Goal: Task Accomplishment & Management: Manage account settings

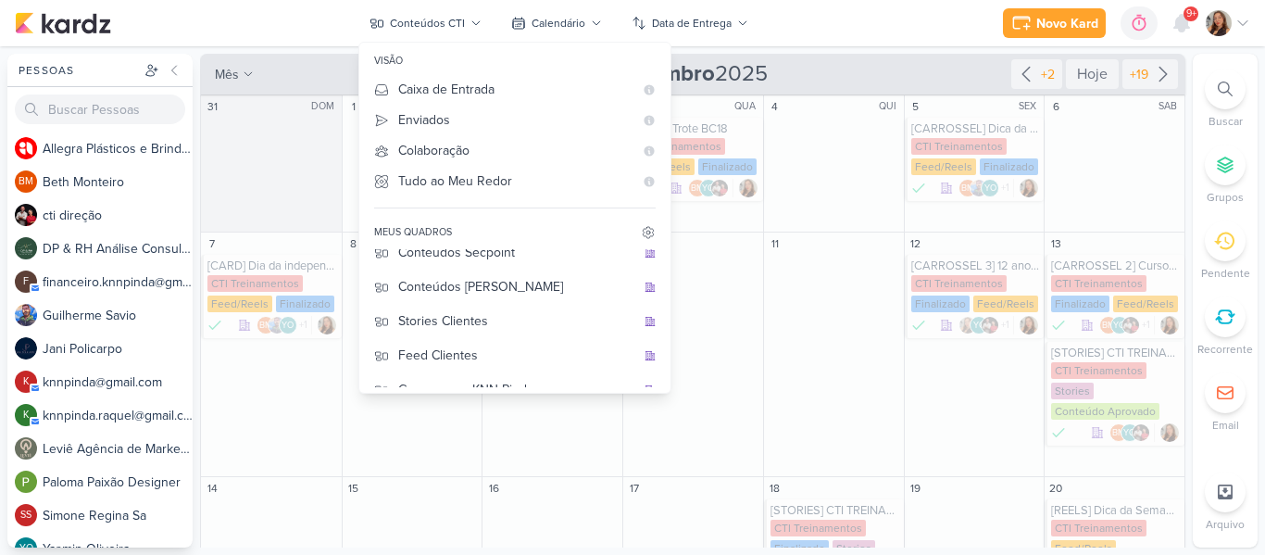
scroll to position [239, 0]
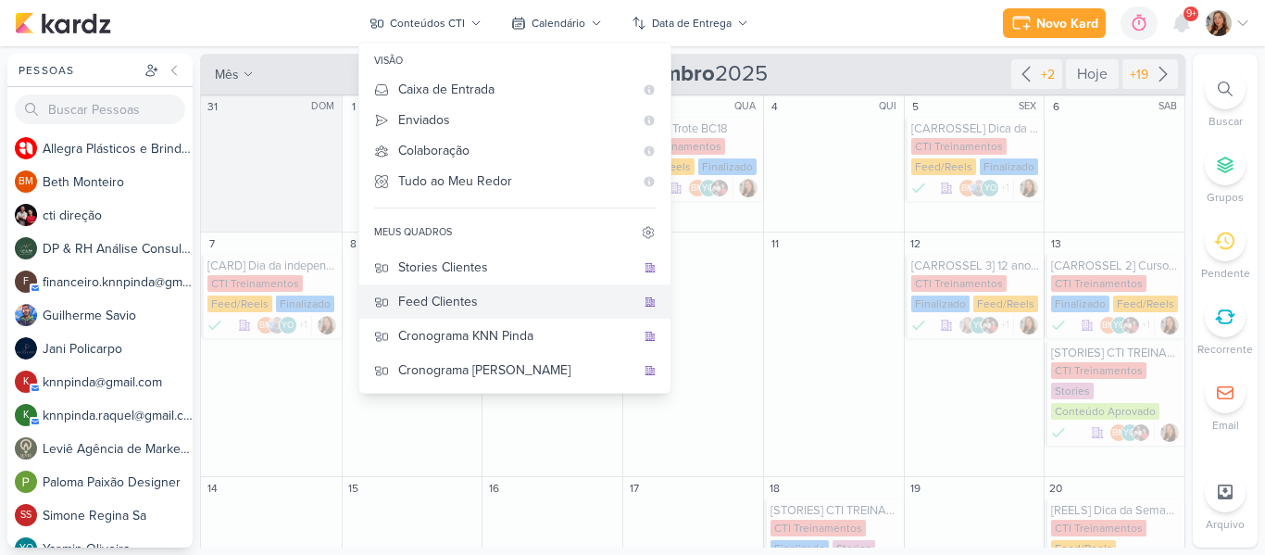
click at [482, 286] on button "Feed Clientes" at bounding box center [514, 301] width 311 height 34
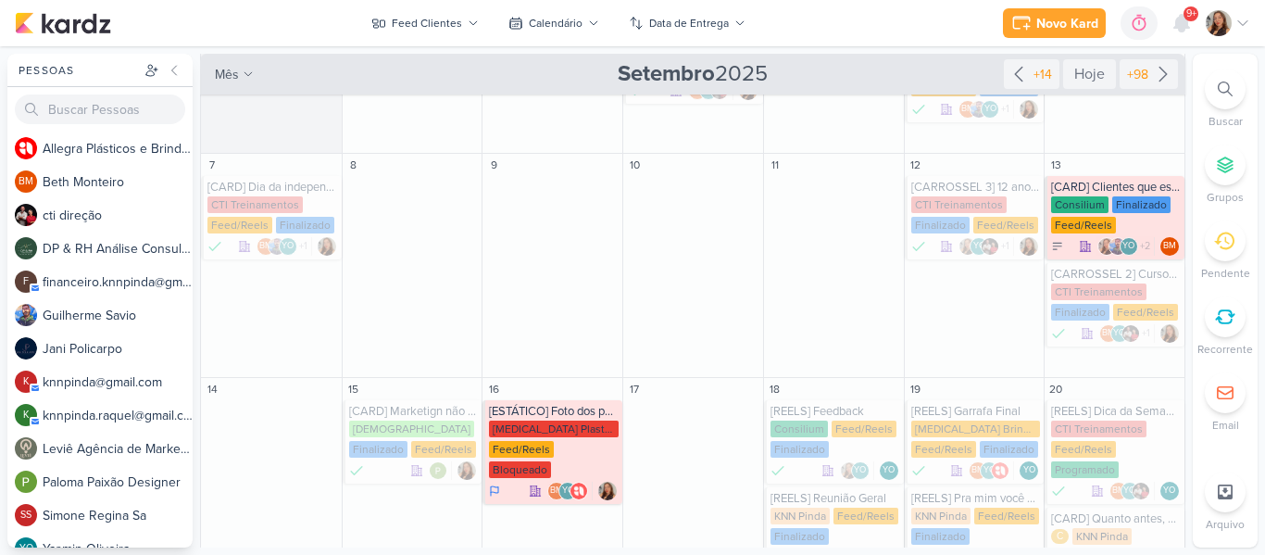
scroll to position [179, 0]
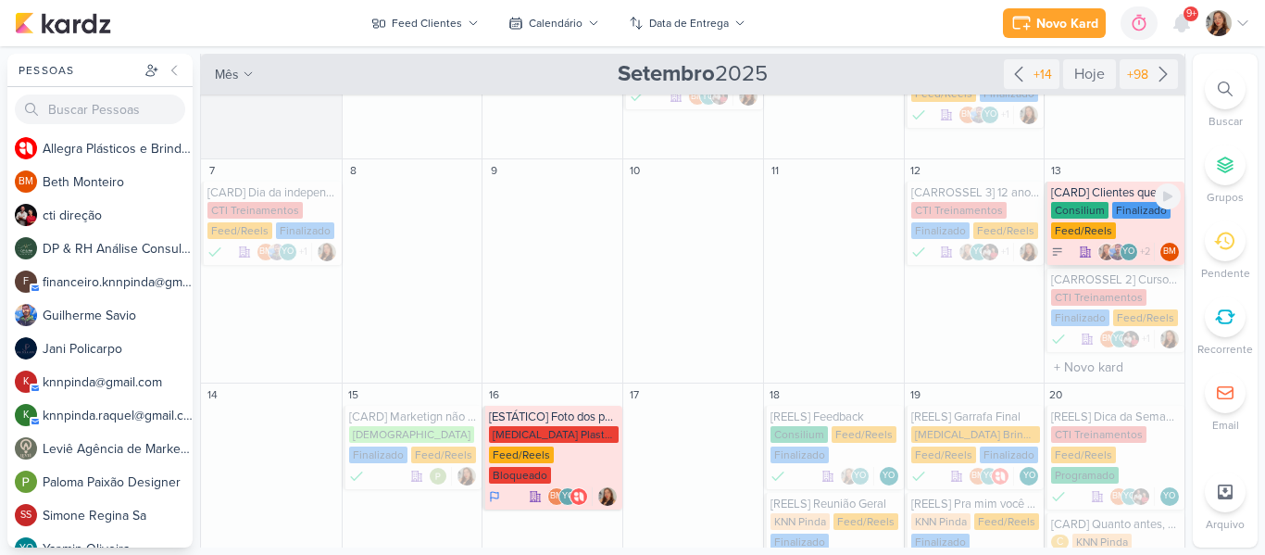
click at [1121, 202] on div "Finalizado" at bounding box center [1141, 210] width 58 height 17
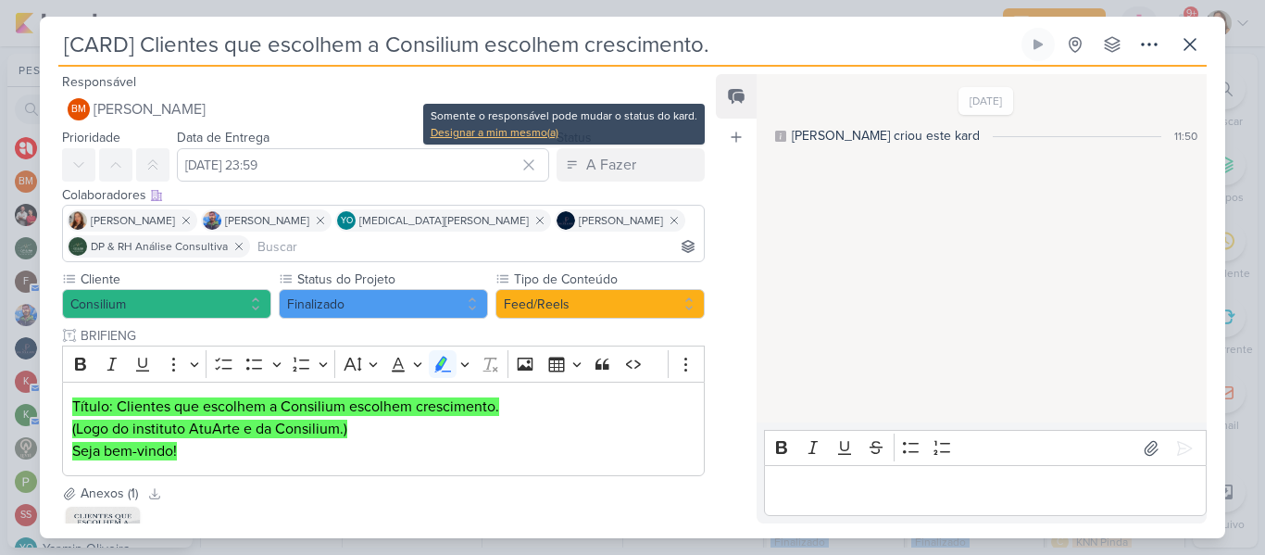
click at [531, 132] on div "Designar a mim mesmo(a)" at bounding box center [564, 132] width 267 height 17
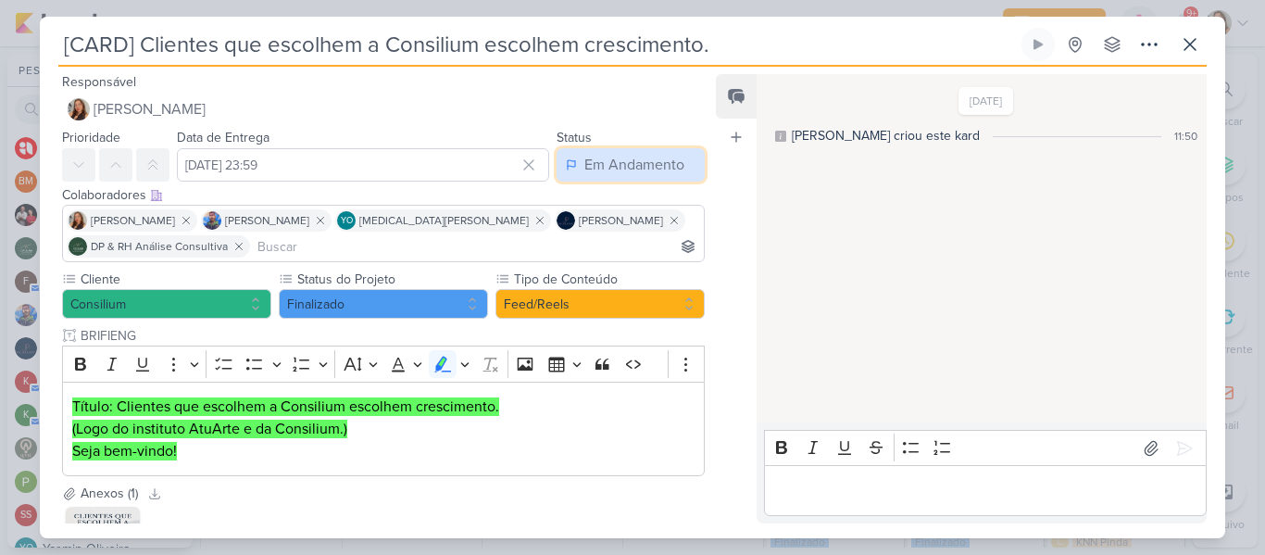
click at [584, 165] on div "Em Andamento" at bounding box center [634, 165] width 100 height 22
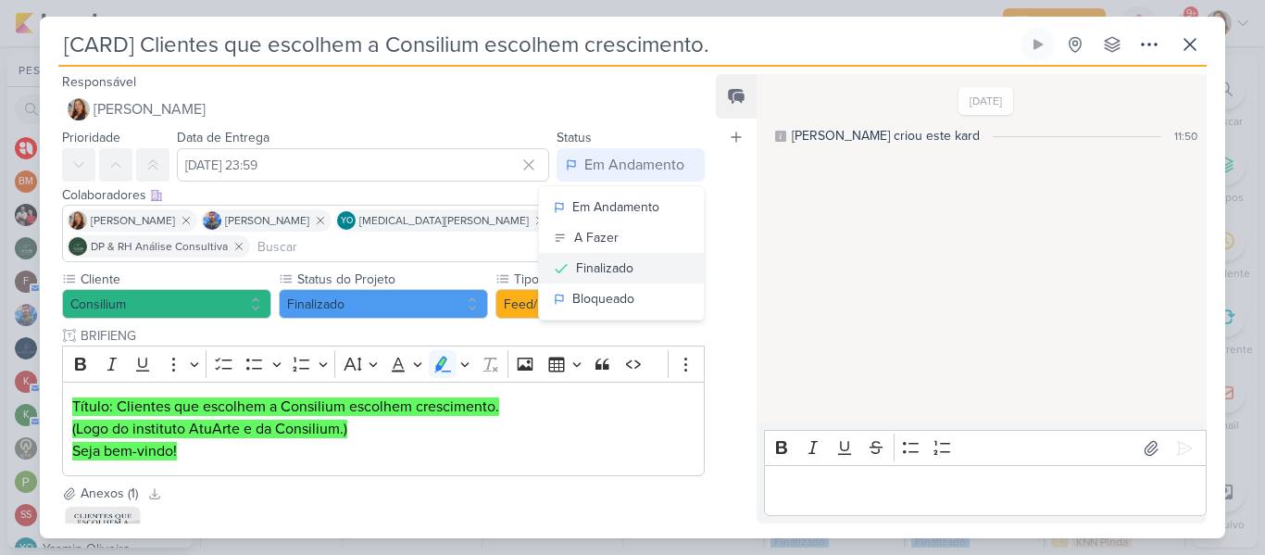
click at [585, 278] on button "Finalizado" at bounding box center [621, 268] width 165 height 31
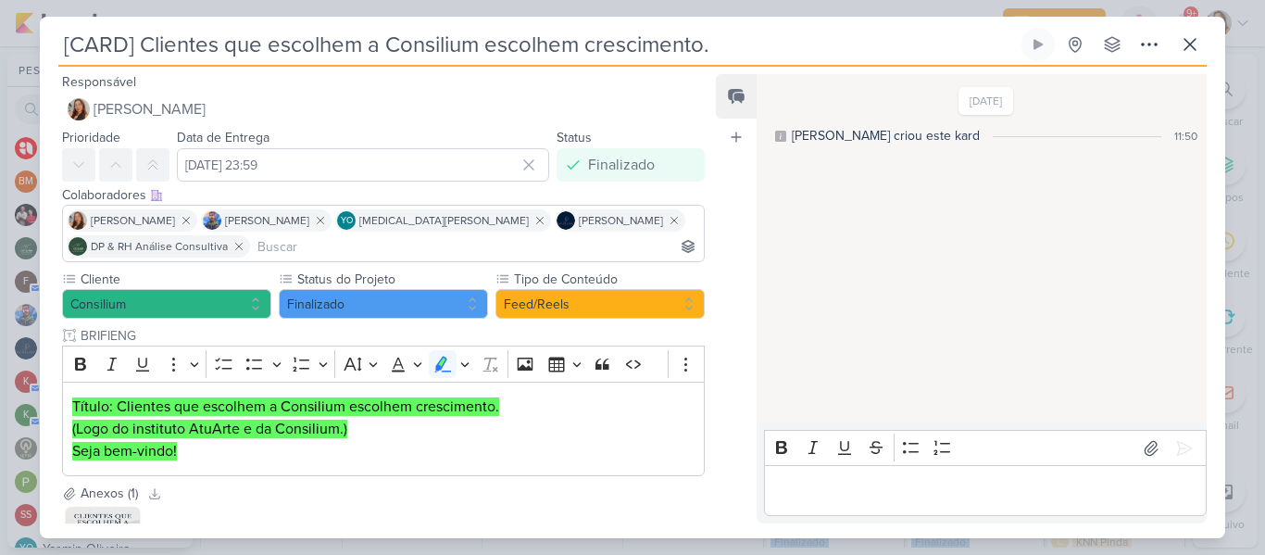
scroll to position [164, 0]
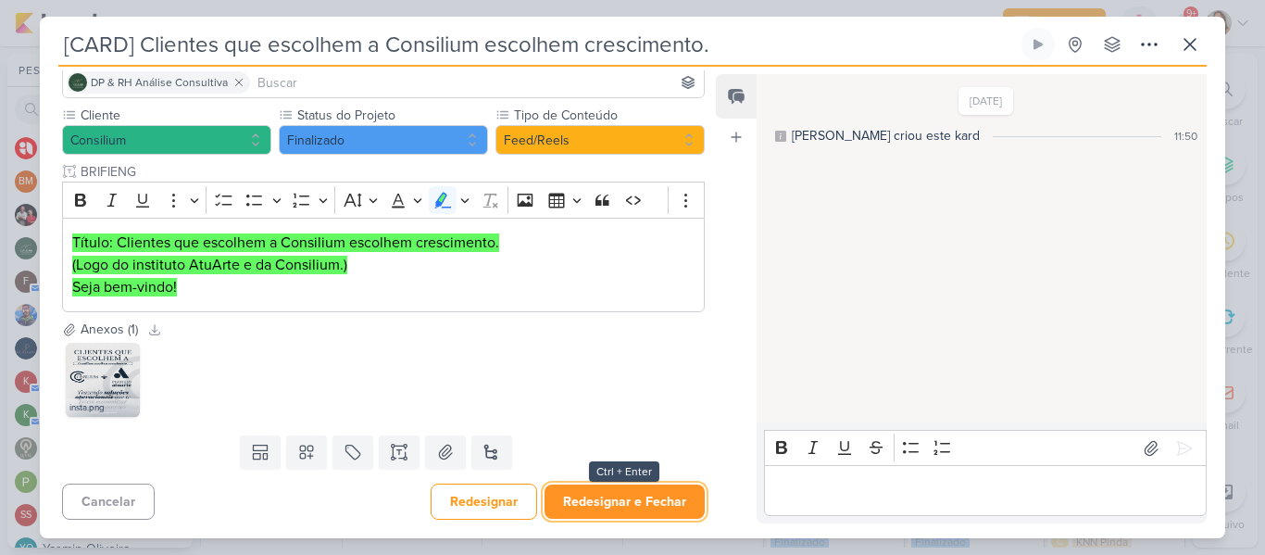
click at [647, 502] on button "Redesignar e Fechar" at bounding box center [625, 501] width 160 height 34
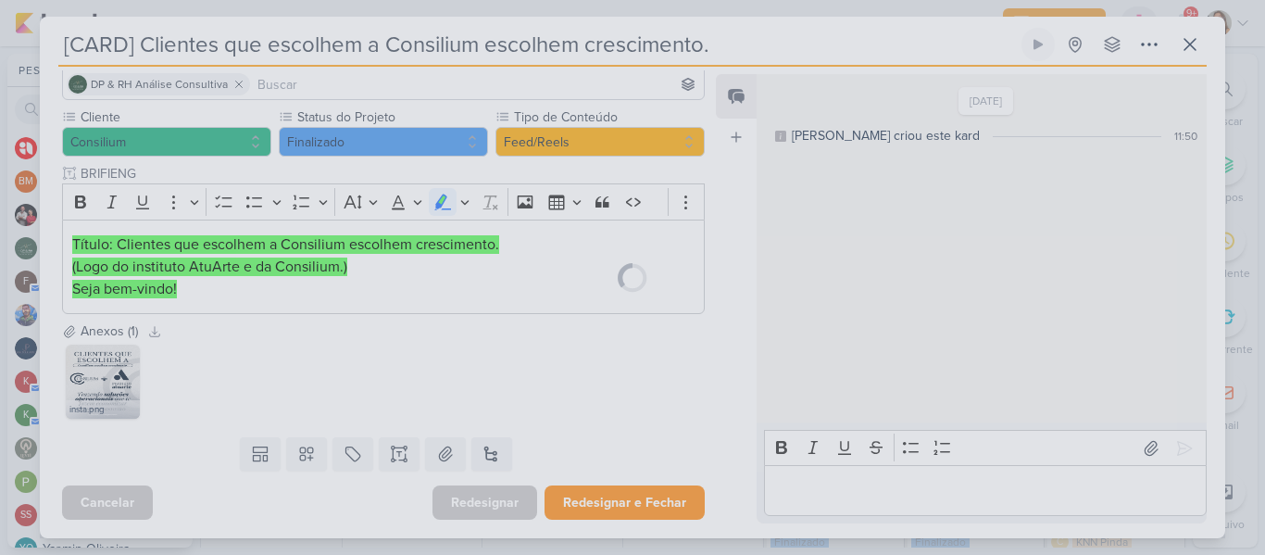
scroll to position [162, 0]
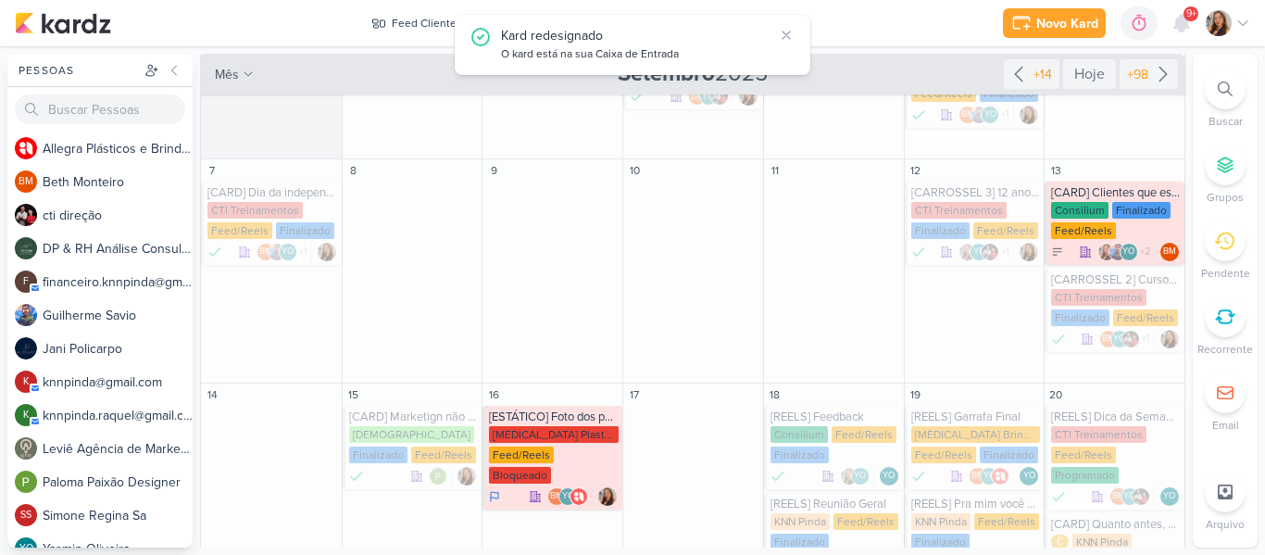
click at [1187, 161] on div "Pessoas [GEOGRAPHIC_DATA] A l l e g r a P l á s t i c o s e B r i n d e s P e r…" at bounding box center [632, 301] width 1265 height 494
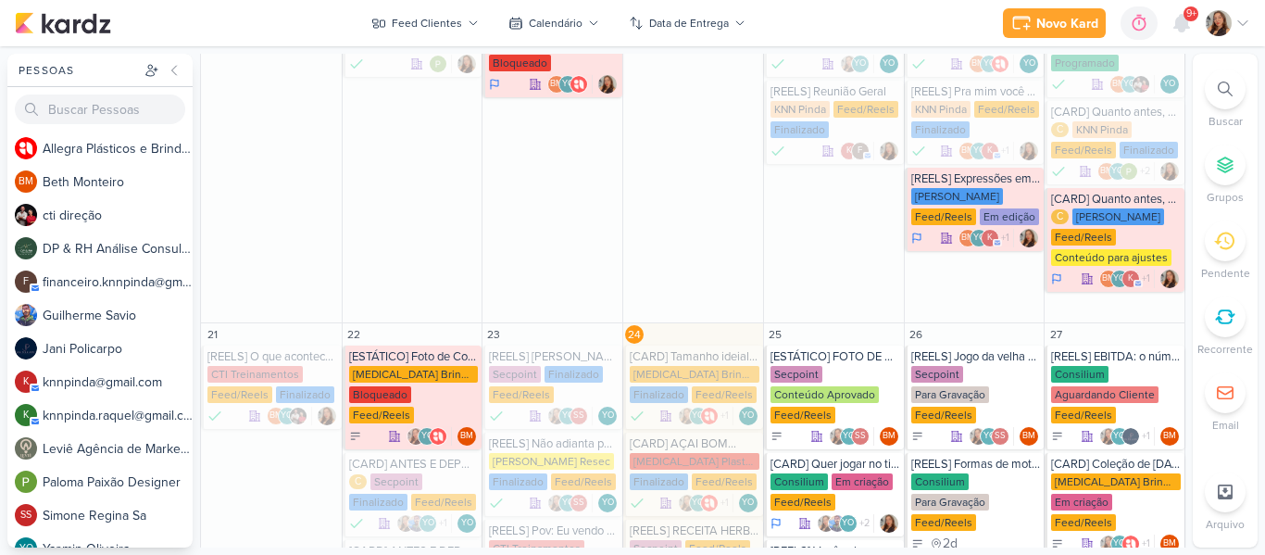
scroll to position [582, 0]
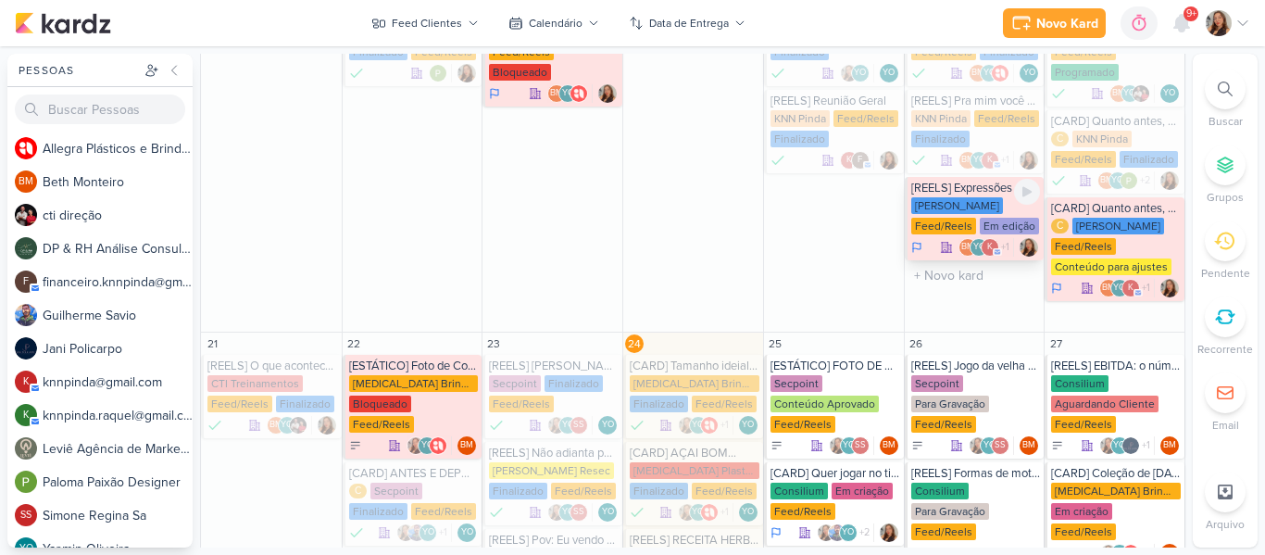
click at [972, 197] on div "[PERSON_NAME] Feed/Reels Em edição" at bounding box center [976, 216] width 130 height 39
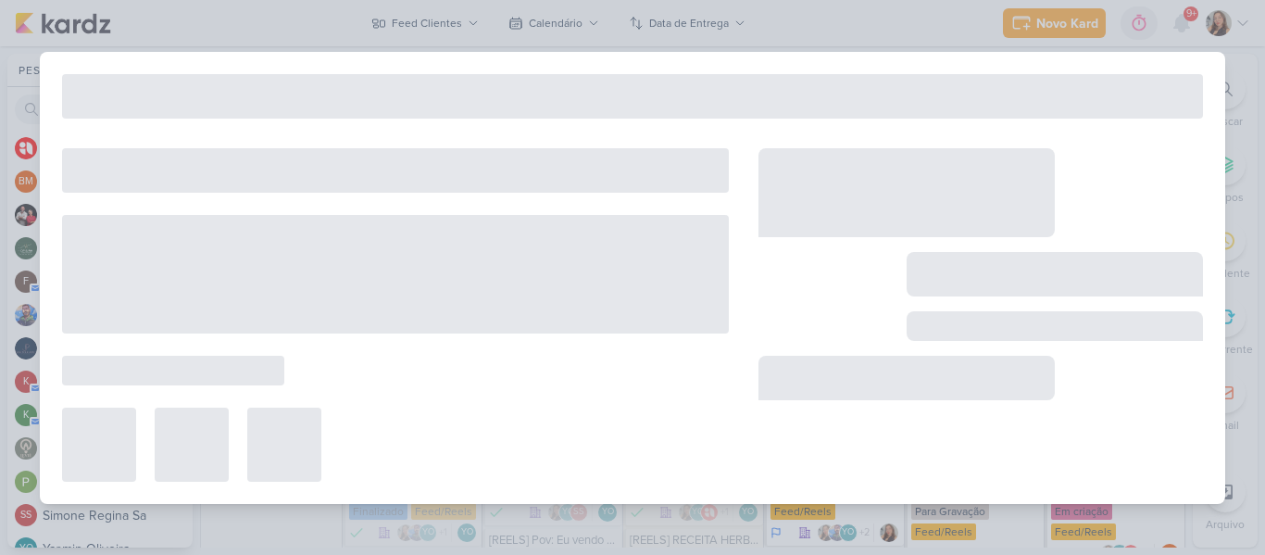
type input "[REELS] Expressões em inglês para eriquecer o vocabulário"
type input "19 de setembro de 2025 às 23:59"
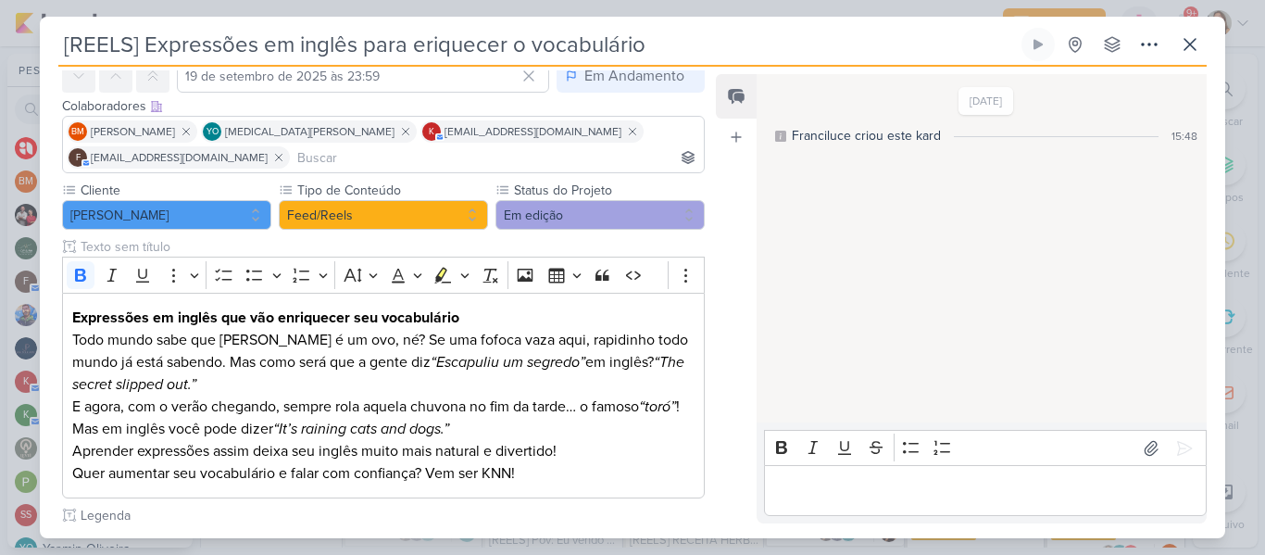
scroll to position [0, 0]
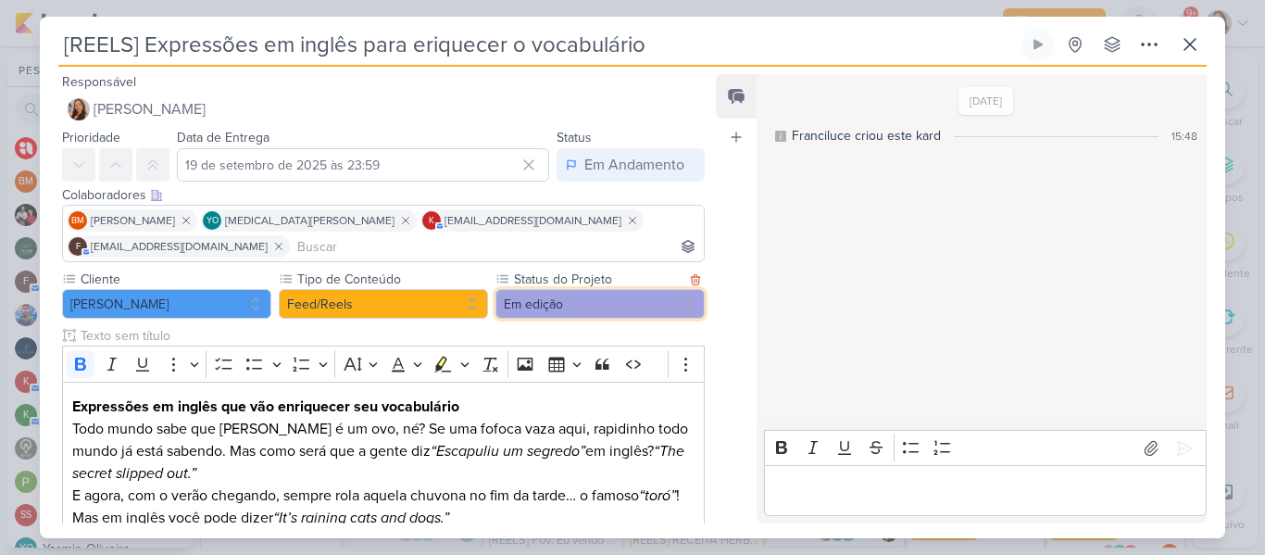
click at [670, 301] on button "Em edição" at bounding box center [600, 304] width 209 height 30
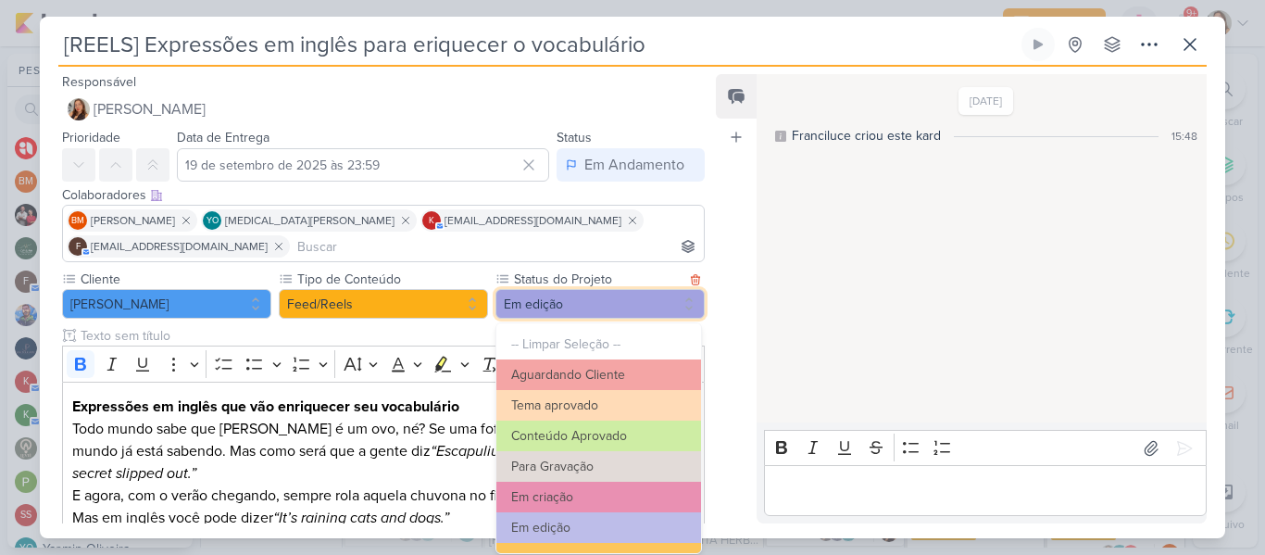
scroll to position [209, 0]
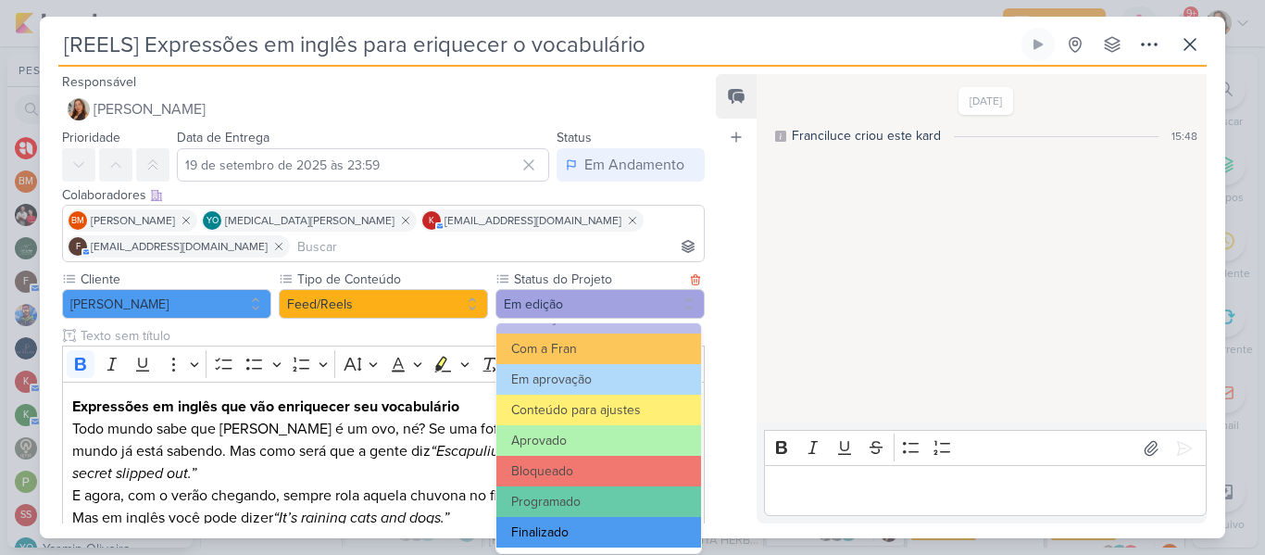
click at [637, 521] on button "Finalizado" at bounding box center [598, 532] width 205 height 31
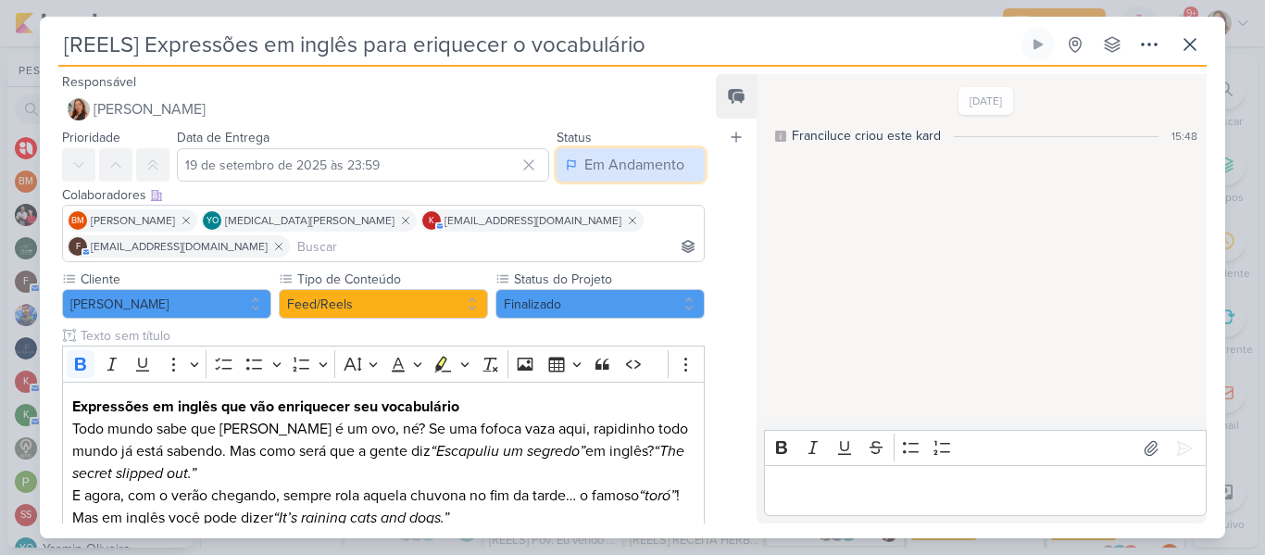
click at [607, 165] on div "Em Andamento" at bounding box center [634, 165] width 100 height 22
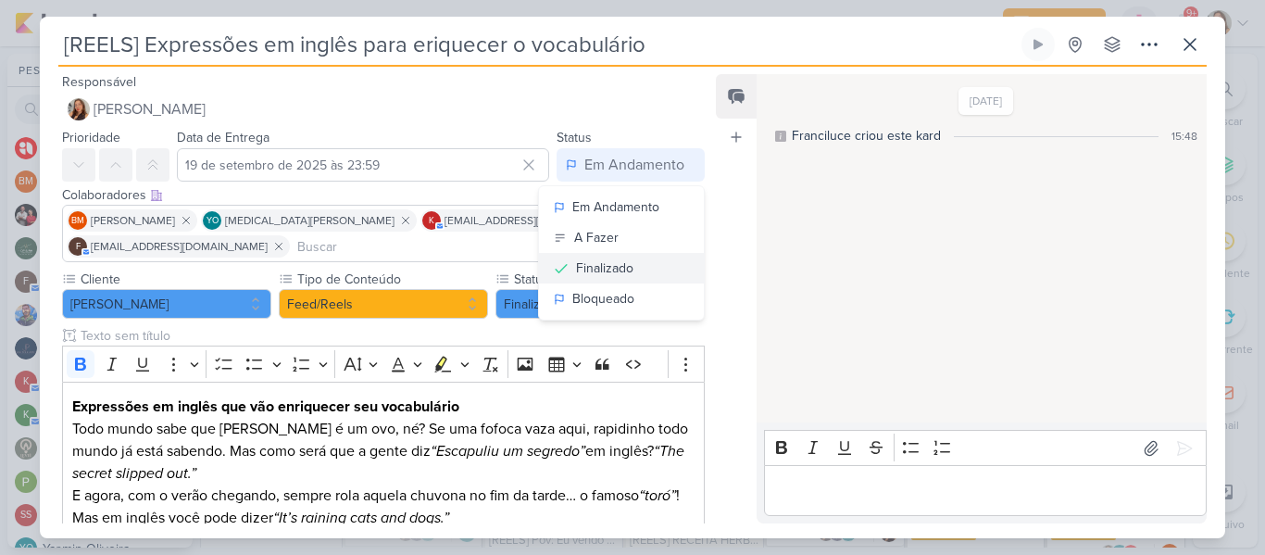
click at [622, 277] on div "Finalizado" at bounding box center [604, 267] width 57 height 19
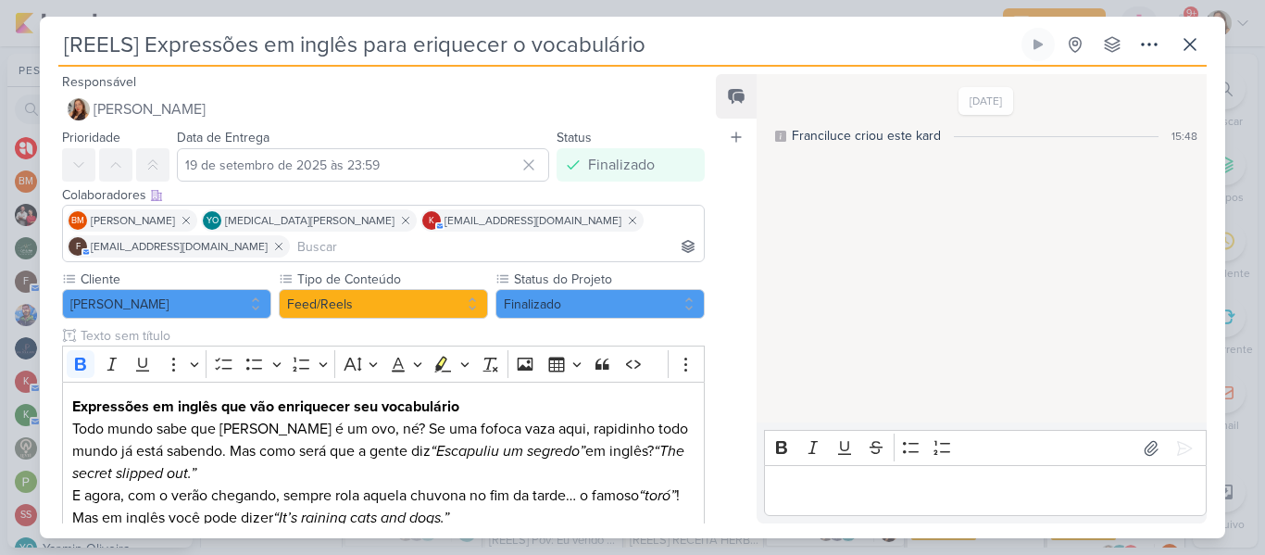
scroll to position [436, 0]
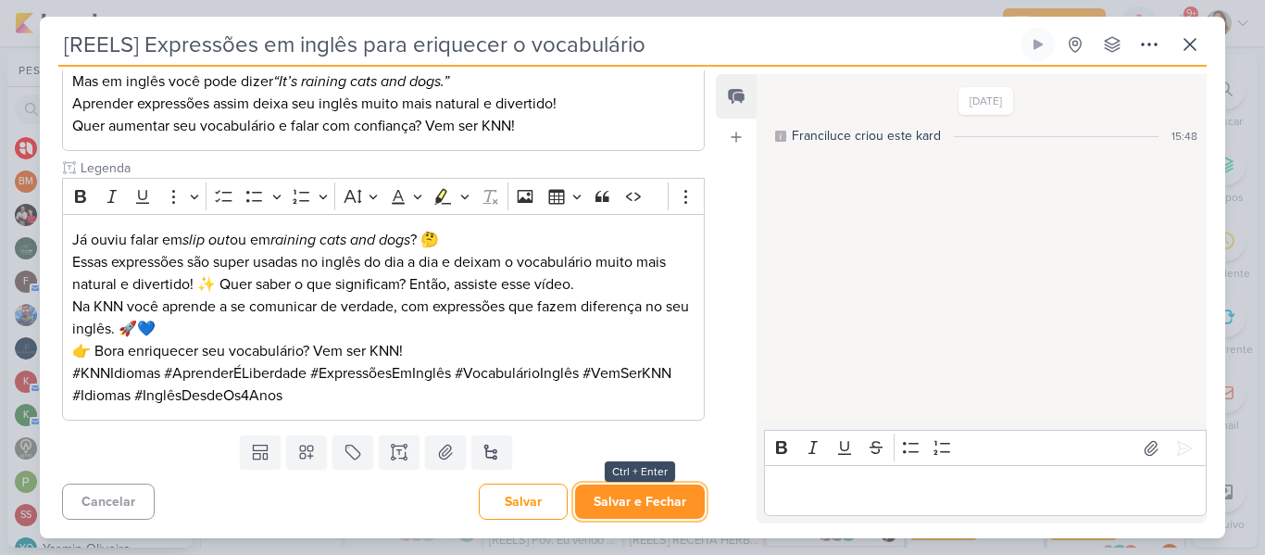
click at [649, 487] on button "Salvar e Fechar" at bounding box center [640, 501] width 130 height 34
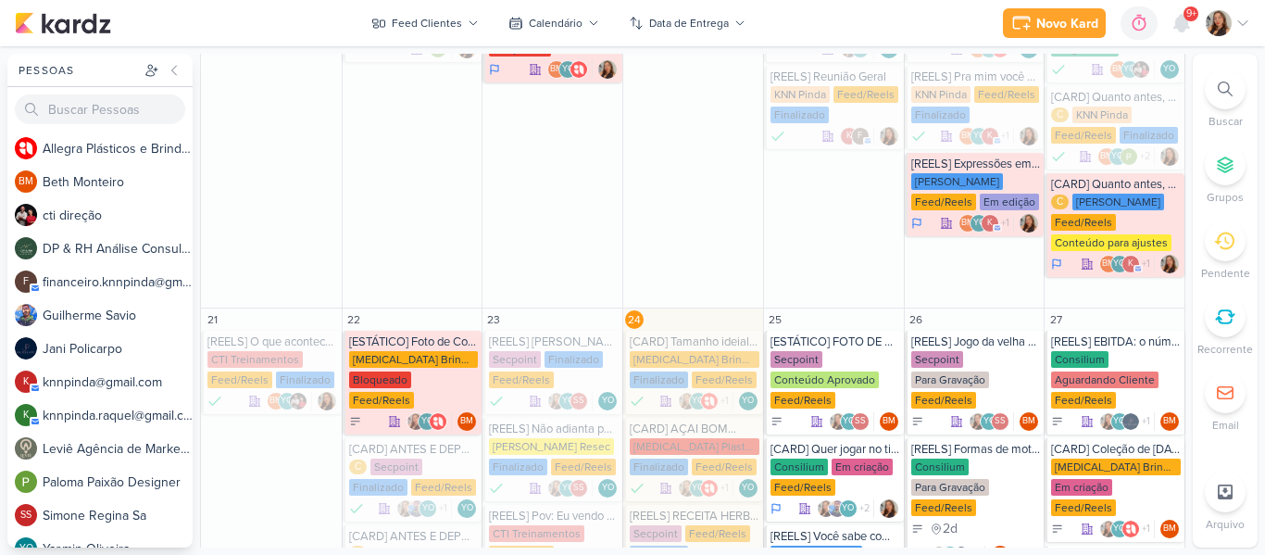
scroll to position [582, 0]
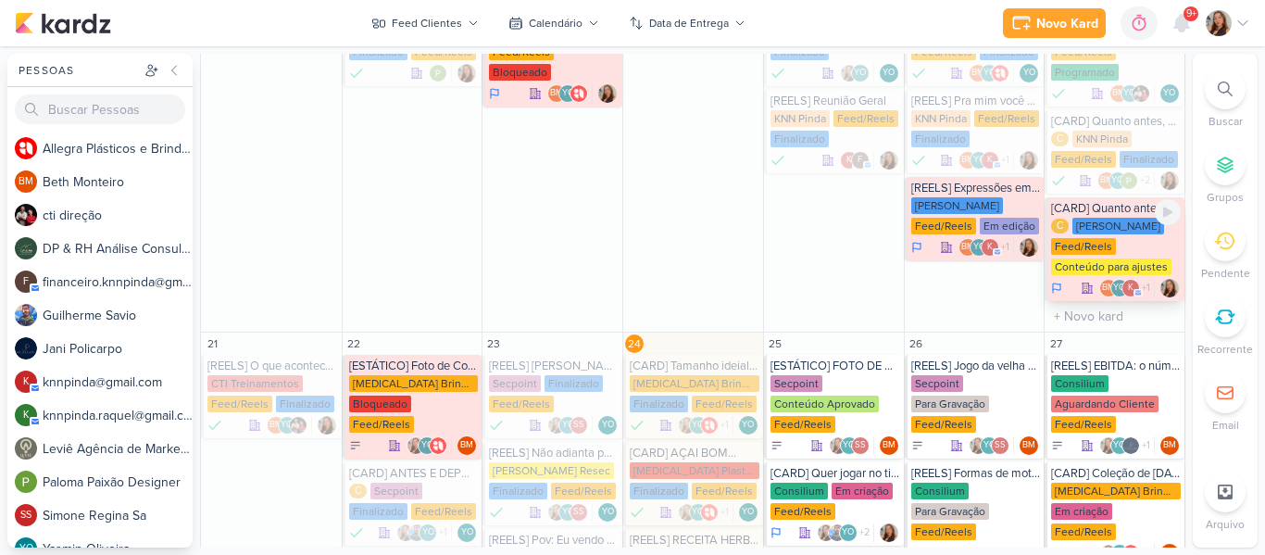
click at [1102, 218] on div "[PERSON_NAME]" at bounding box center [1119, 226] width 92 height 17
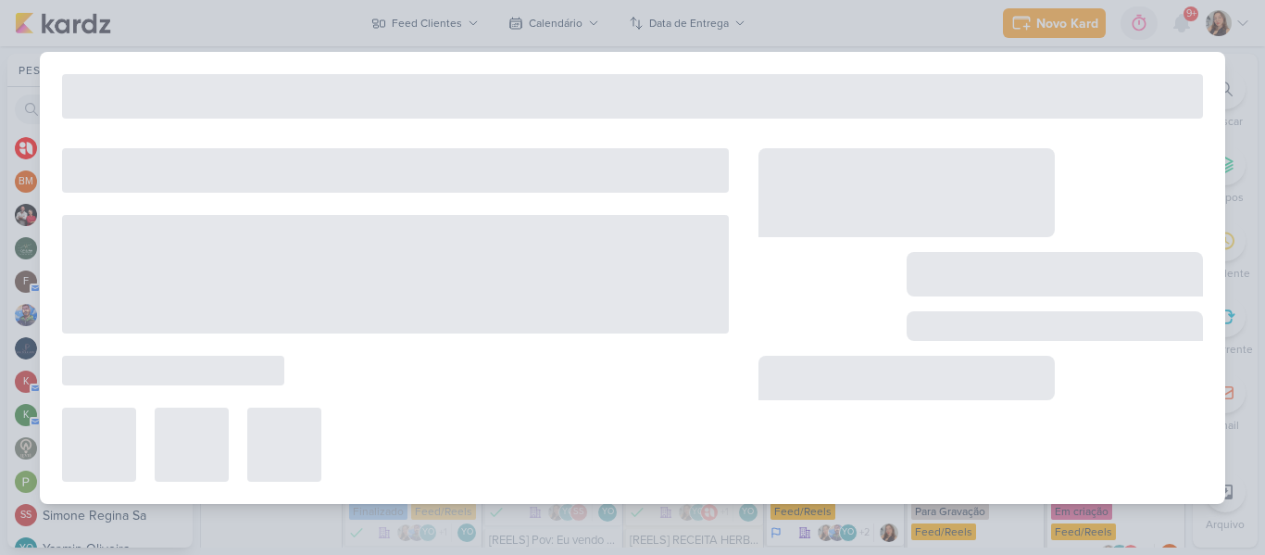
type input "[CARD] Quanto antes, melhor! Na KNN os pequenos já começam a conquistar o mundo…"
type input "[DATE] 23:59"
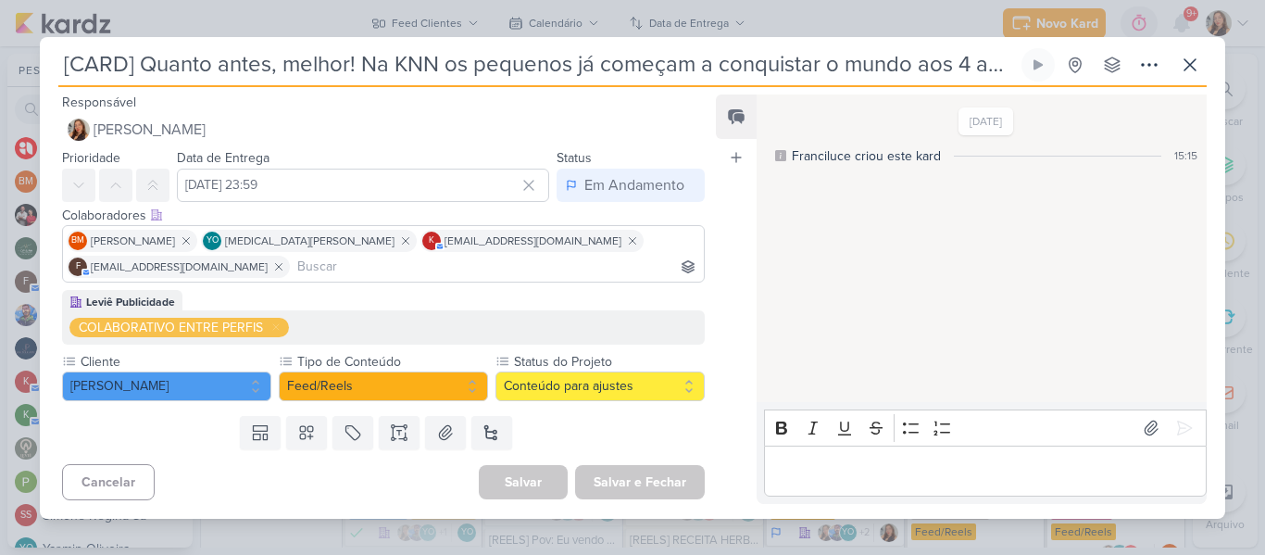
scroll to position [0, 0]
click at [609, 393] on button "Conteúdo para ajustes" at bounding box center [600, 386] width 209 height 30
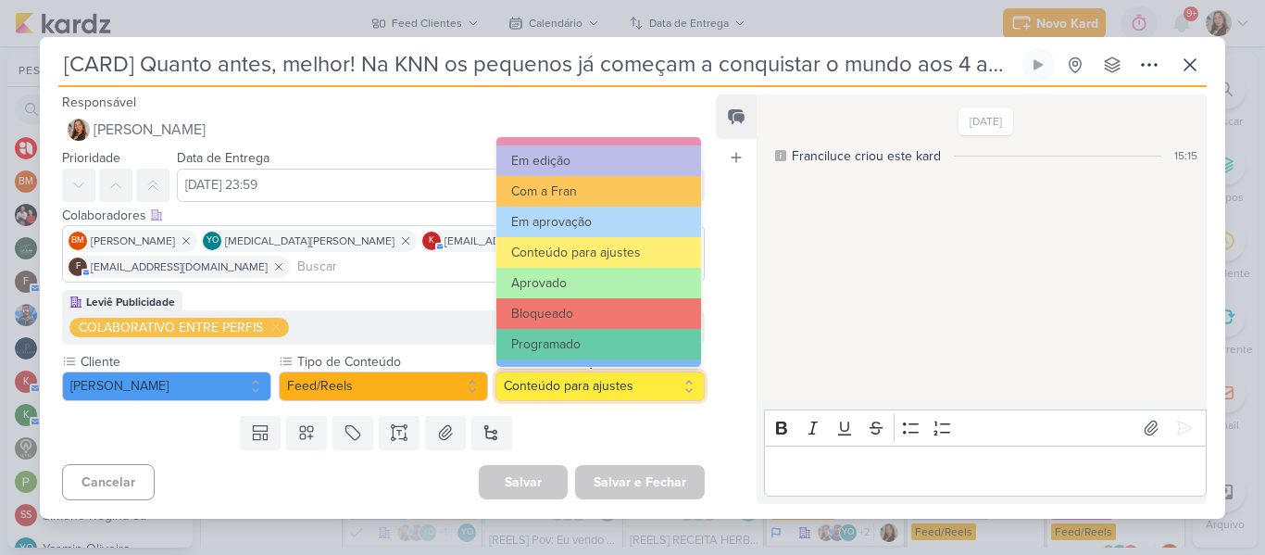
scroll to position [209, 0]
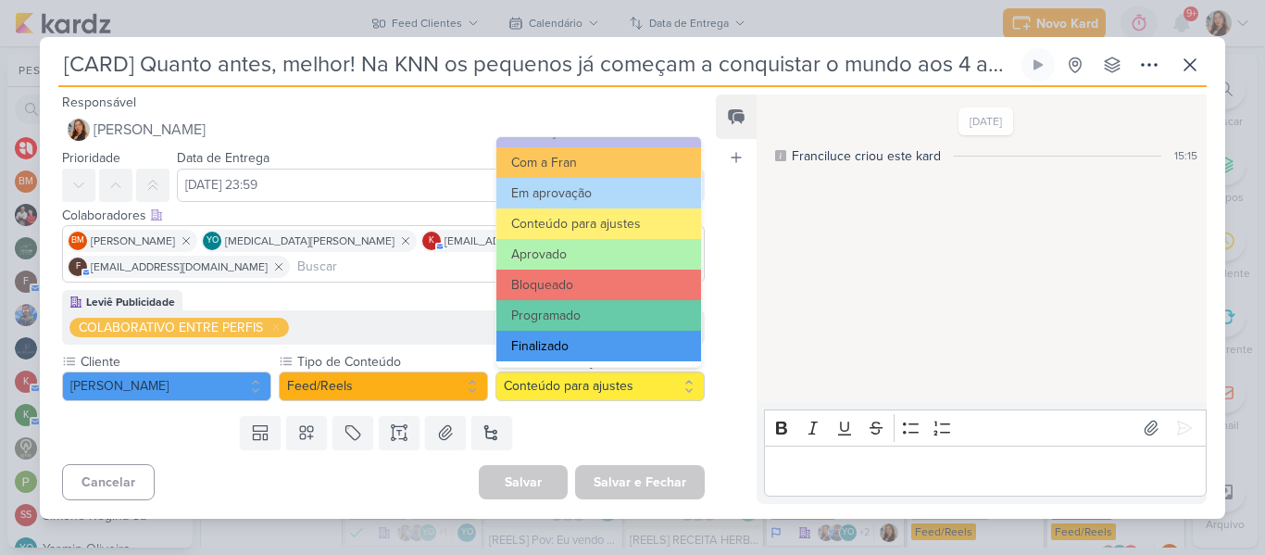
click at [622, 352] on button "Finalizado" at bounding box center [598, 346] width 205 height 31
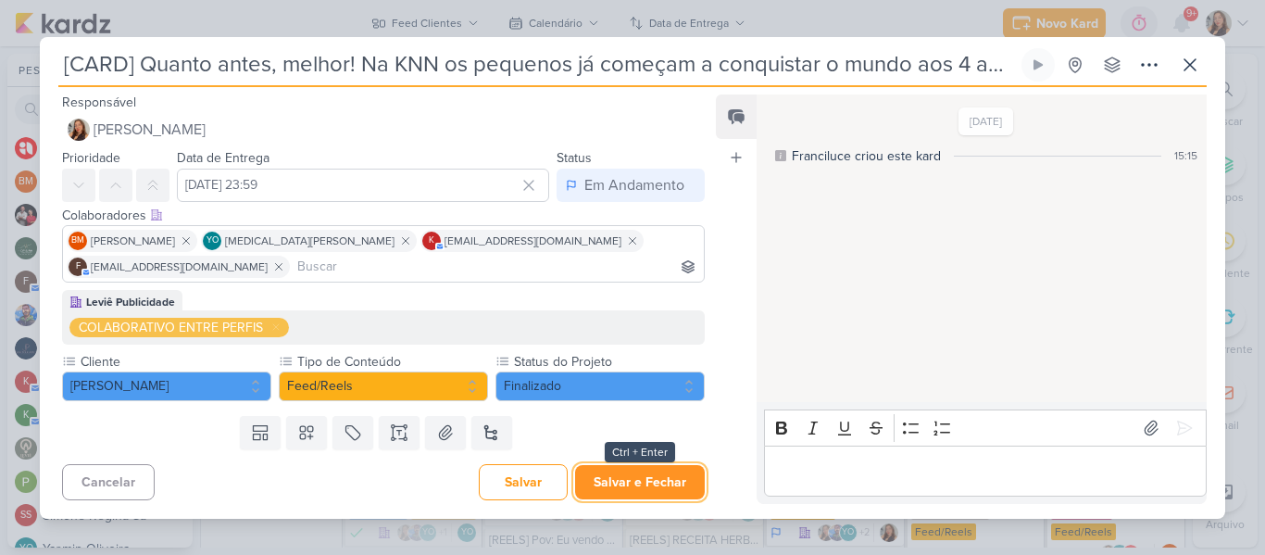
click at [633, 477] on button "Salvar e Fechar" at bounding box center [640, 482] width 130 height 34
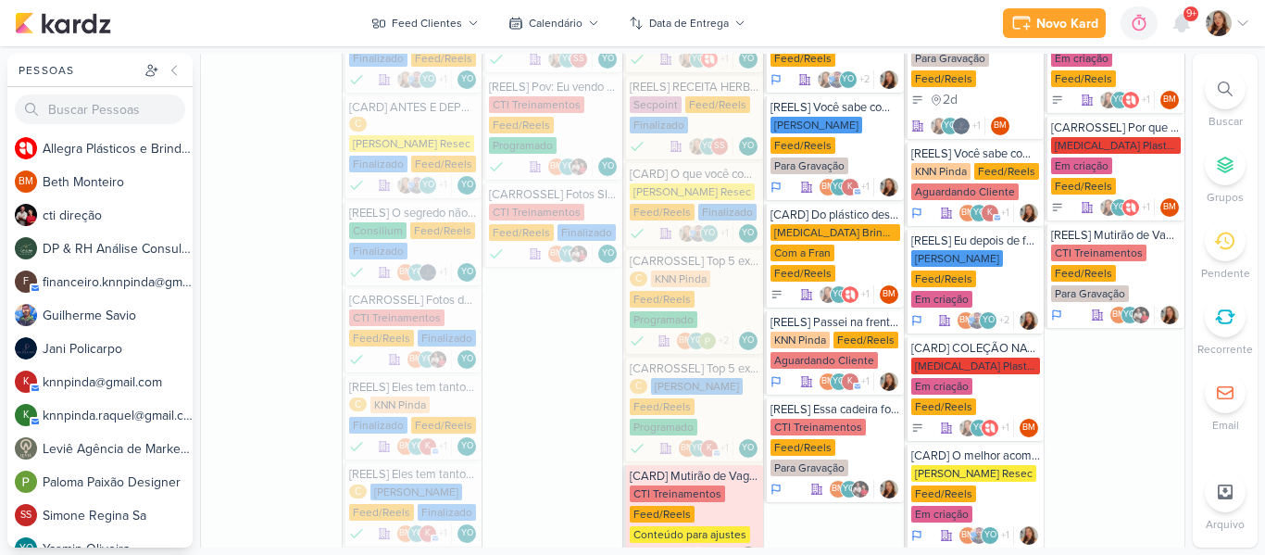
scroll to position [1044, 0]
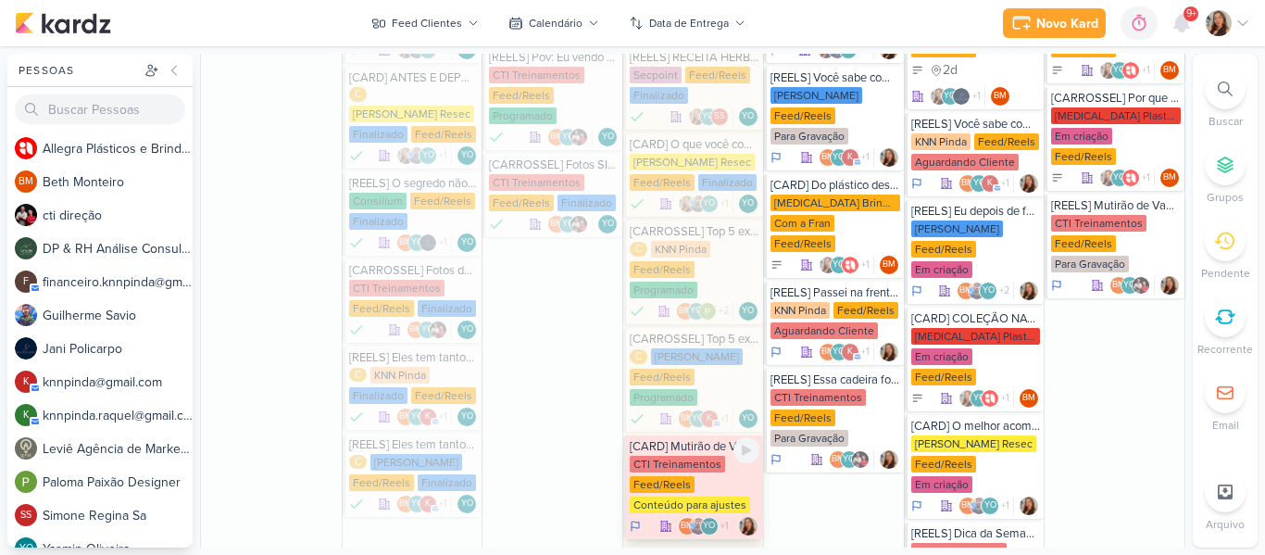
click at [665, 476] on div "Feed/Reels" at bounding box center [662, 484] width 65 height 17
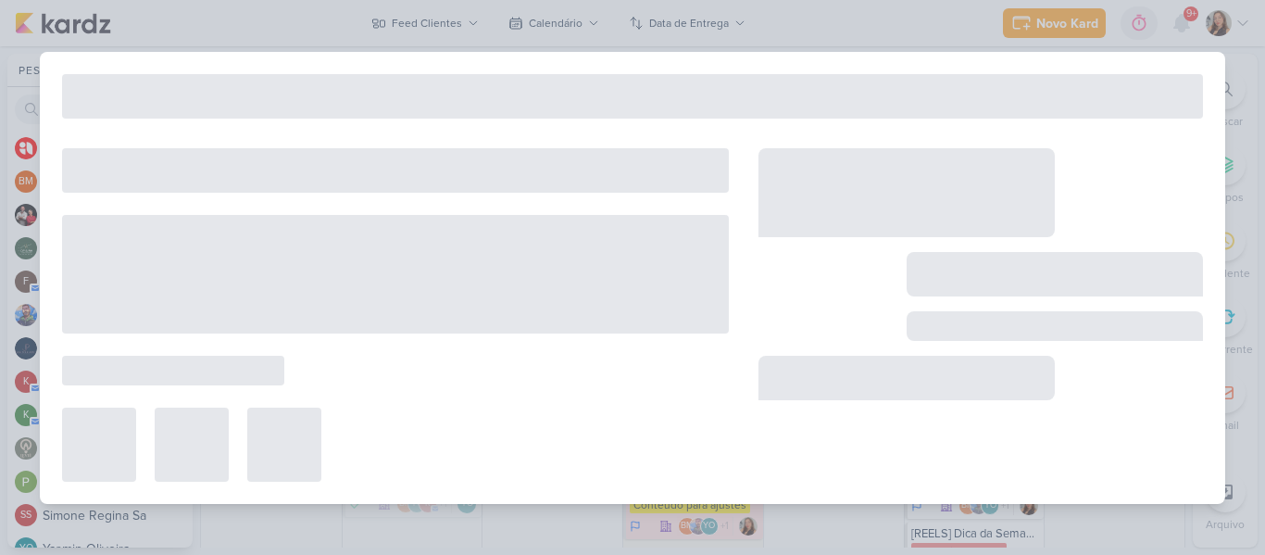
type input "[CARD] Mutirão de Vagas Shopping Pátio Pinda"
type input "24 de setembro de 2025 às 23:59"
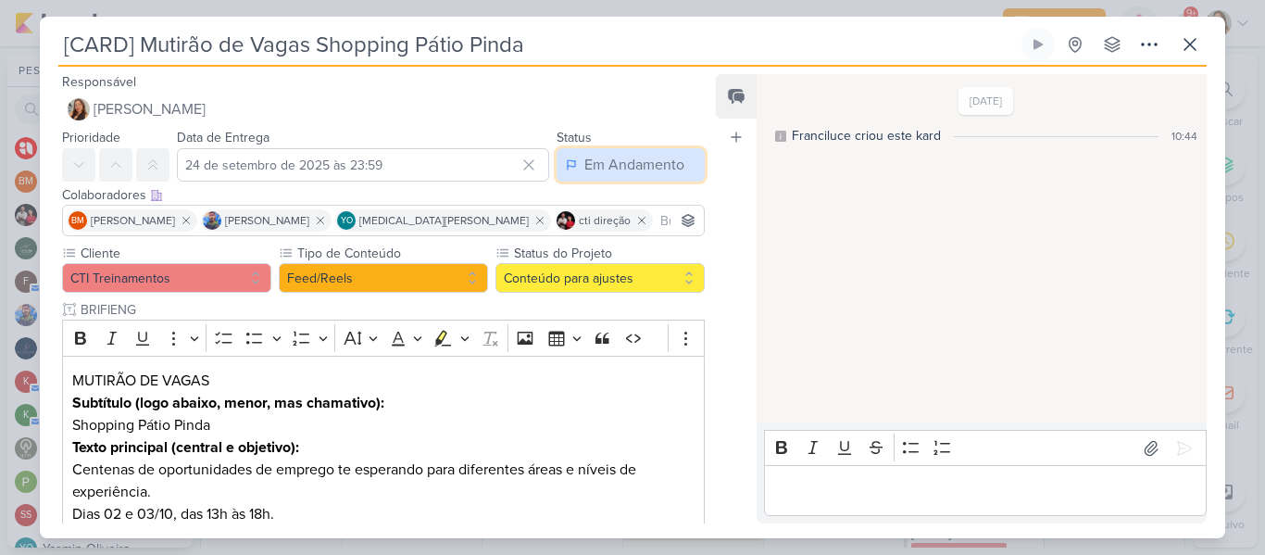
click at [595, 170] on div "Em Andamento" at bounding box center [634, 165] width 100 height 22
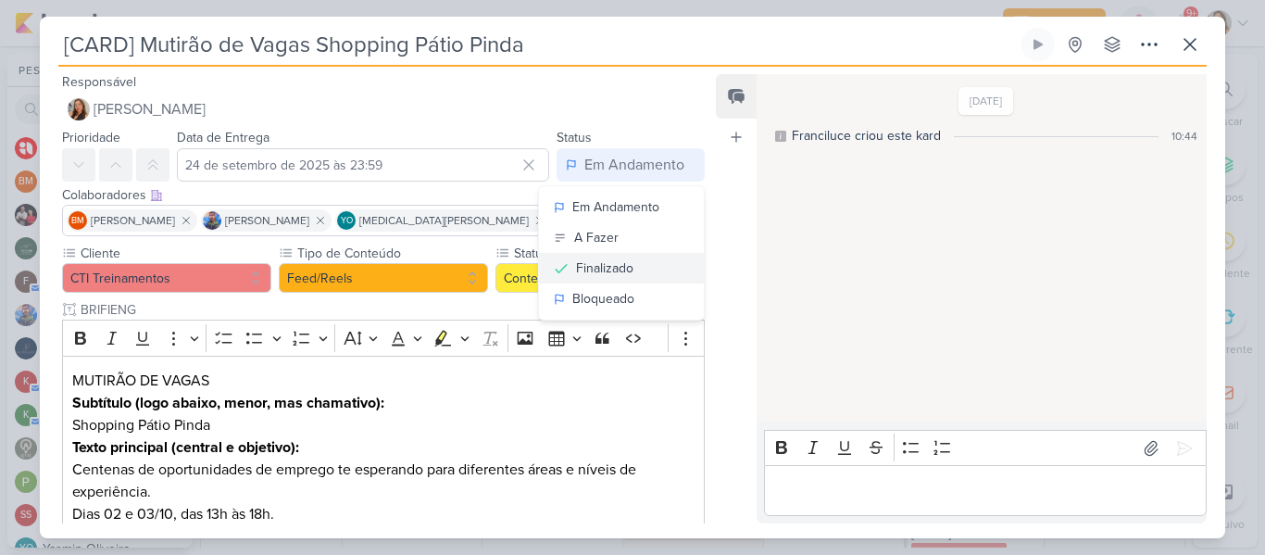
click at [598, 277] on div "Finalizado" at bounding box center [604, 267] width 57 height 19
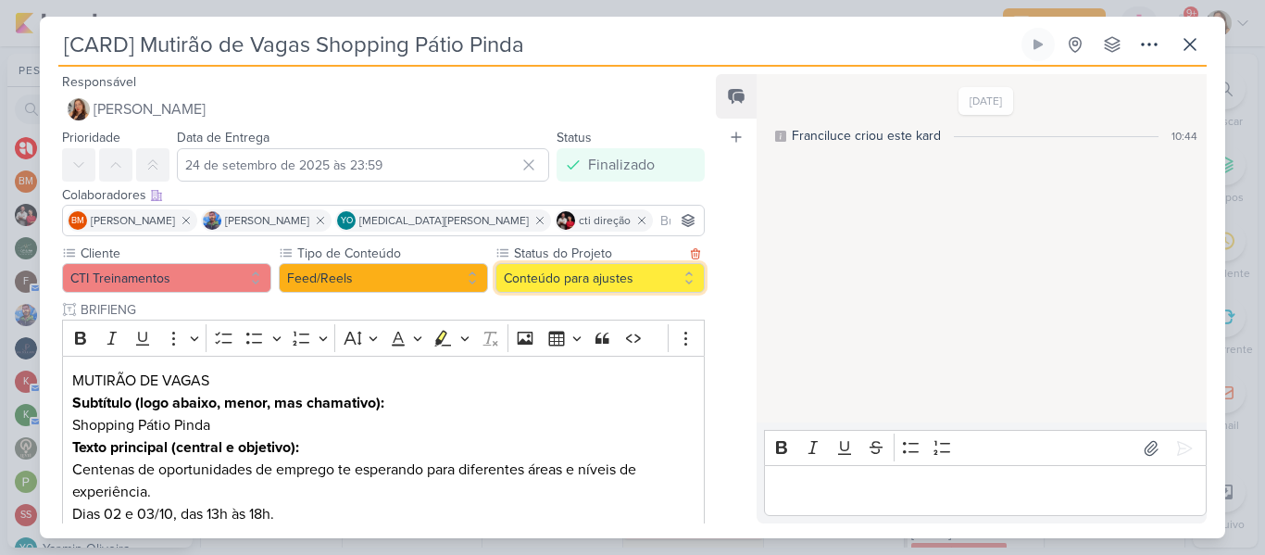
click at [587, 283] on button "Conteúdo para ajustes" at bounding box center [600, 278] width 209 height 30
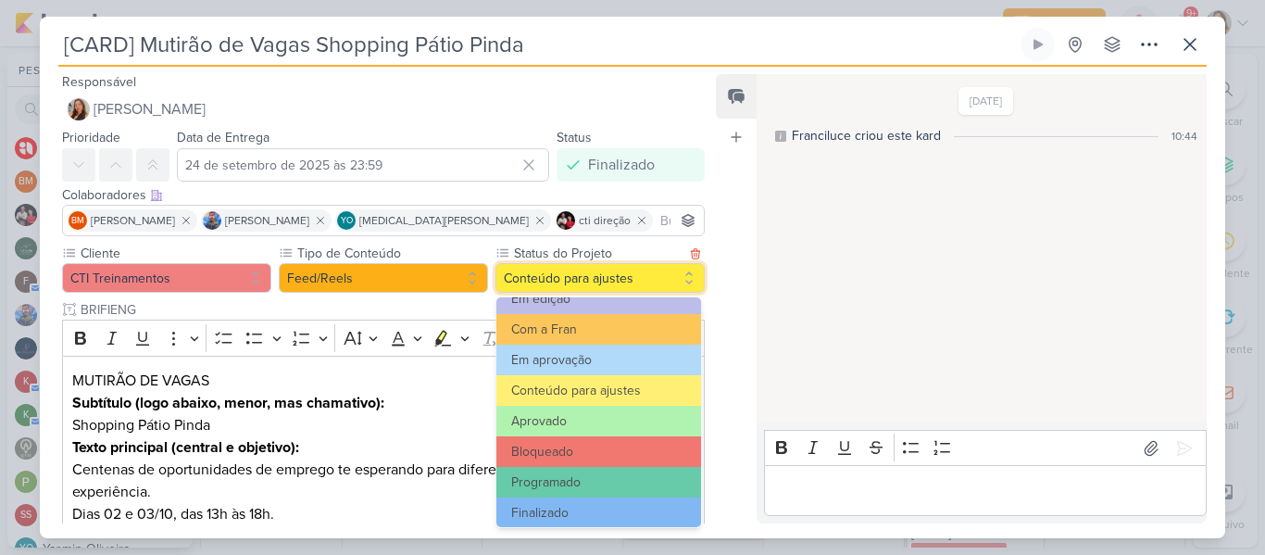
scroll to position [209, 0]
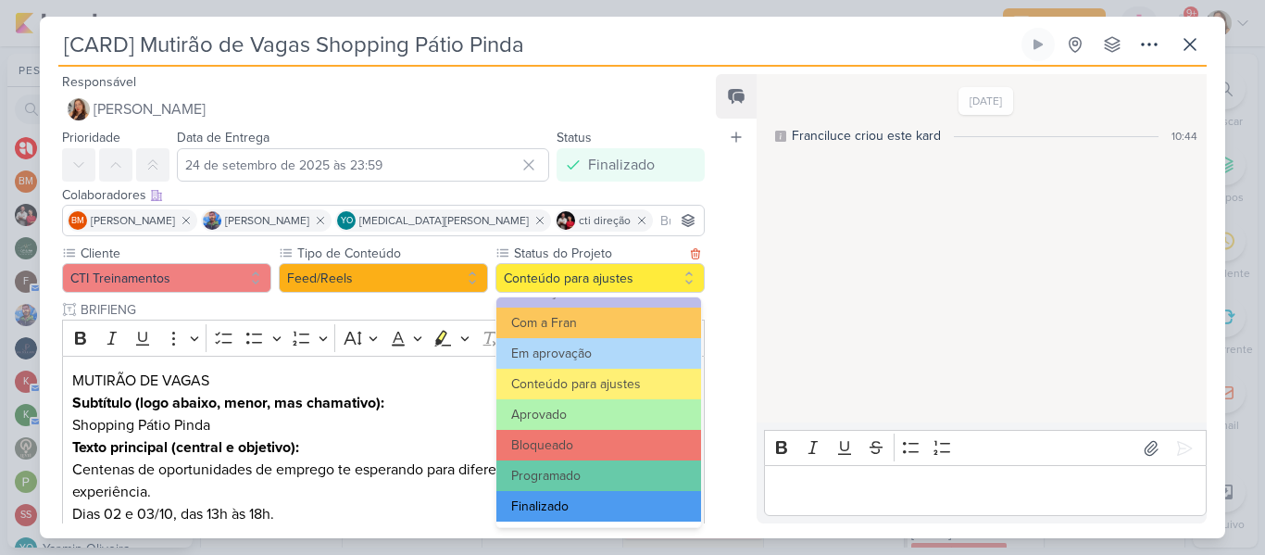
click at [621, 496] on button "Finalizado" at bounding box center [598, 506] width 205 height 31
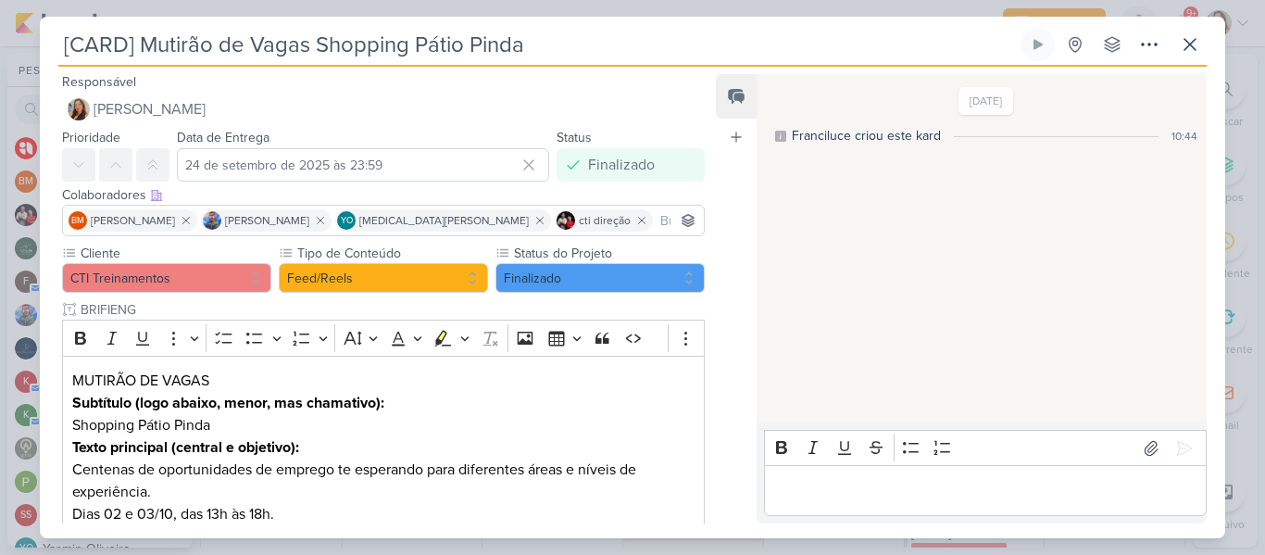
scroll to position [608, 0]
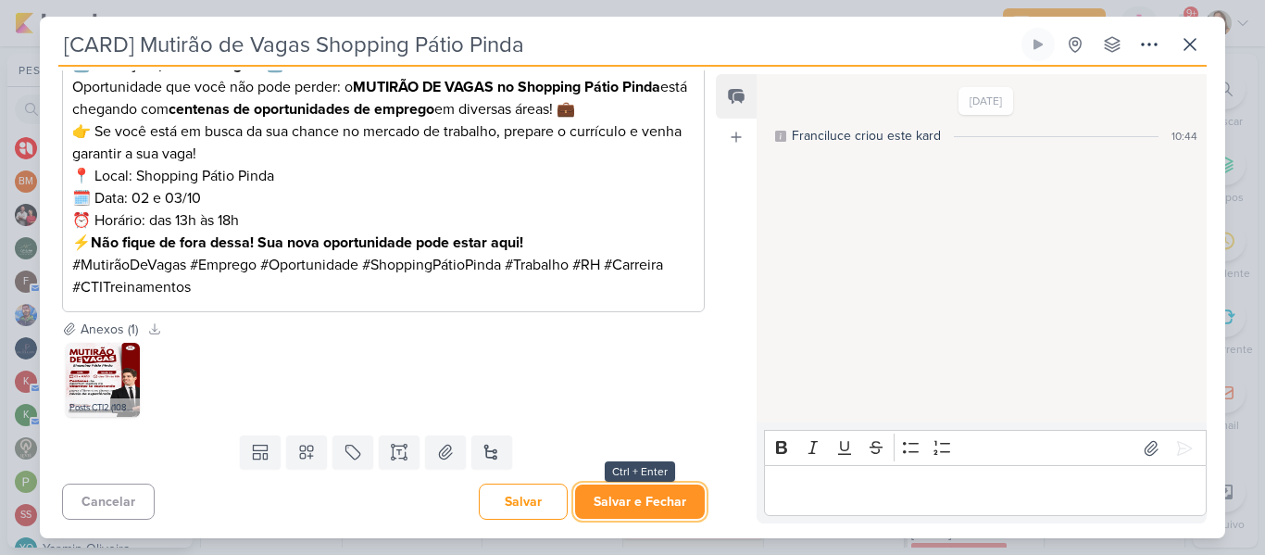
click at [687, 506] on button "Salvar e Fechar" at bounding box center [640, 501] width 130 height 34
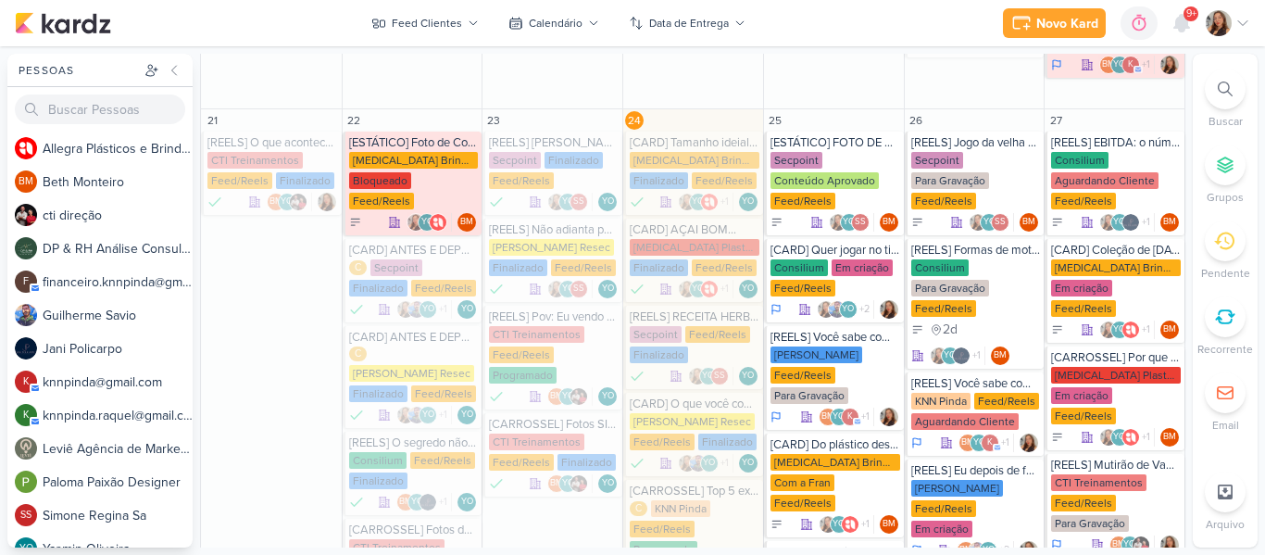
scroll to position [461, 0]
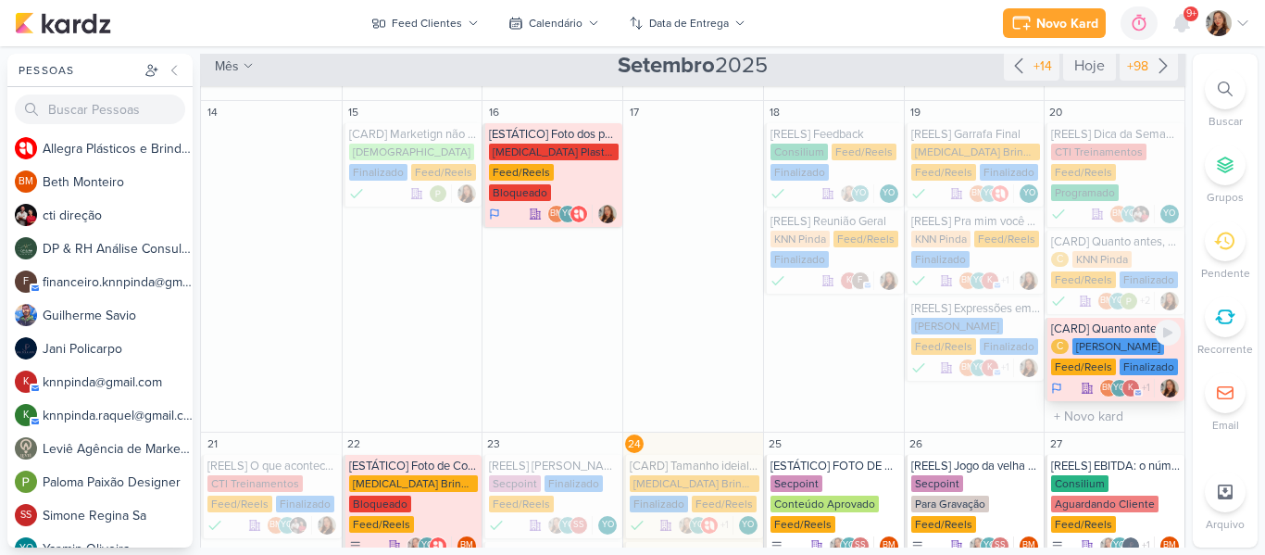
click at [1108, 321] on div "[CARD] Quanto antes, melhor! Na KNN os pequenos já começam a conquistar o mundo…" at bounding box center [1116, 328] width 130 height 15
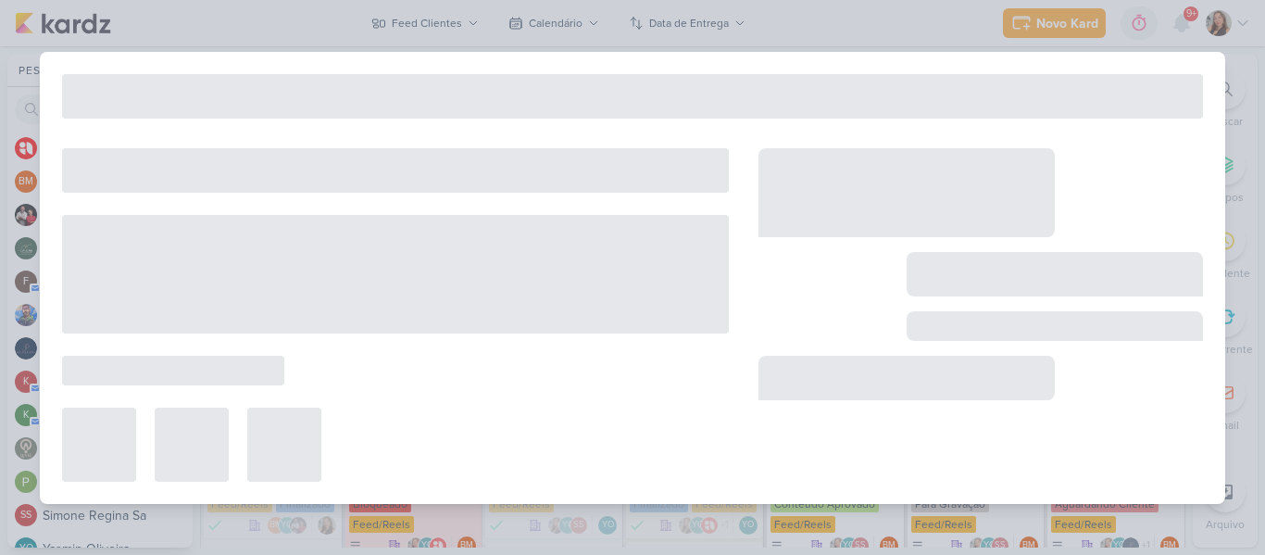
type input "[CARD] Quanto antes, melhor! Na KNN os pequenos já começam a conquistar o mundo…"
type input "[DATE] 23:59"
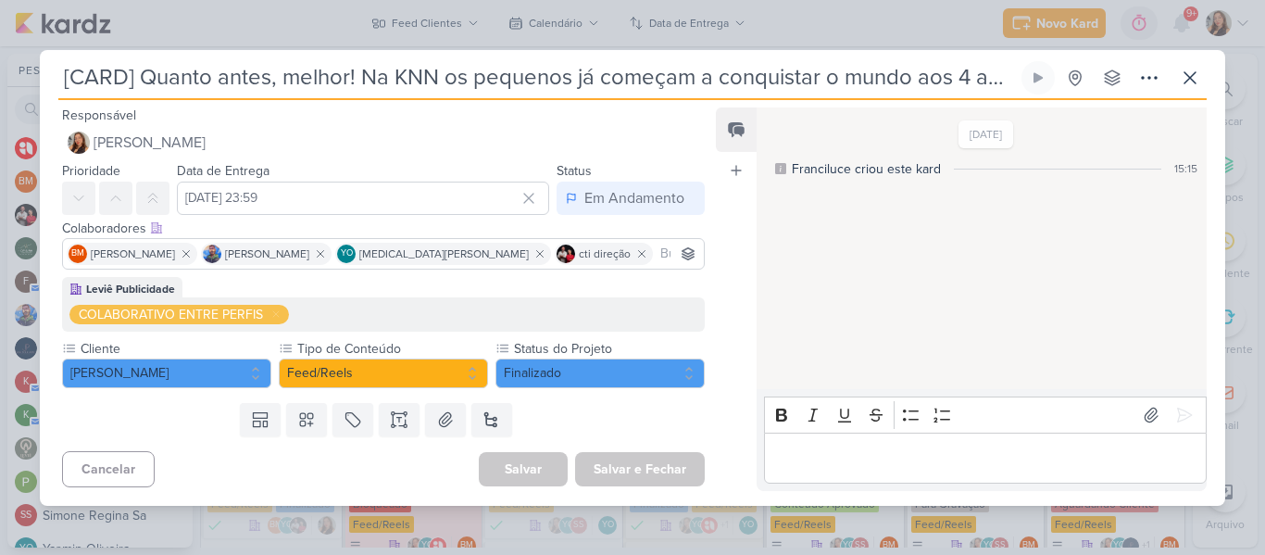
scroll to position [0, 0]
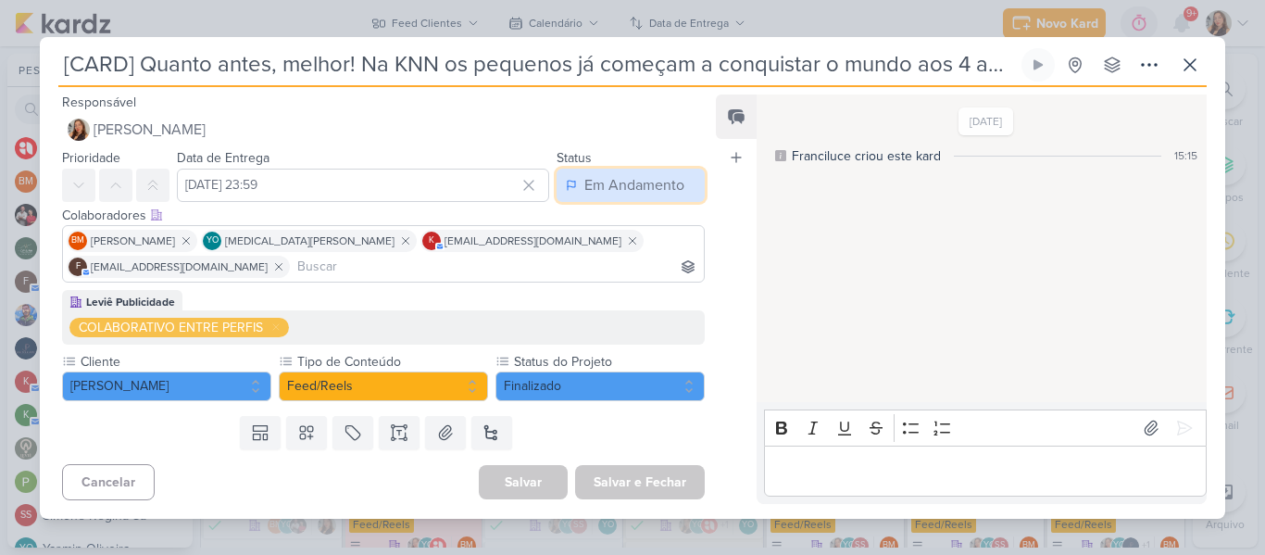
click at [650, 197] on button "Em Andamento" at bounding box center [631, 185] width 148 height 33
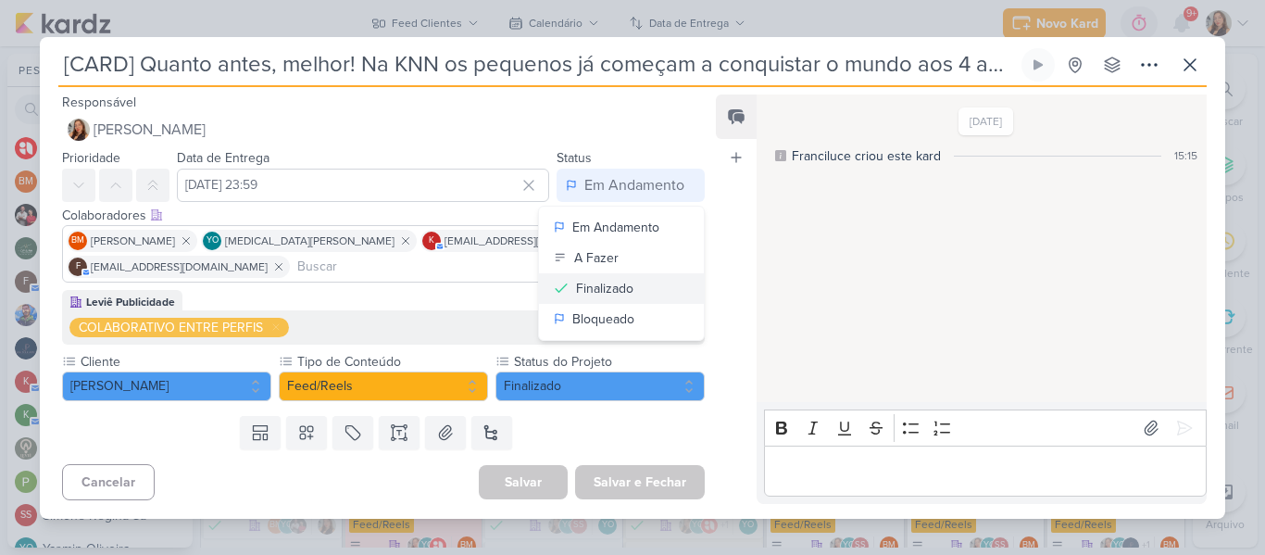
click at [609, 299] on button "Finalizado" at bounding box center [621, 288] width 165 height 31
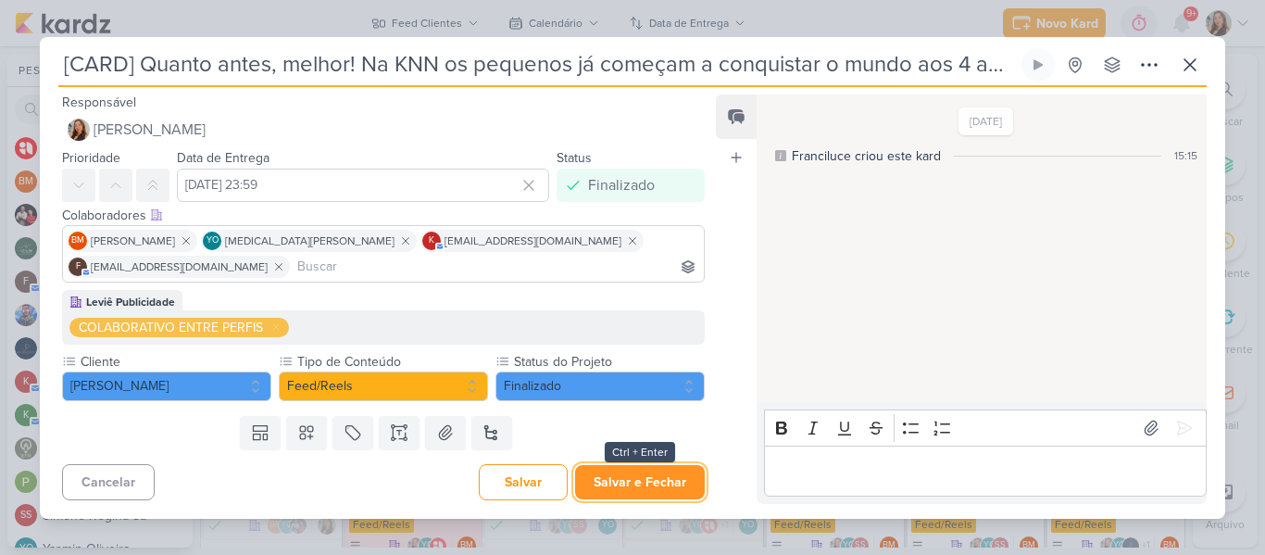
click at [628, 483] on button "Salvar e Fechar" at bounding box center [640, 482] width 130 height 34
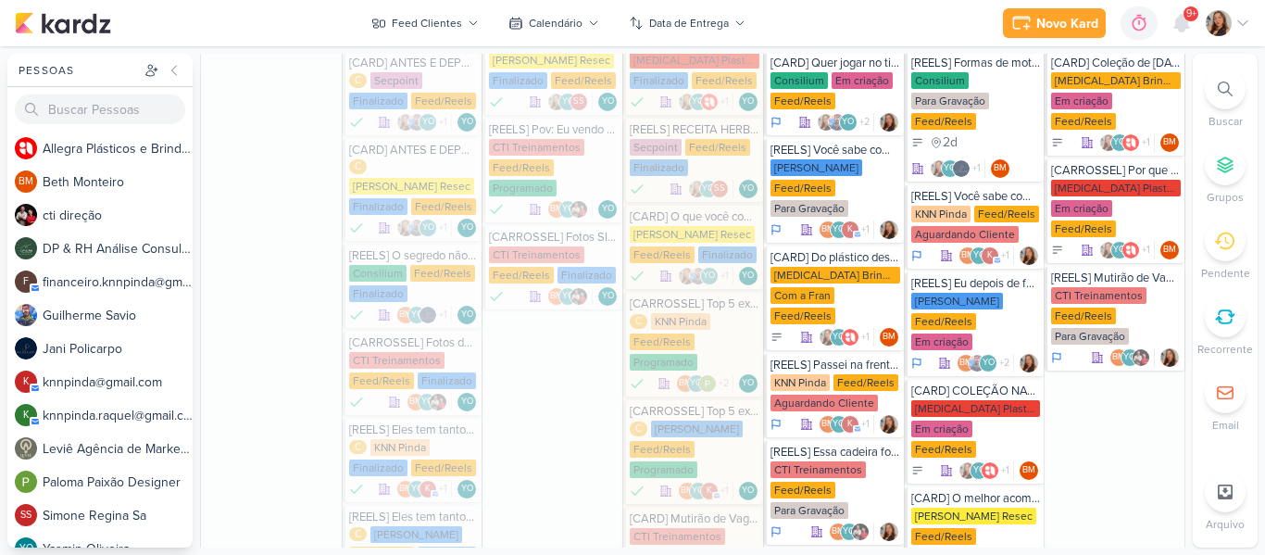
scroll to position [1000, 0]
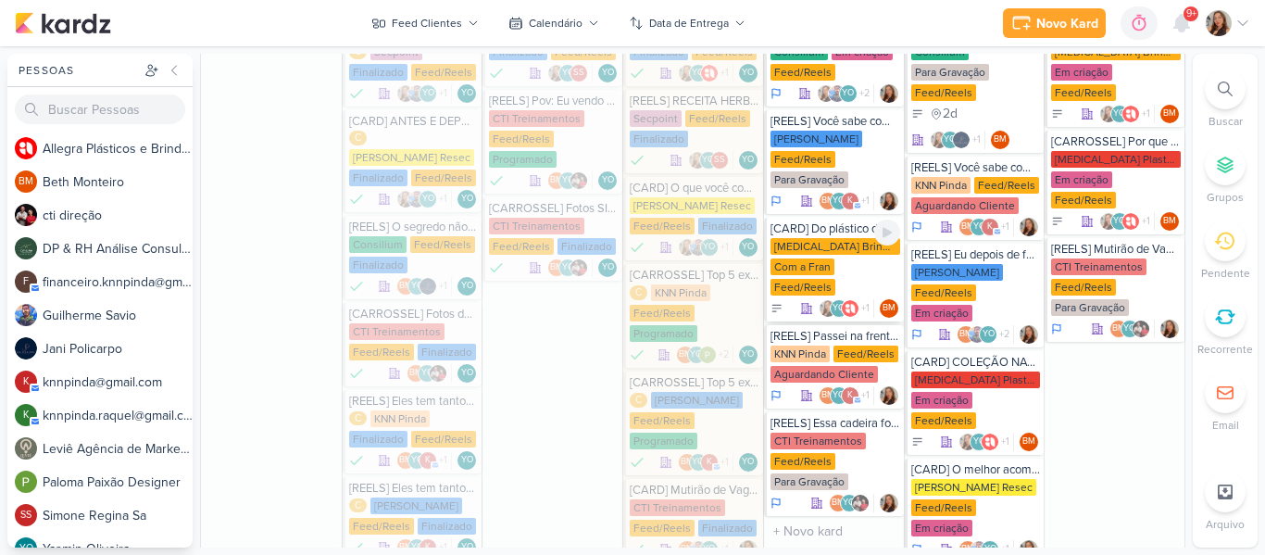
click at [853, 273] on div "[MEDICAL_DATA] Brindes PF Com a Fran Feed/Reels" at bounding box center [836, 267] width 130 height 59
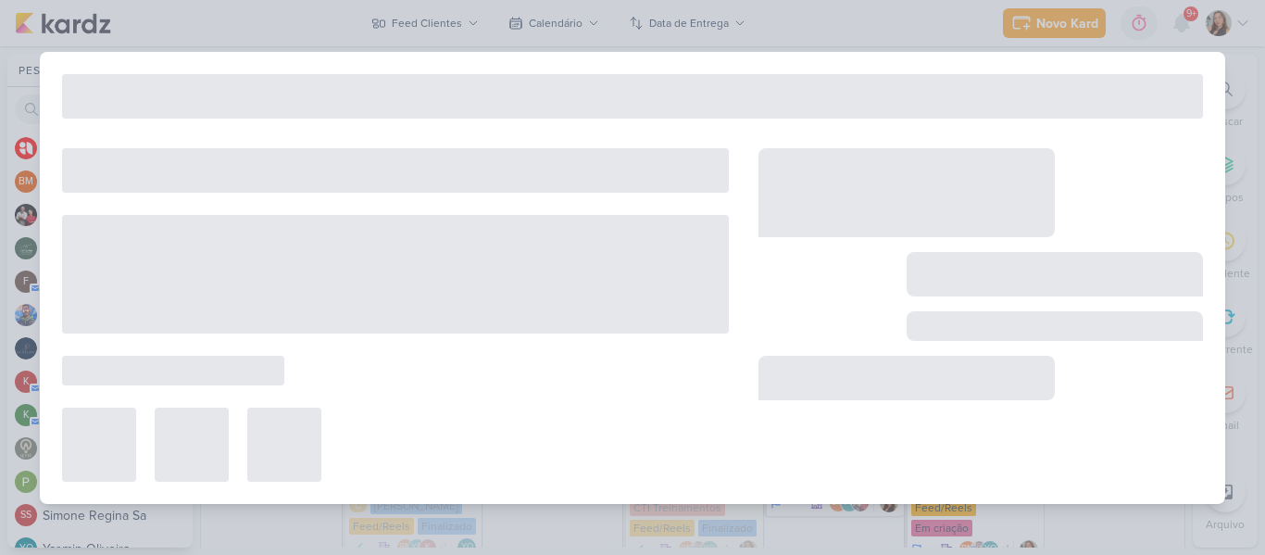
type input "[CARD] Do plástico descartável ao sustentável"
type input "[DATE] 23:59"
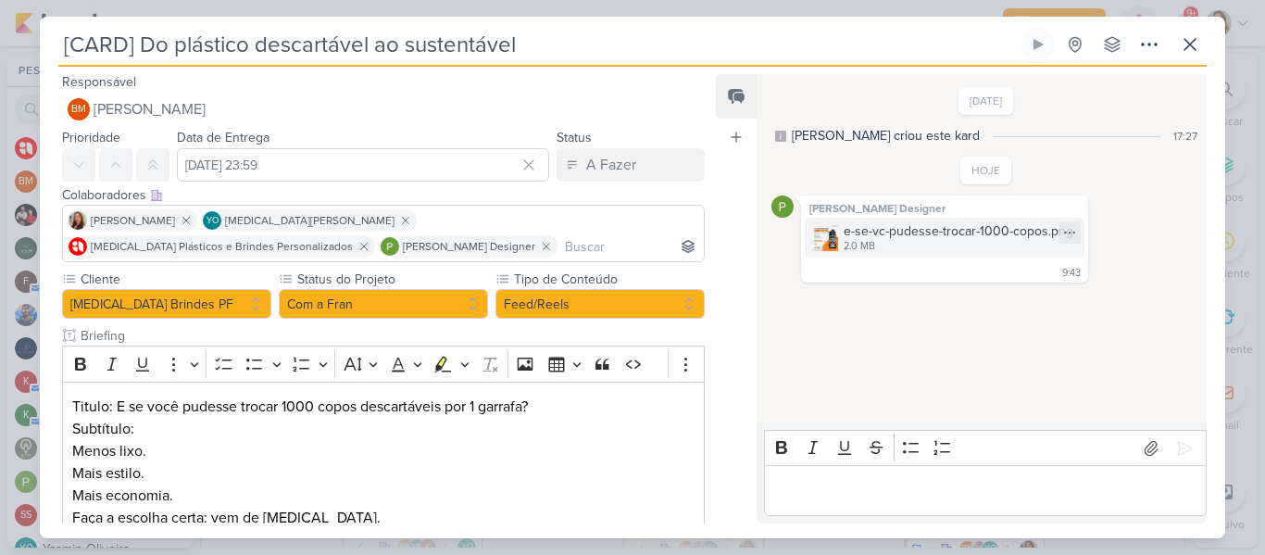
click at [861, 232] on div "e-se-vc-pudesse-trocar-1000-copos.png" at bounding box center [959, 230] width 230 height 19
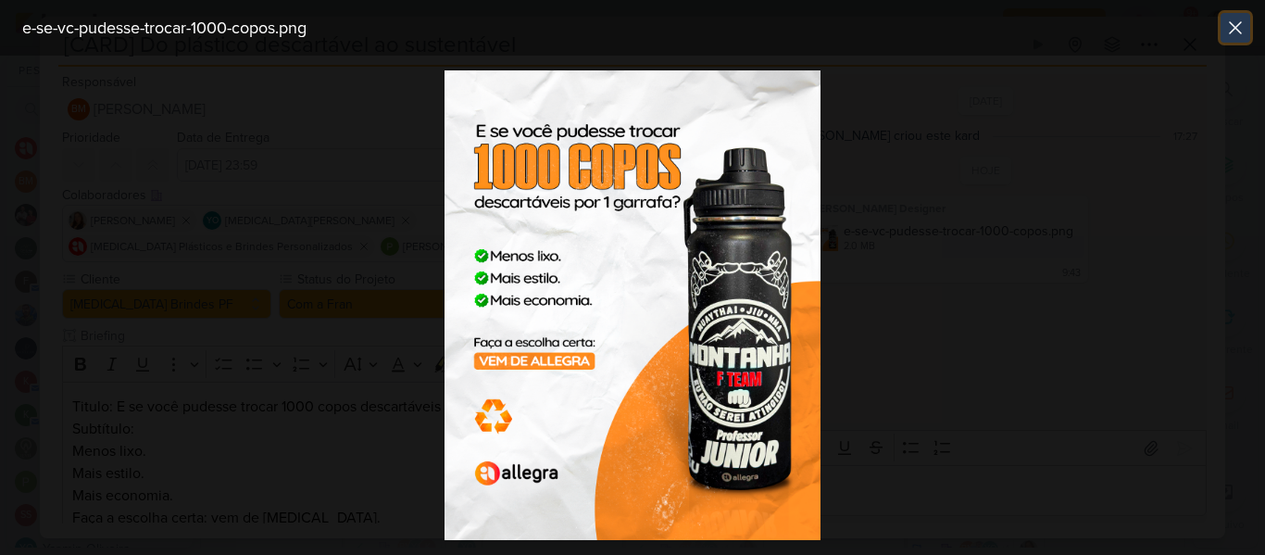
click at [1235, 35] on icon at bounding box center [1236, 28] width 22 height 22
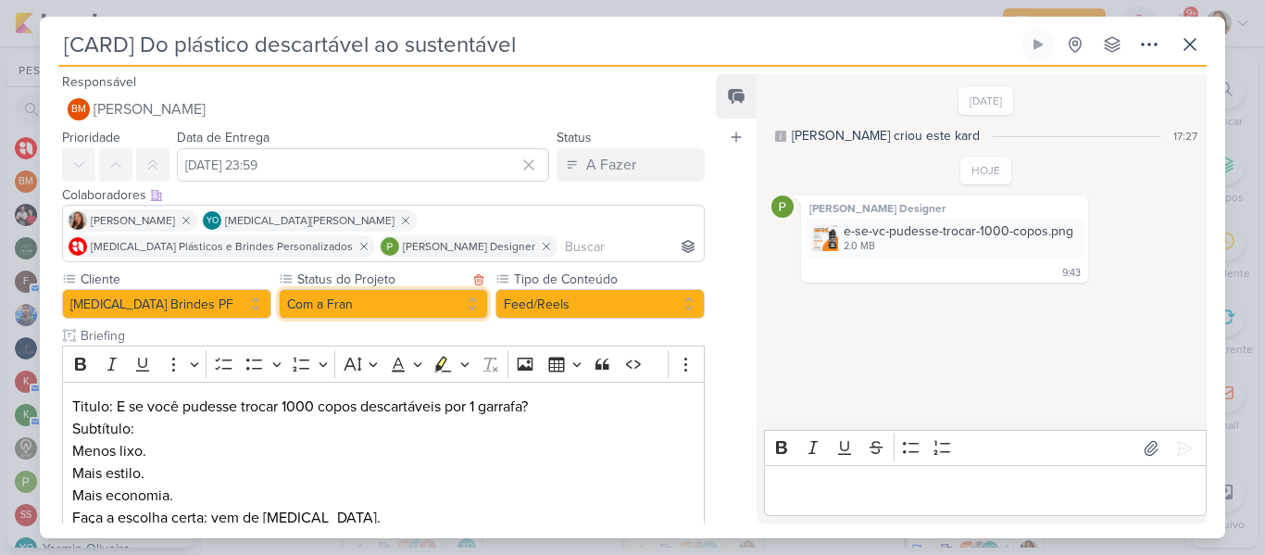
click at [387, 294] on button "Com a Fran" at bounding box center [383, 304] width 209 height 30
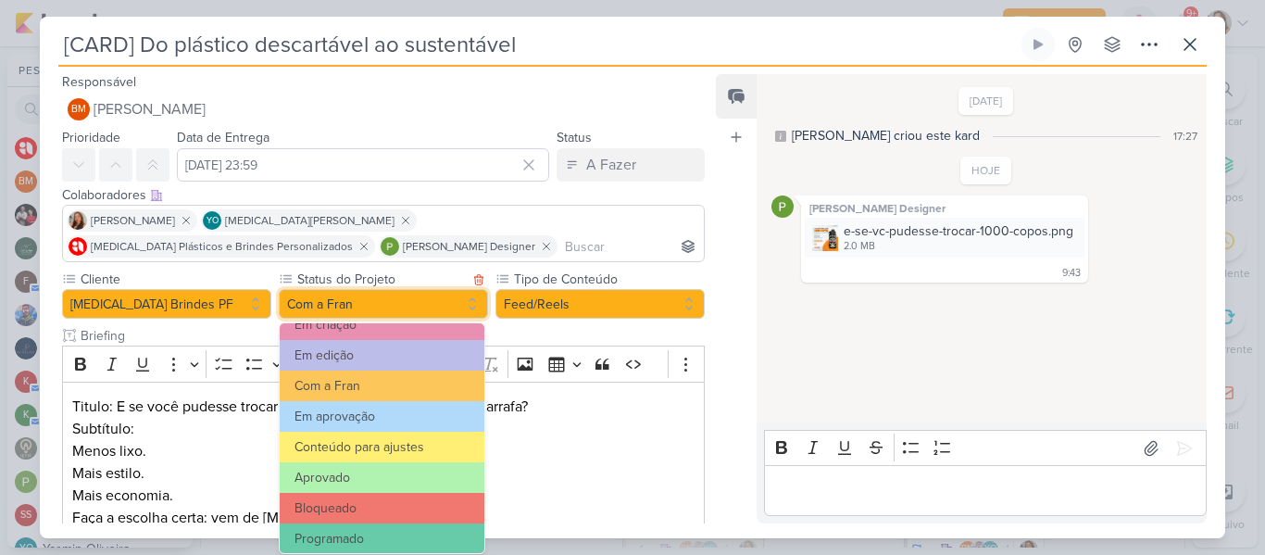
scroll to position [181, 0]
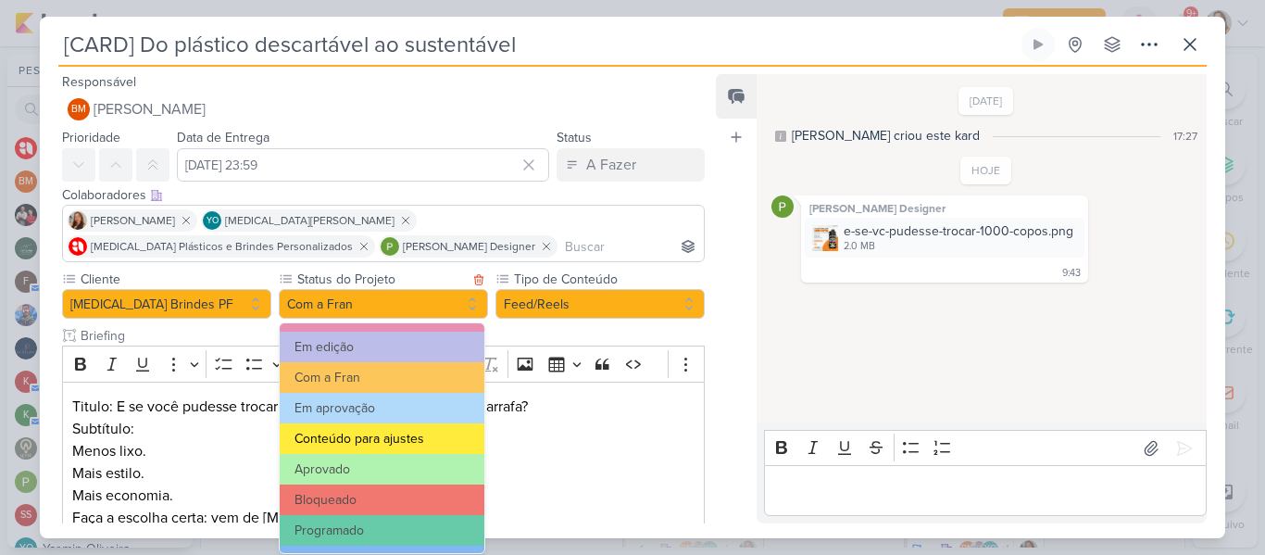
click at [412, 426] on button "Conteúdo para ajustes" at bounding box center [382, 438] width 205 height 31
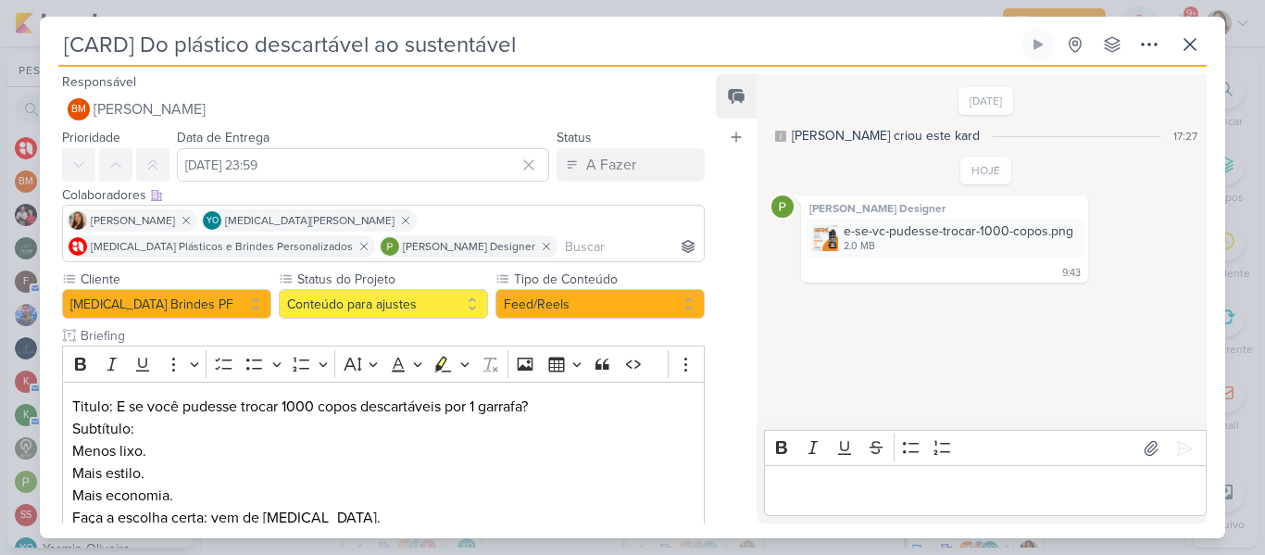
click at [837, 484] on p "Editor editing area: main" at bounding box center [984, 491] width 423 height 22
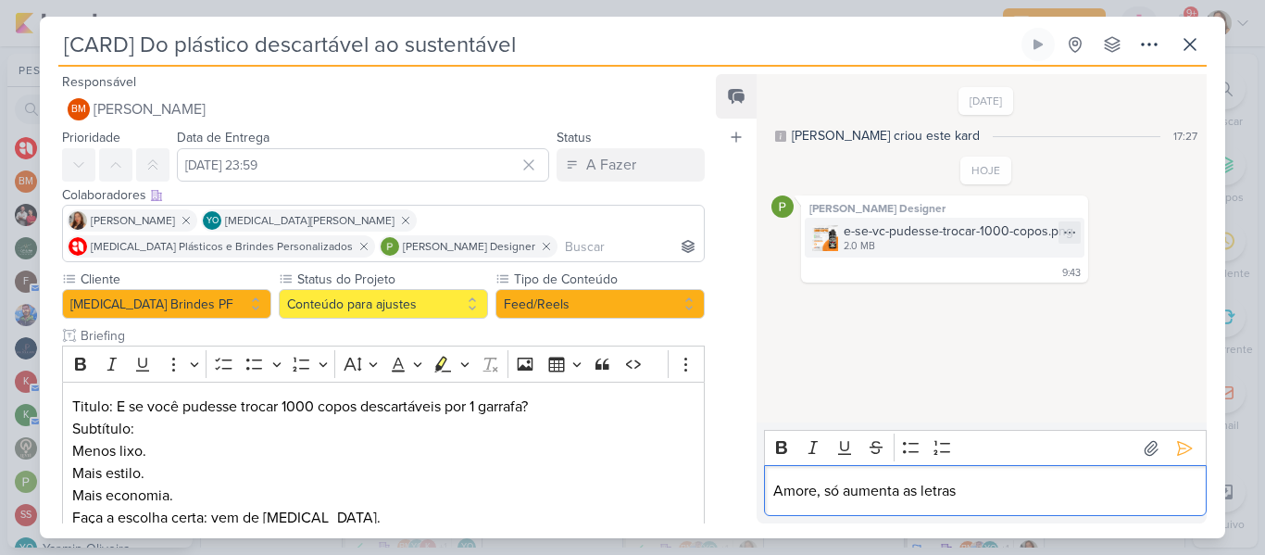
click at [911, 249] on div "2.0 MB" at bounding box center [959, 246] width 230 height 15
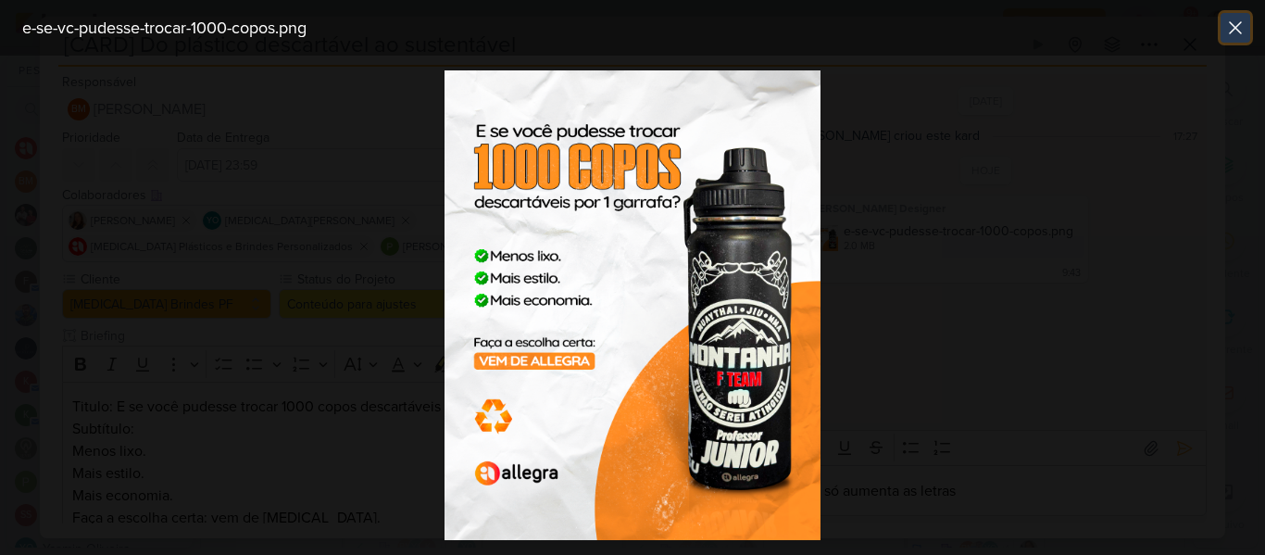
click at [1235, 29] on icon at bounding box center [1235, 27] width 11 height 11
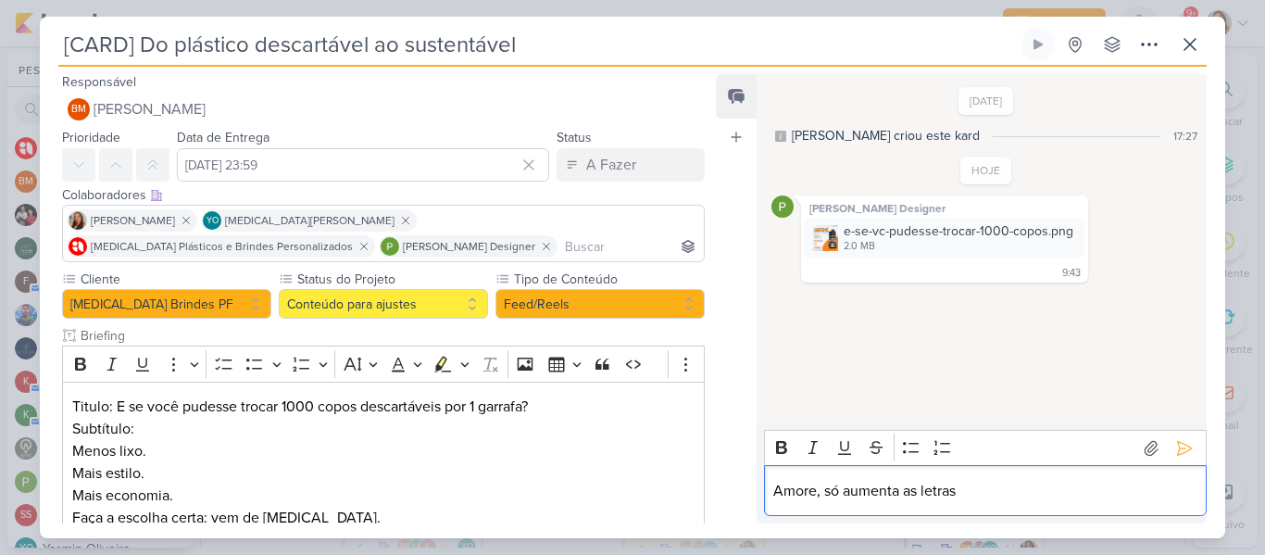
click at [986, 484] on p "Amore, só aumenta as letras" at bounding box center [984, 491] width 423 height 22
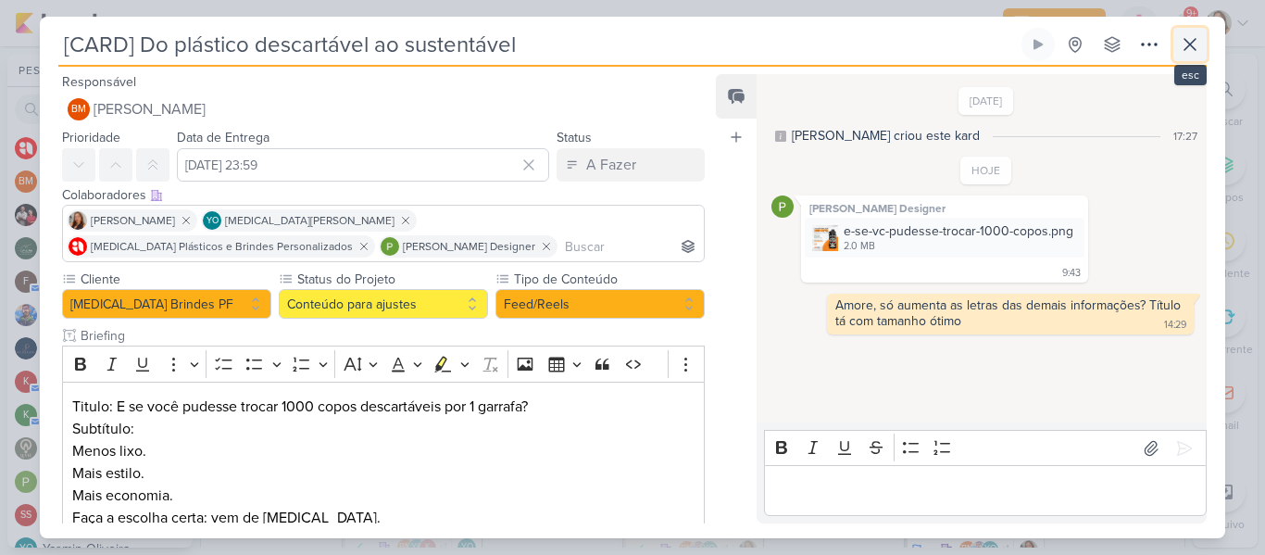
click at [1186, 55] on icon at bounding box center [1190, 44] width 22 height 22
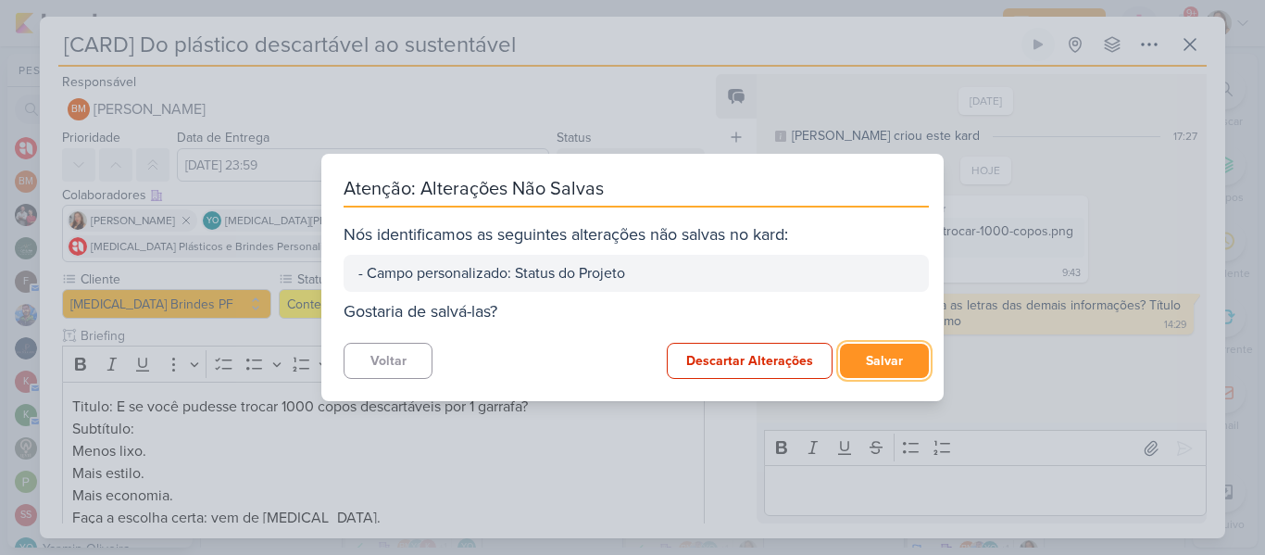
click at [881, 346] on button "Salvar" at bounding box center [884, 361] width 89 height 34
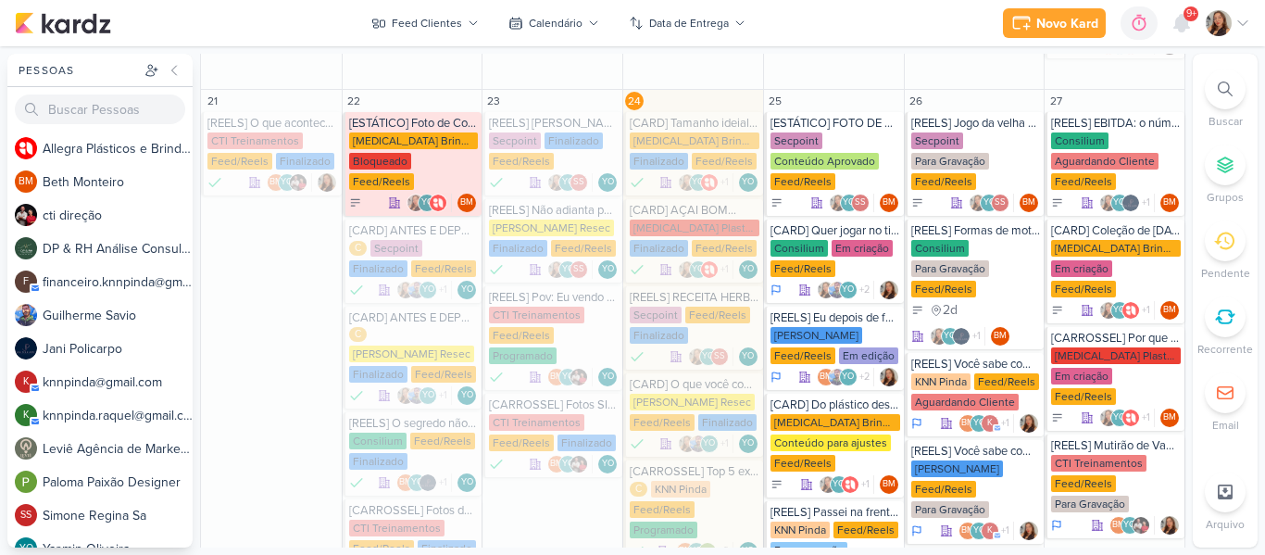
scroll to position [756, 0]
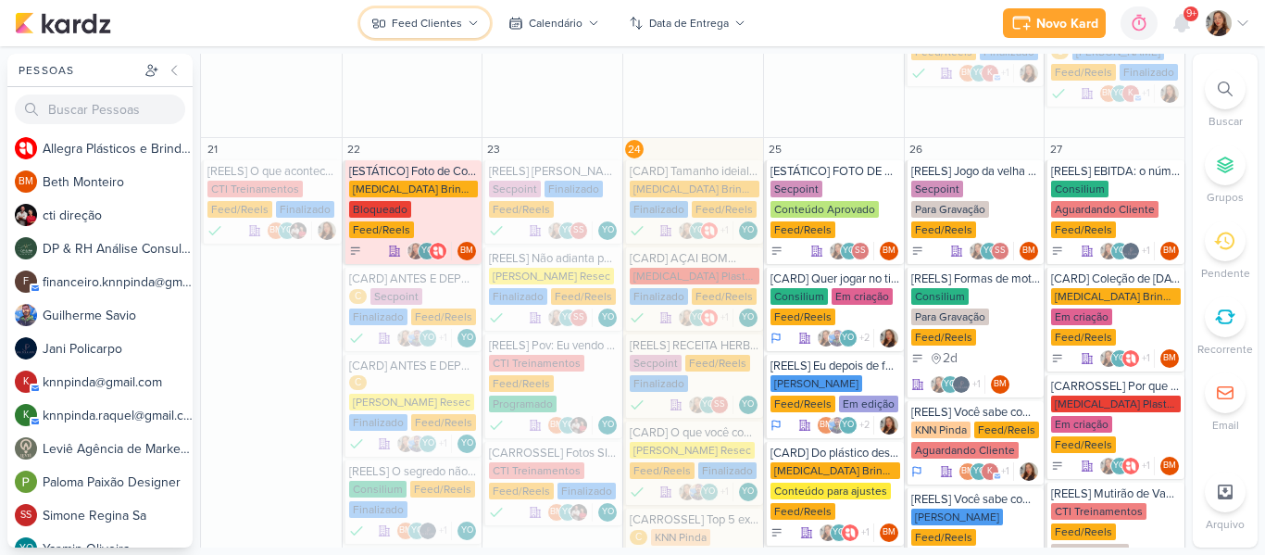
click at [406, 18] on div "Feed Clientes" at bounding box center [427, 23] width 70 height 17
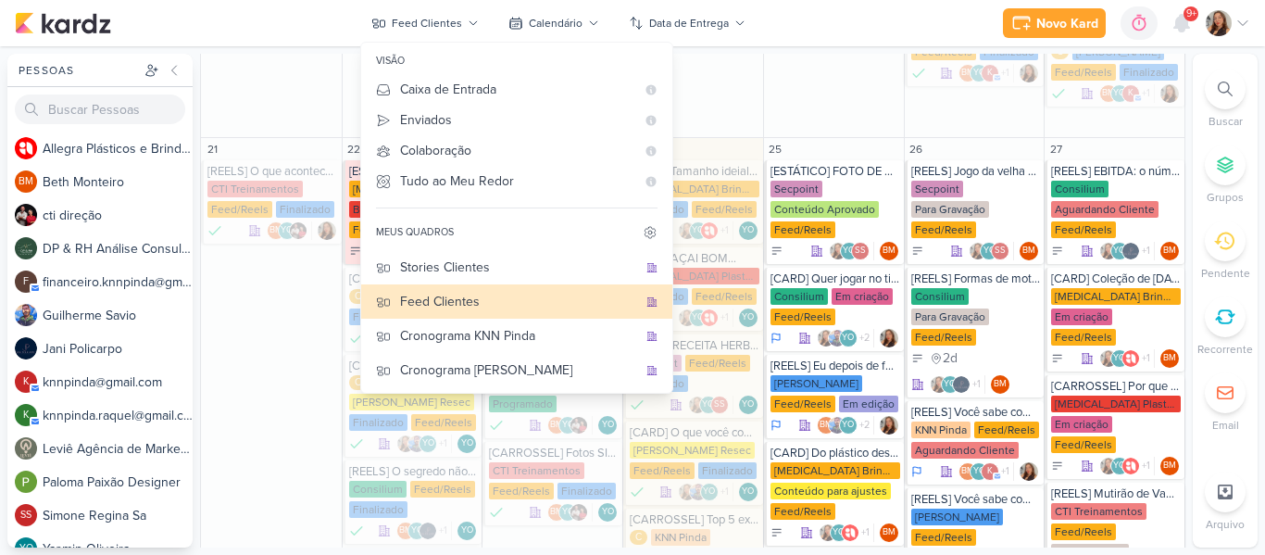
click at [858, 7] on div "Novo Kard Ctrl + k 0h0m Sessão desligada... Hoje 0h0m Semana 0h0m Mês 0h0m" at bounding box center [633, 23] width 1236 height 46
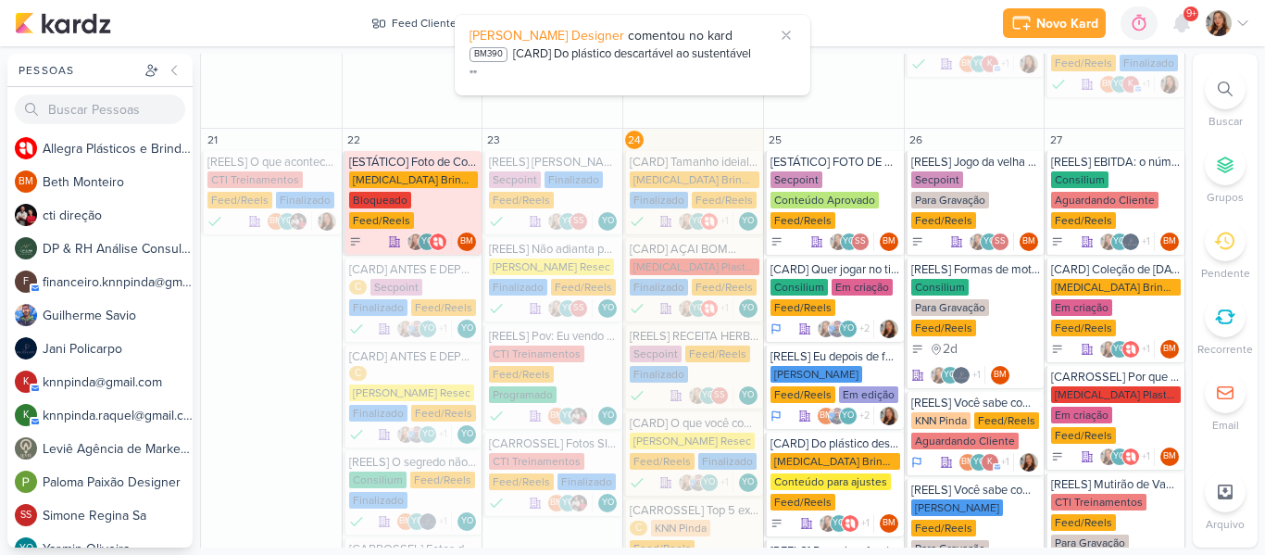
scroll to position [766, 0]
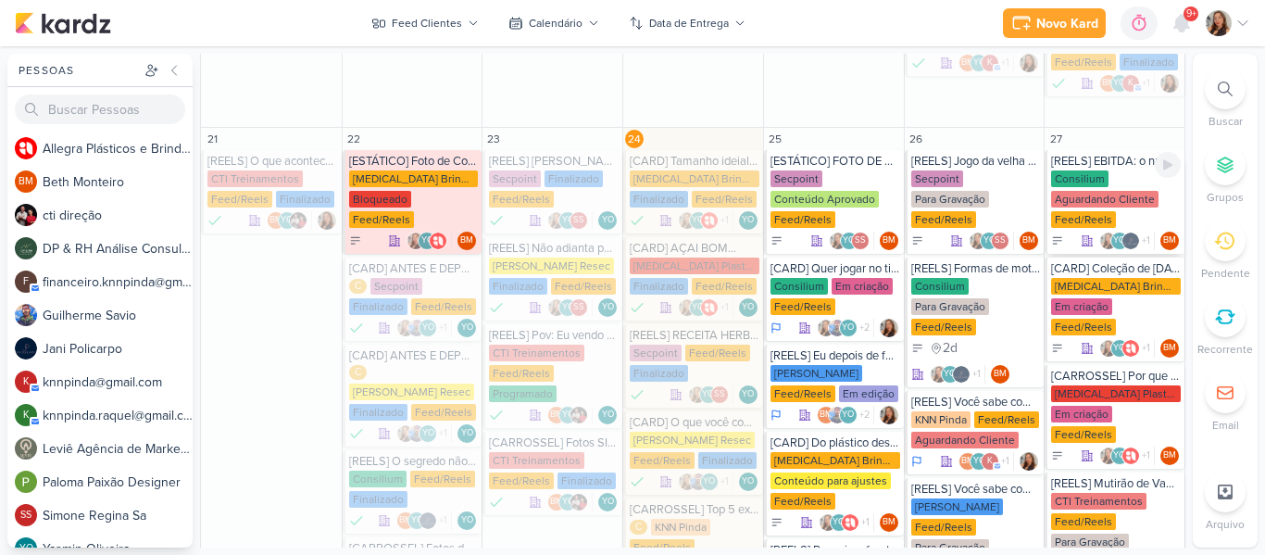
click at [1086, 191] on div "Aguardando Cliente" at bounding box center [1104, 199] width 107 height 17
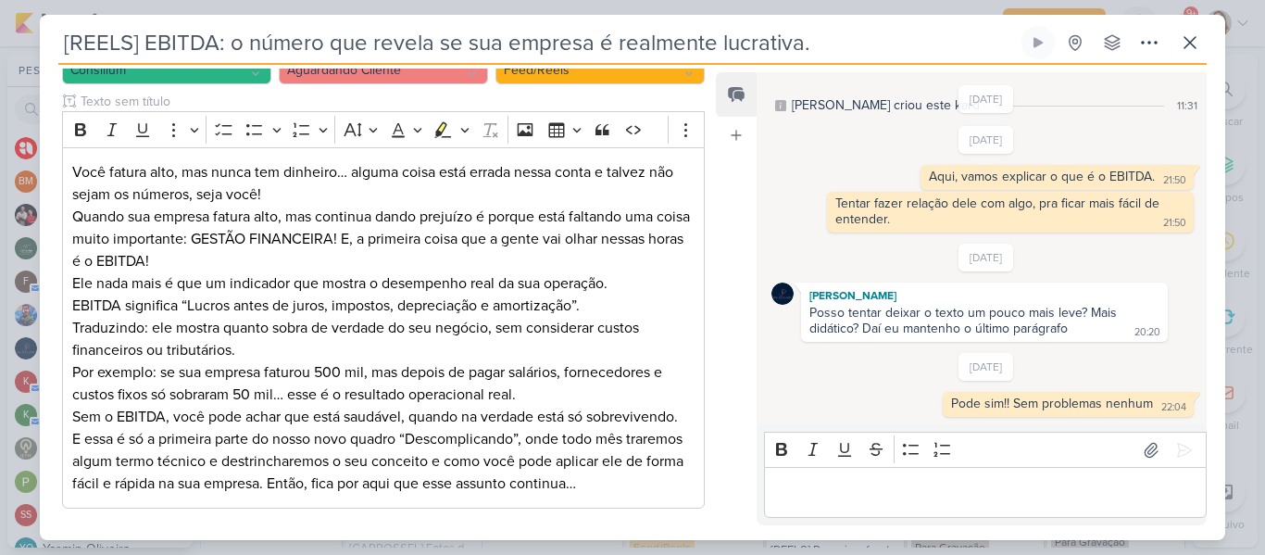
scroll to position [248, 0]
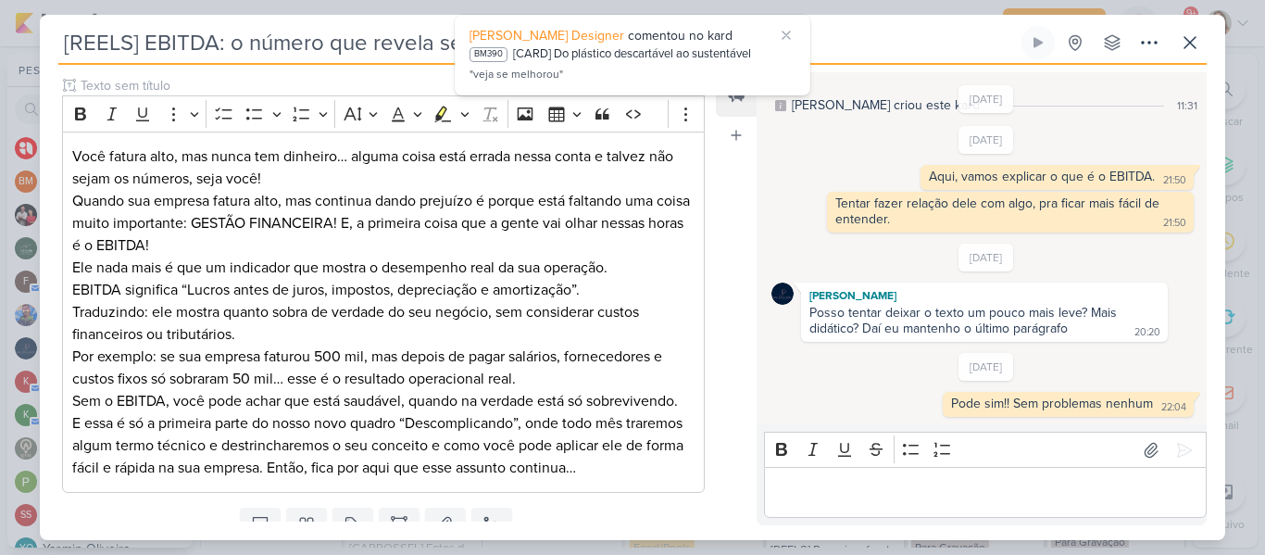
click at [713, 308] on div "Responsável BM [GEOGRAPHIC_DATA] Nenhum contato encontrado create new contact N…" at bounding box center [633, 302] width 1186 height 475
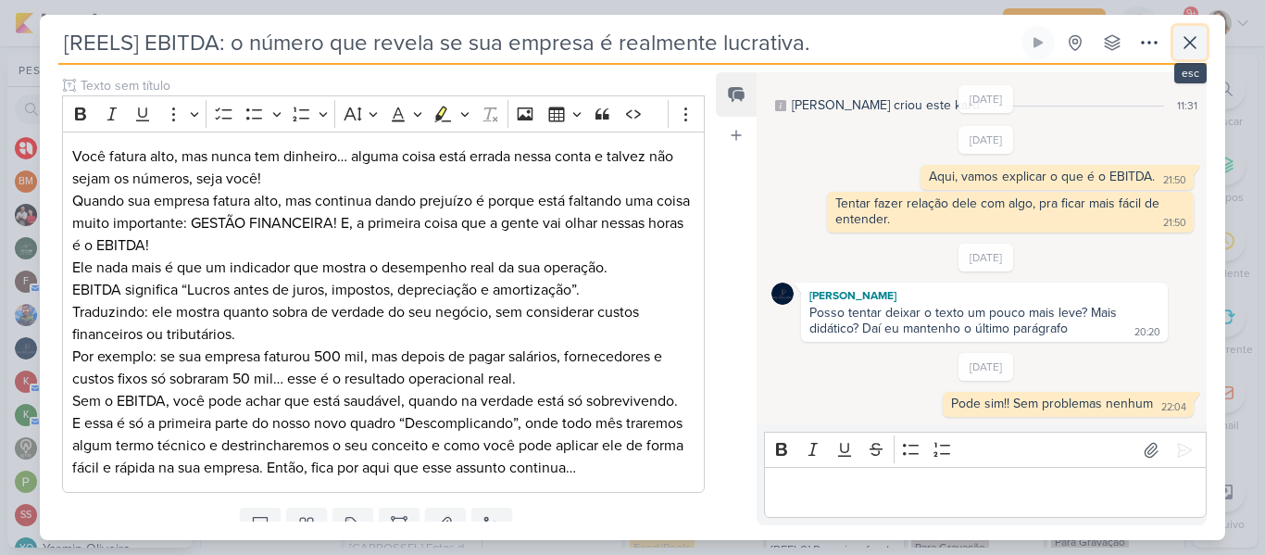
click at [1187, 51] on icon at bounding box center [1190, 42] width 22 height 22
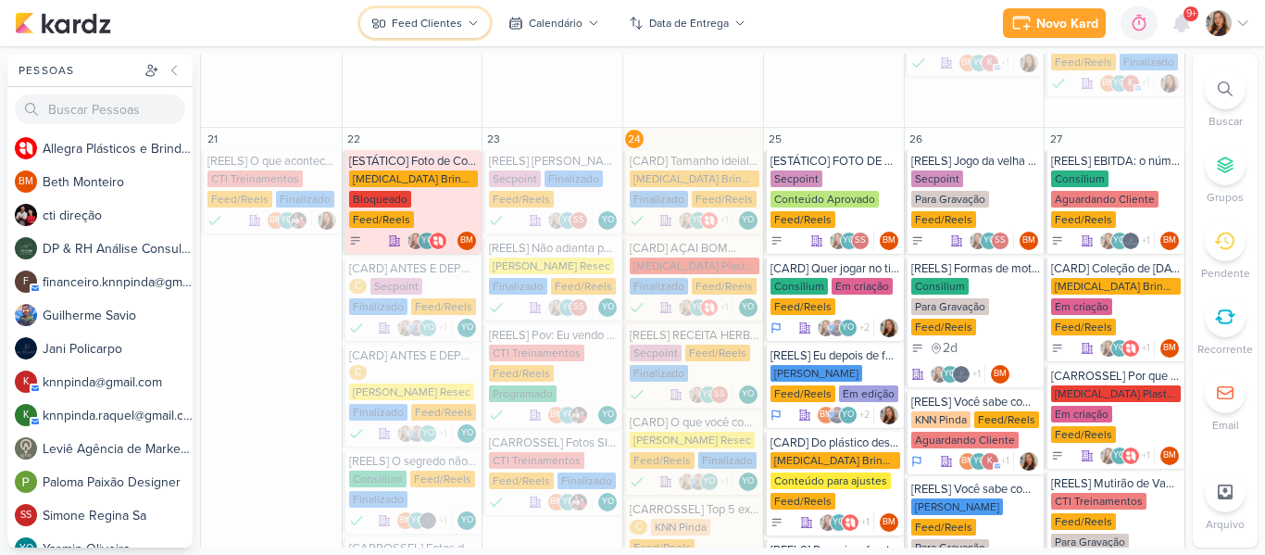
click at [469, 34] on button "Feed Clientes" at bounding box center [425, 23] width 130 height 30
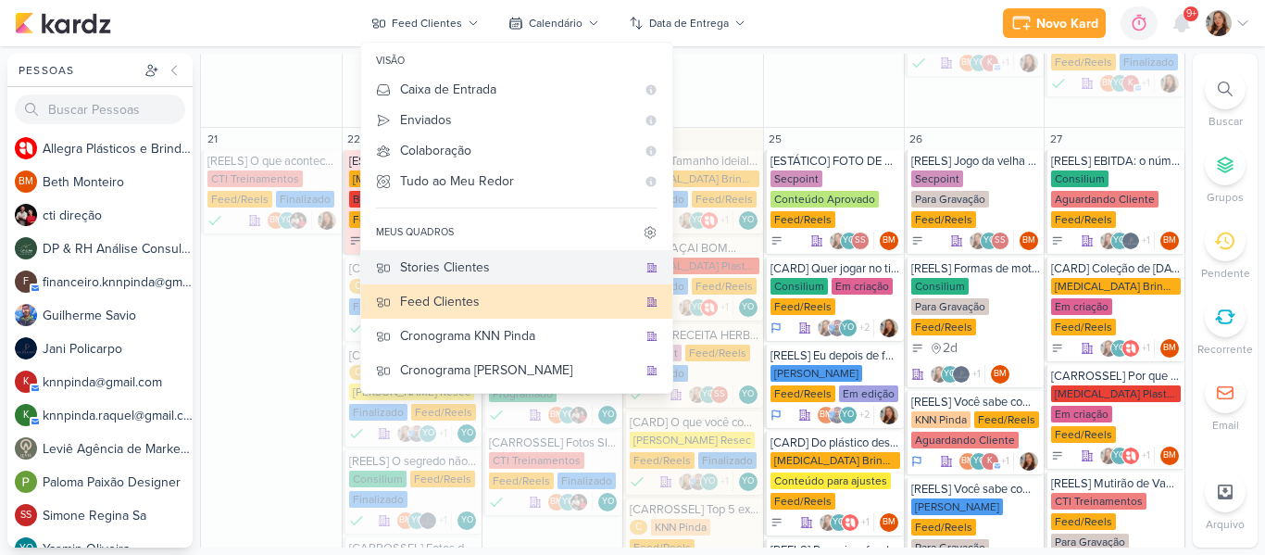
click at [473, 255] on button "Stories Clientes" at bounding box center [516, 267] width 311 height 34
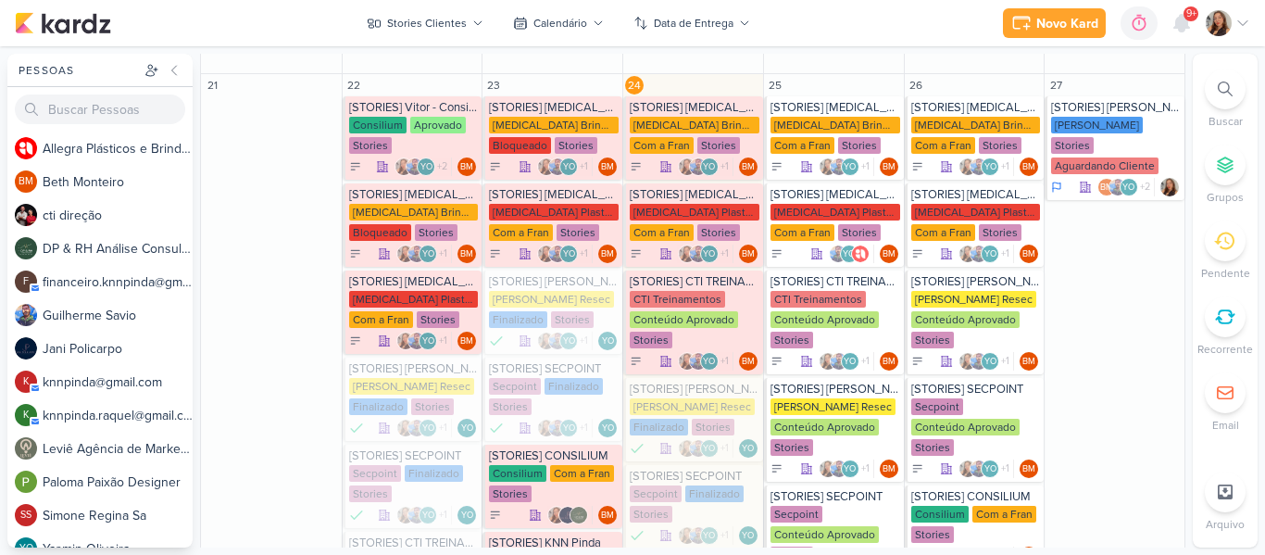
scroll to position [1338, 0]
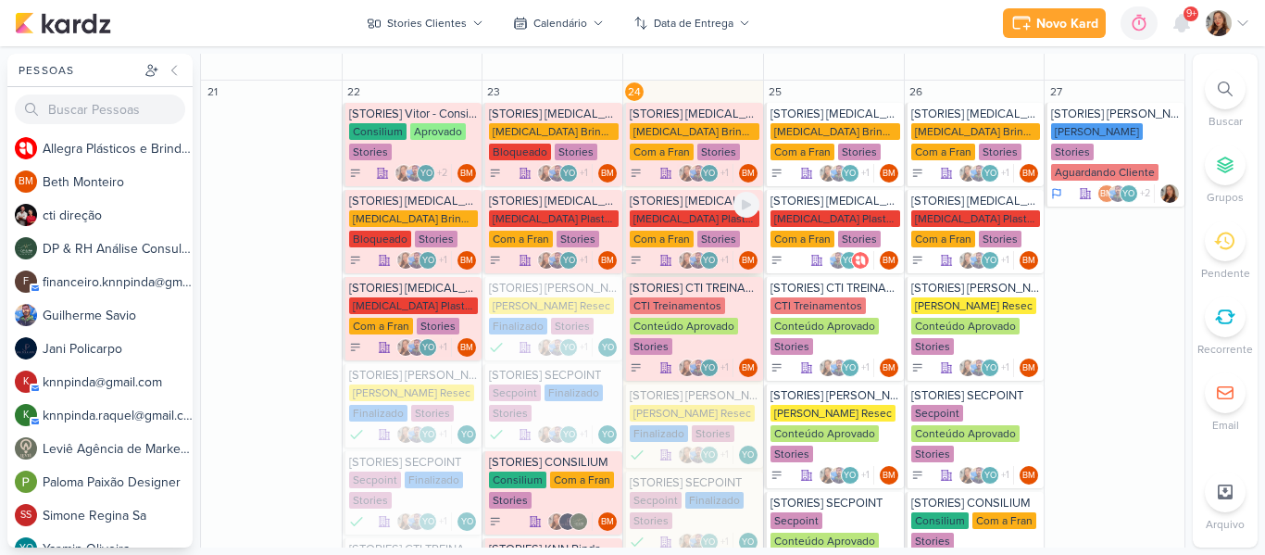
click at [685, 229] on div "[MEDICAL_DATA] Plasticos PJ Com a Fran Stories" at bounding box center [695, 229] width 130 height 39
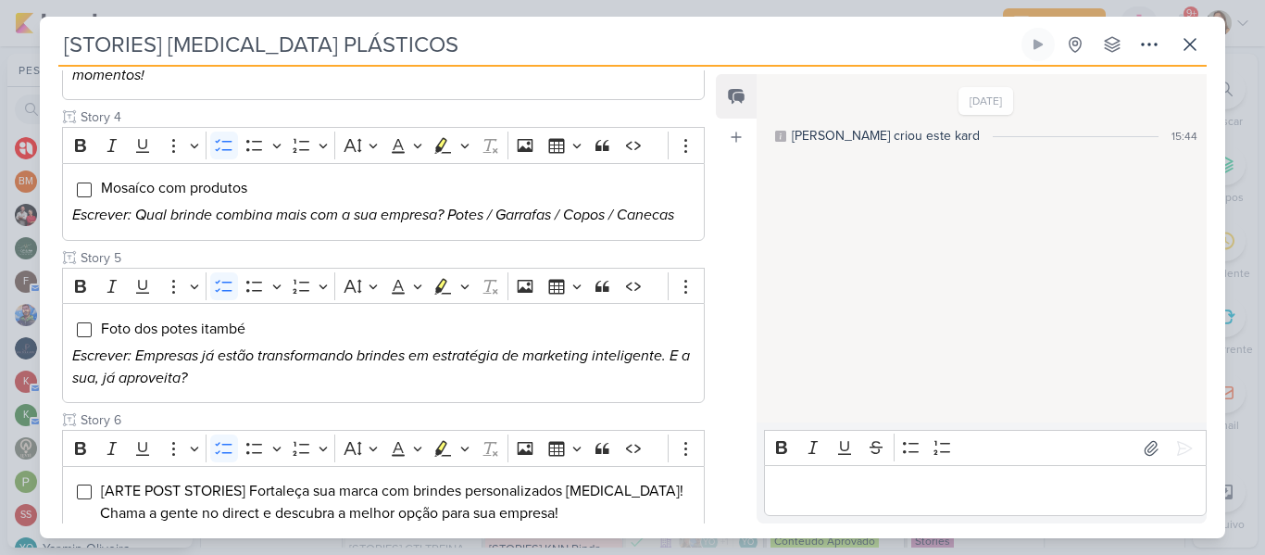
scroll to position [732, 0]
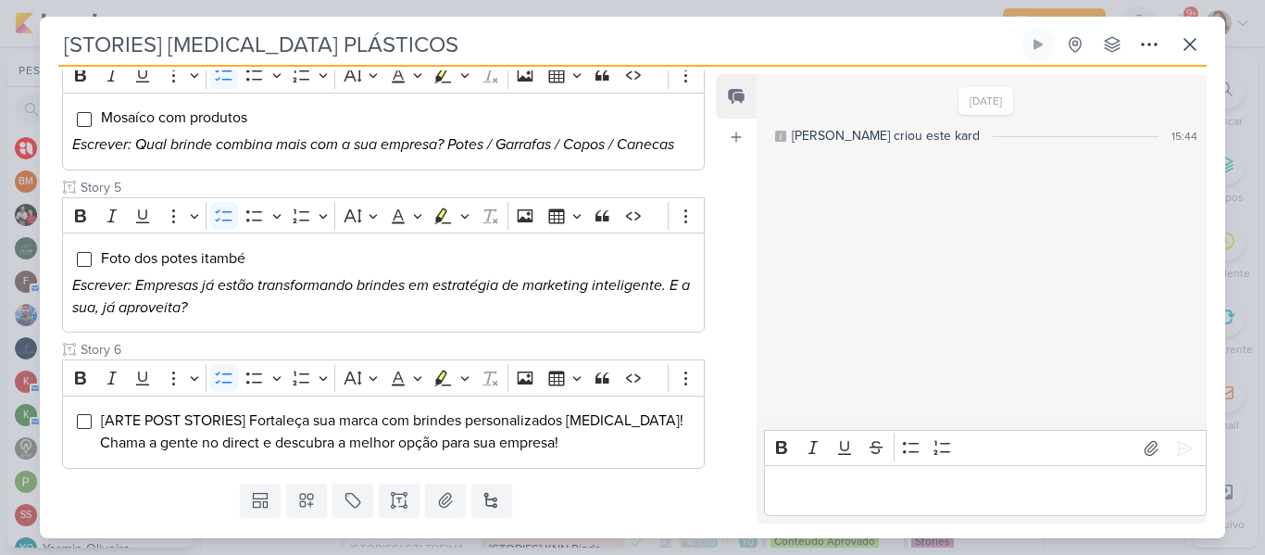
click at [713, 408] on div "Responsável BM [GEOGRAPHIC_DATA] Nenhum contato encontrado create new contact N…" at bounding box center [633, 302] width 1186 height 471
click at [1196, 57] on button at bounding box center [1190, 44] width 33 height 33
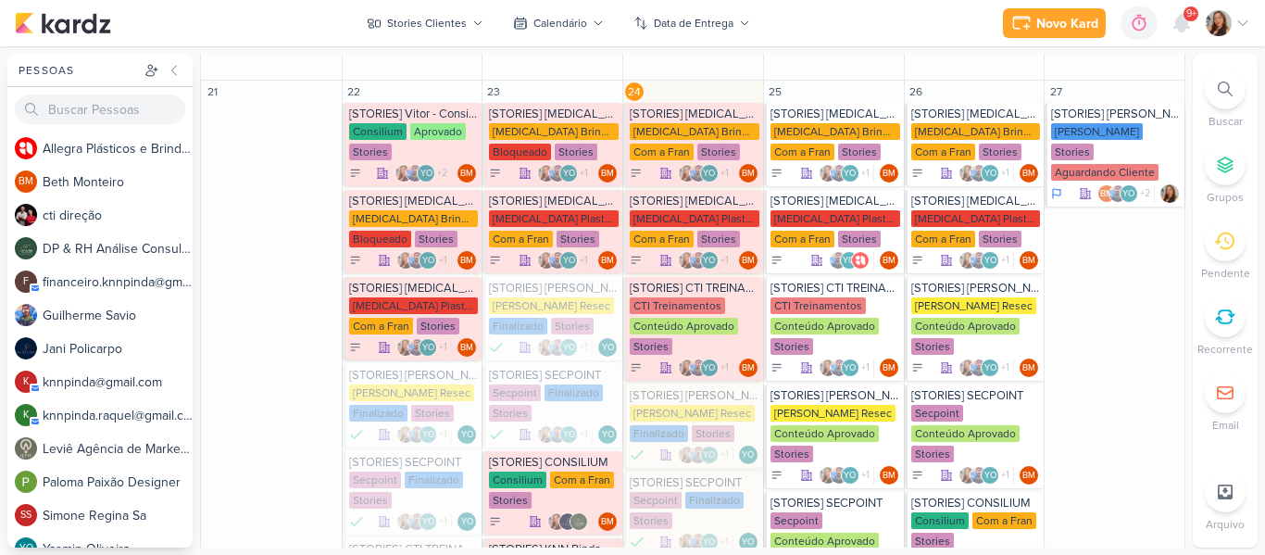
click at [893, 25] on div "Novo Kard Ctrl + k 0h0m Sessão desligada... Hoje 0h0m Semana 0h0m Mês 0h0m" at bounding box center [633, 23] width 1236 height 46
click at [683, 311] on div "CTI Treinamentos" at bounding box center [677, 305] width 95 height 17
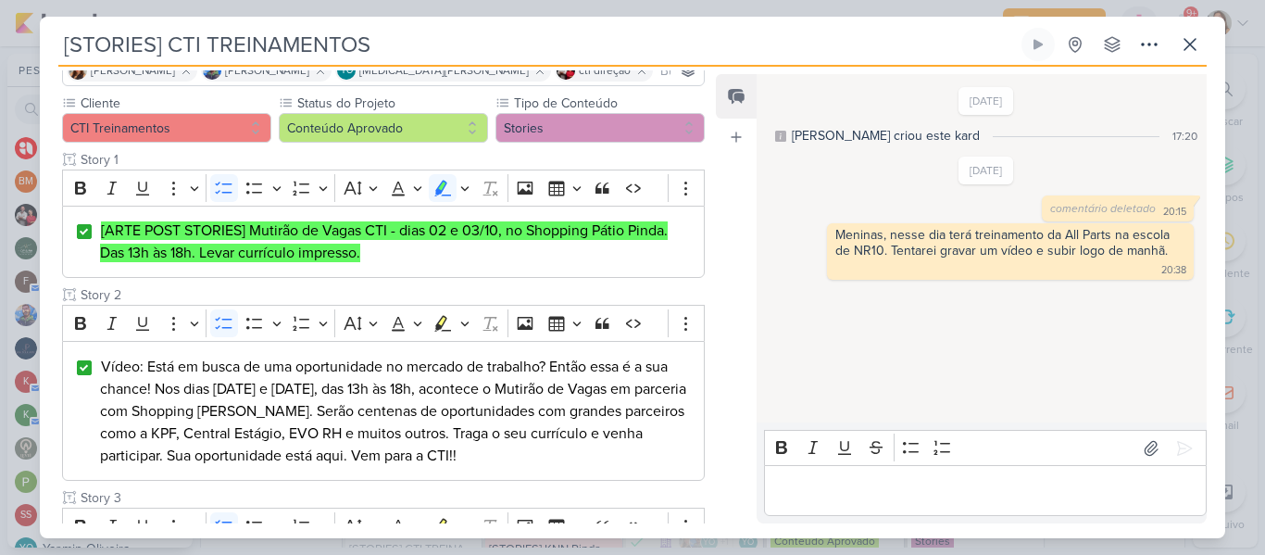
scroll to position [155, 0]
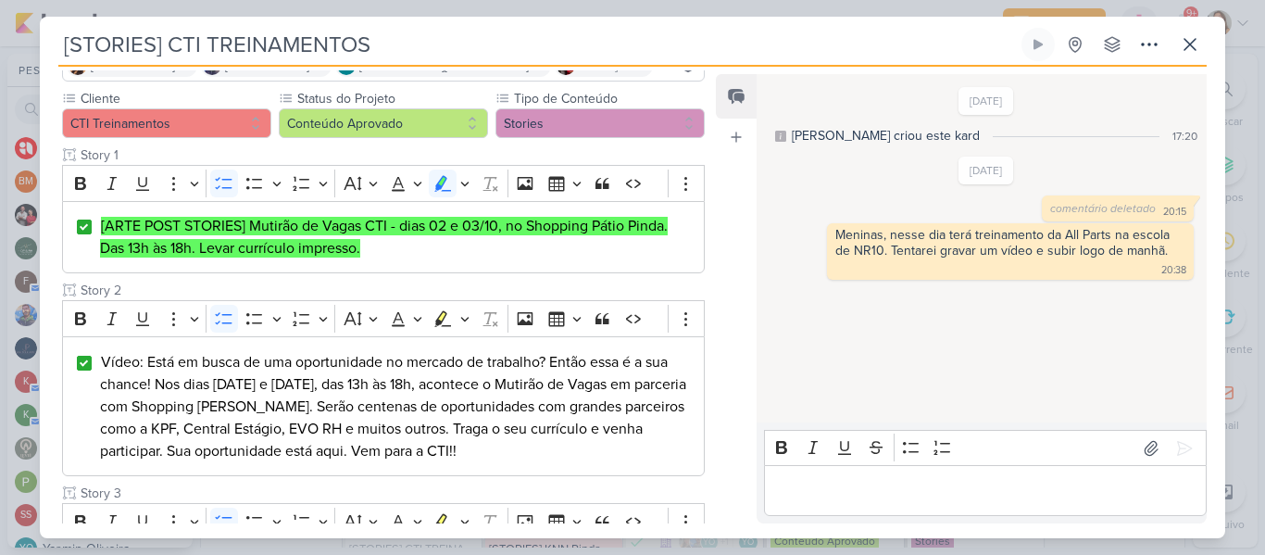
click at [710, 197] on div "Responsável BM [GEOGRAPHIC_DATA] Nenhum contato encontrado create new contact N…" at bounding box center [633, 302] width 1186 height 471
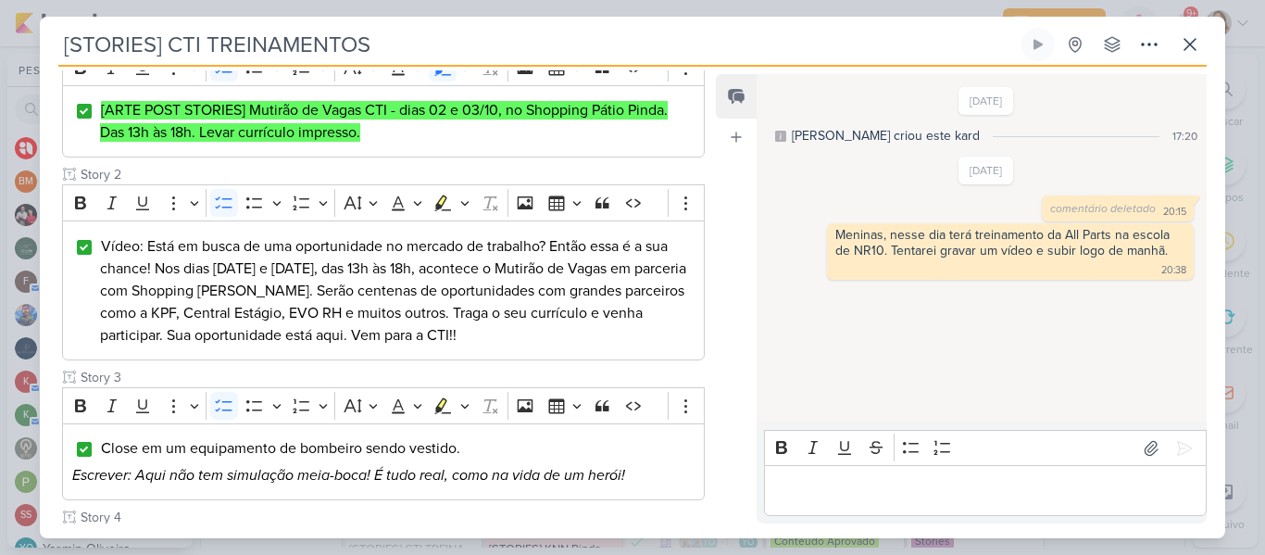
scroll to position [278, 0]
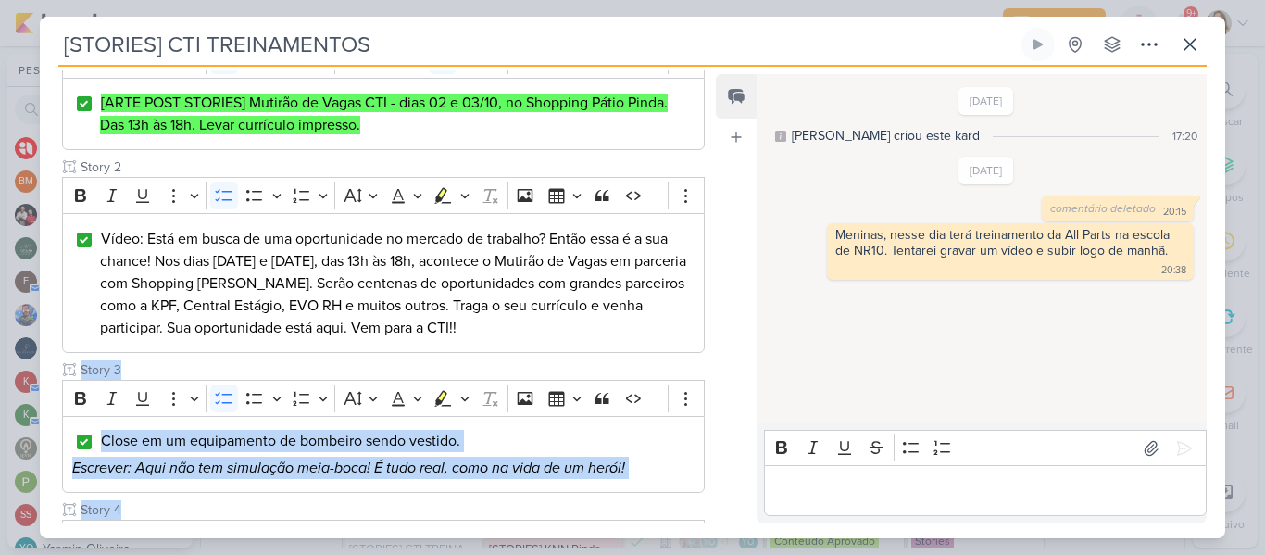
drag, startPoint x: 716, startPoint y: 241, endPoint x: 708, endPoint y: 235, distance: 10.0
click at [708, 235] on div "Responsável BM [GEOGRAPHIC_DATA] Nenhum contato encontrado create new contact N…" at bounding box center [633, 302] width 1186 height 471
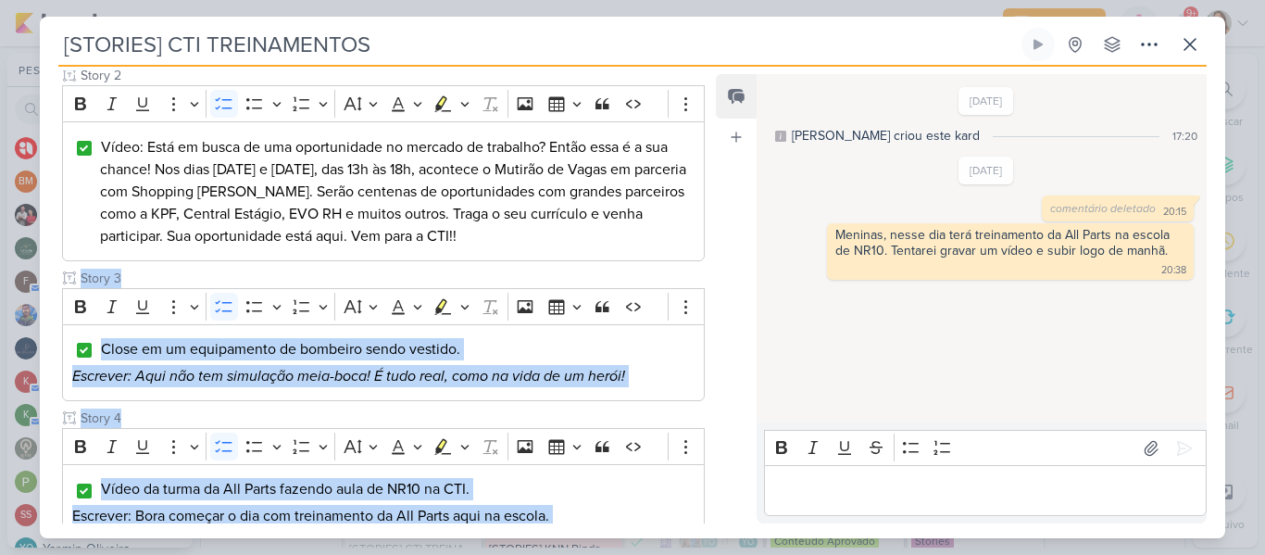
scroll to position [396, 0]
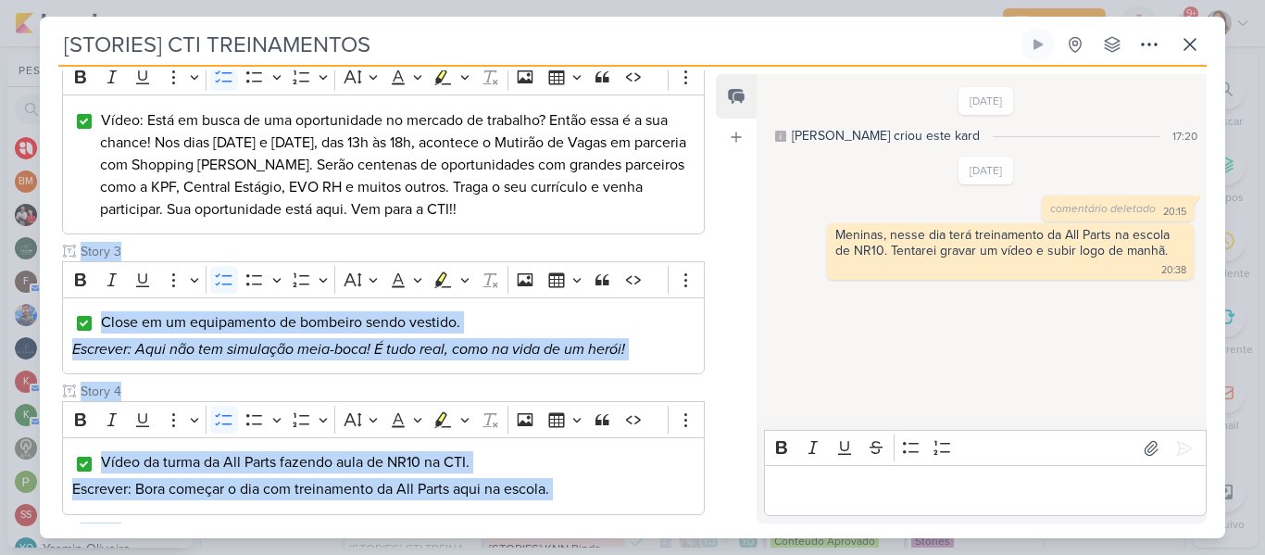
click at [732, 306] on div "Feed Atrelar email Solte o email para atrelar ao kard" at bounding box center [736, 298] width 41 height 449
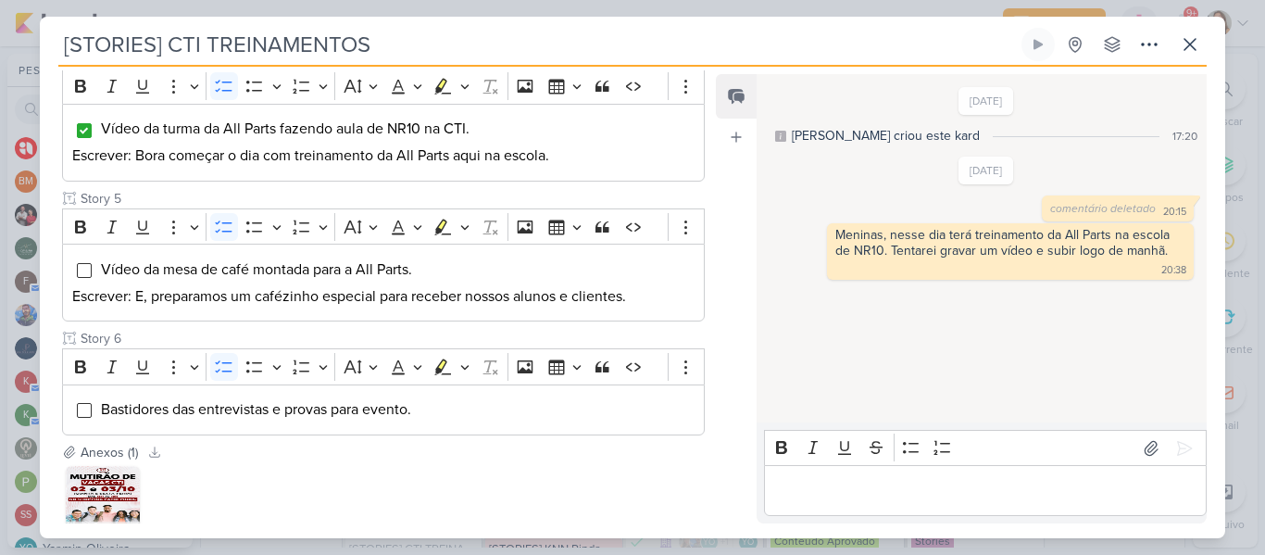
scroll to position [741, 0]
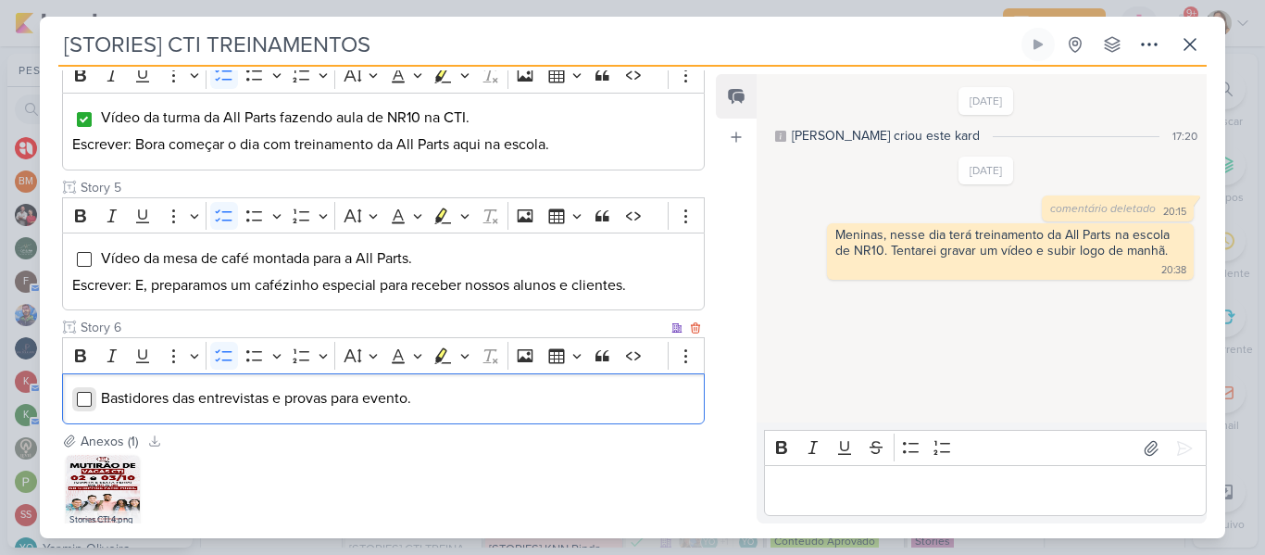
click at [83, 403] on input "Editor editing area: main" at bounding box center [84, 399] width 15 height 15
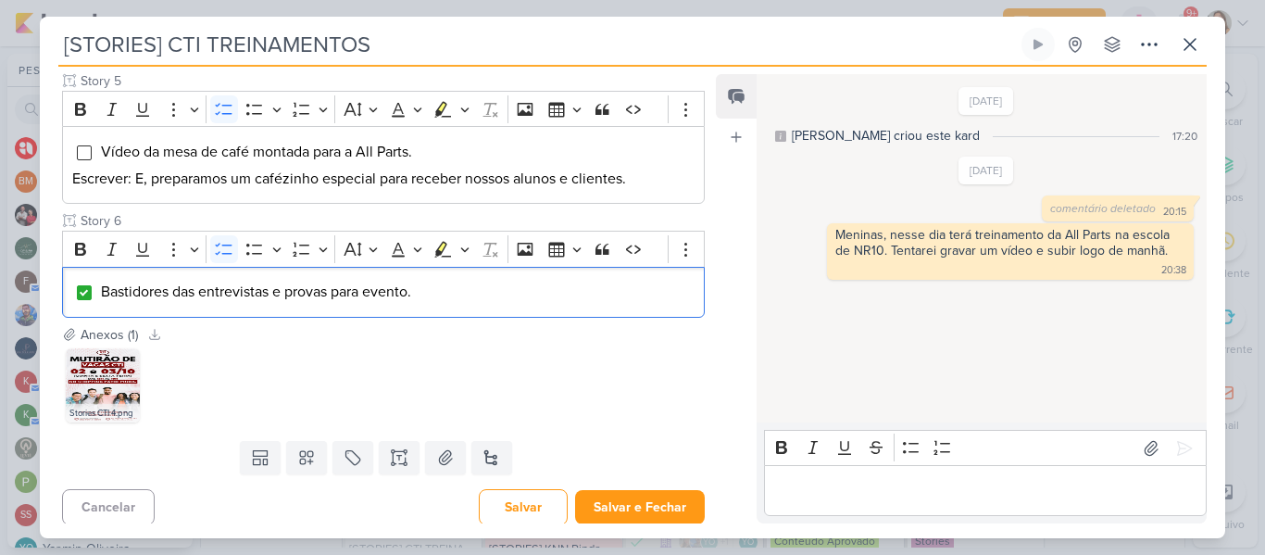
scroll to position [853, 0]
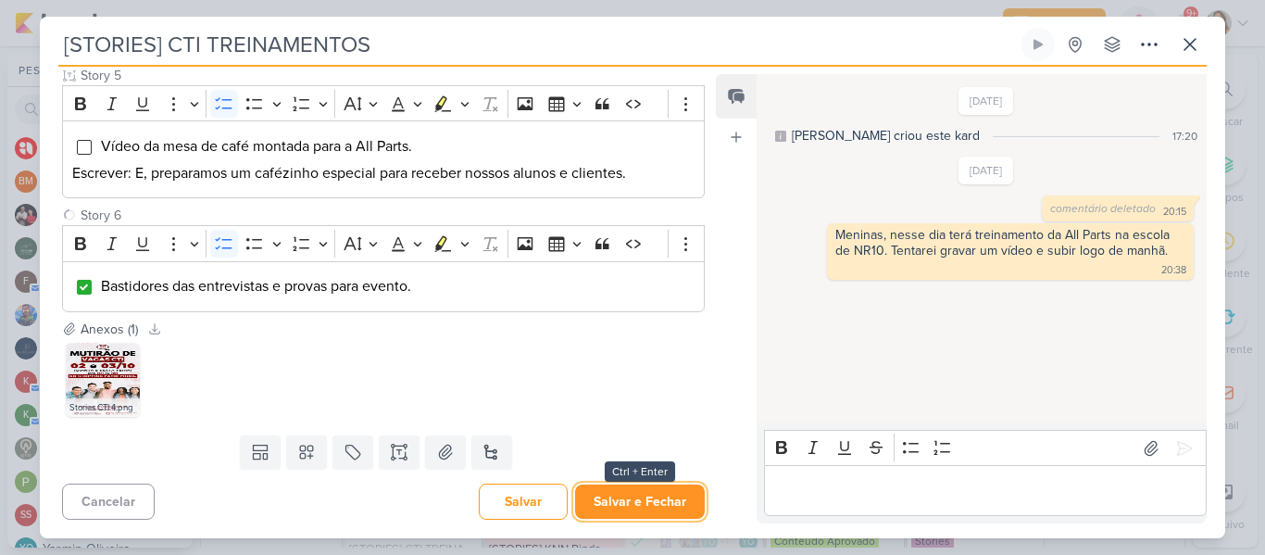
click at [607, 504] on button "Salvar e Fechar" at bounding box center [640, 501] width 130 height 34
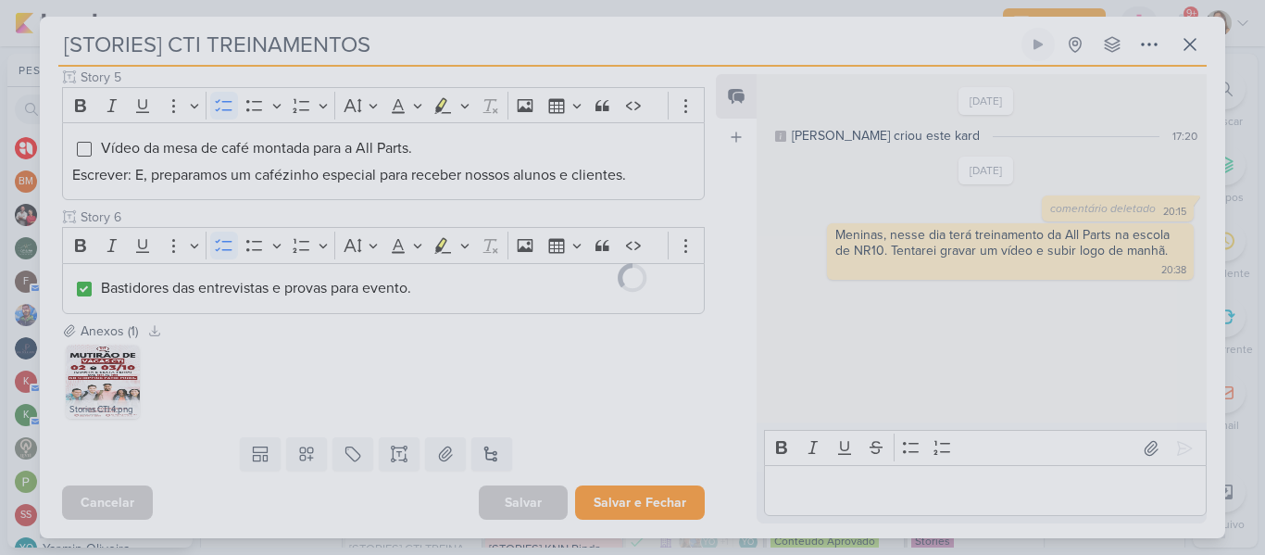
scroll to position [851, 0]
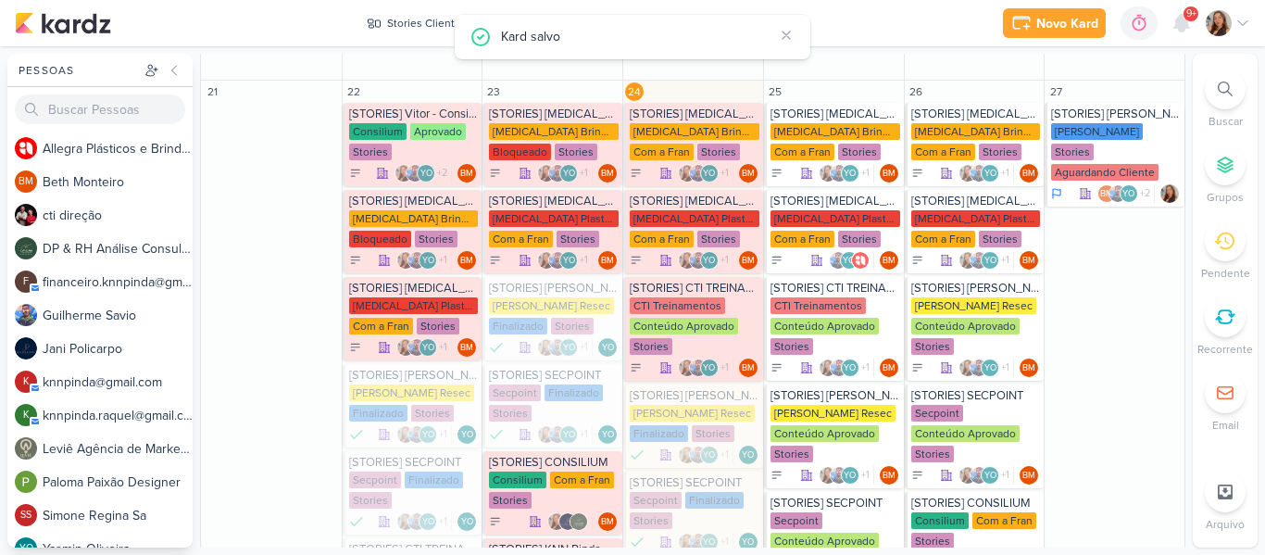
click at [898, 16] on div "Novo Kard Ctrl + k 0h0m Sessão desligada... Hoje 0h0m Semana 0h0m Mês 0h0m" at bounding box center [633, 23] width 1236 height 46
click at [452, 19] on div "Stories Clientes" at bounding box center [427, 23] width 80 height 17
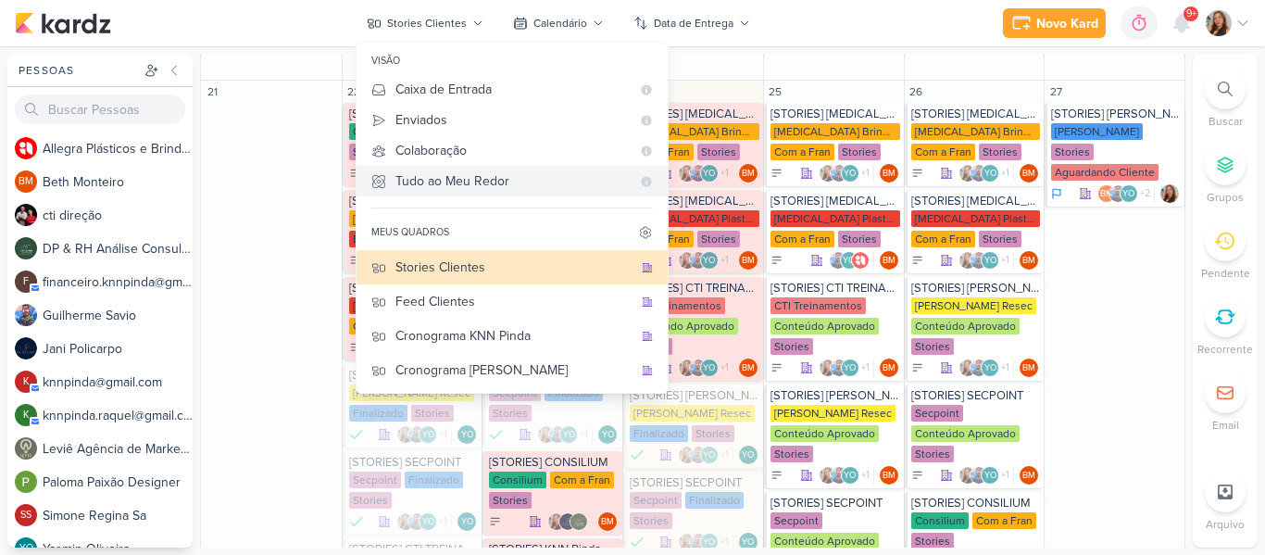
click at [443, 176] on div "Tudo ao Meu Redor" at bounding box center [513, 180] width 235 height 19
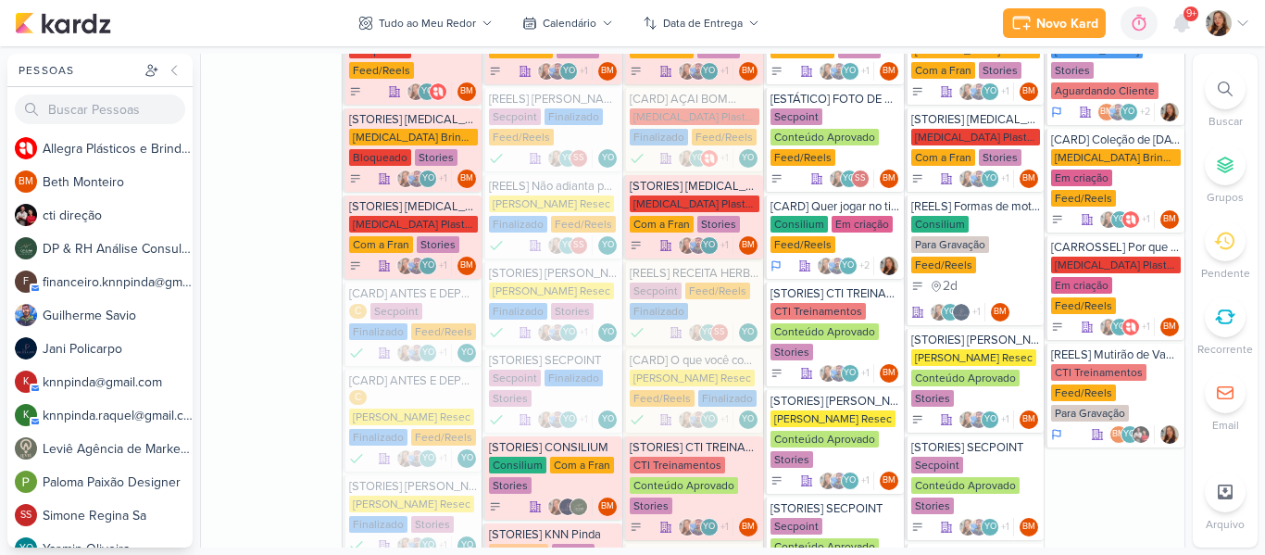
scroll to position [2125, 0]
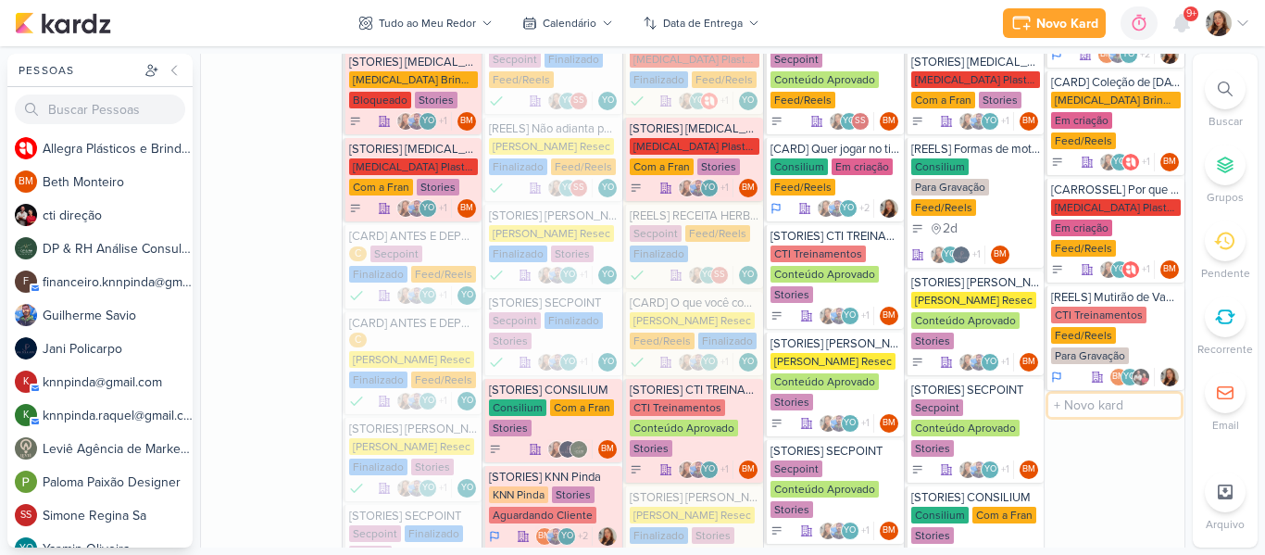
click at [1061, 394] on input "text" at bounding box center [1115, 405] width 132 height 23
type input "[STORIES] NHO QUEIJO"
click at [1071, 397] on div "[STORIES] NHO QUEIJO" at bounding box center [1116, 404] width 130 height 15
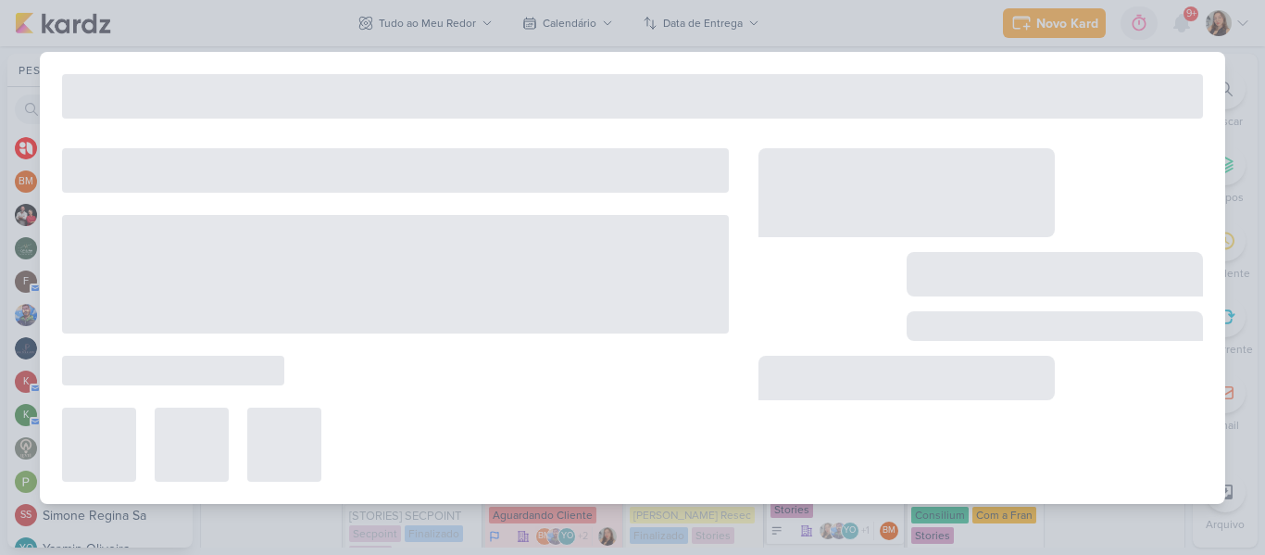
type input "[STORIES] NHO QUEIJO"
type input "[DATE] 23:59"
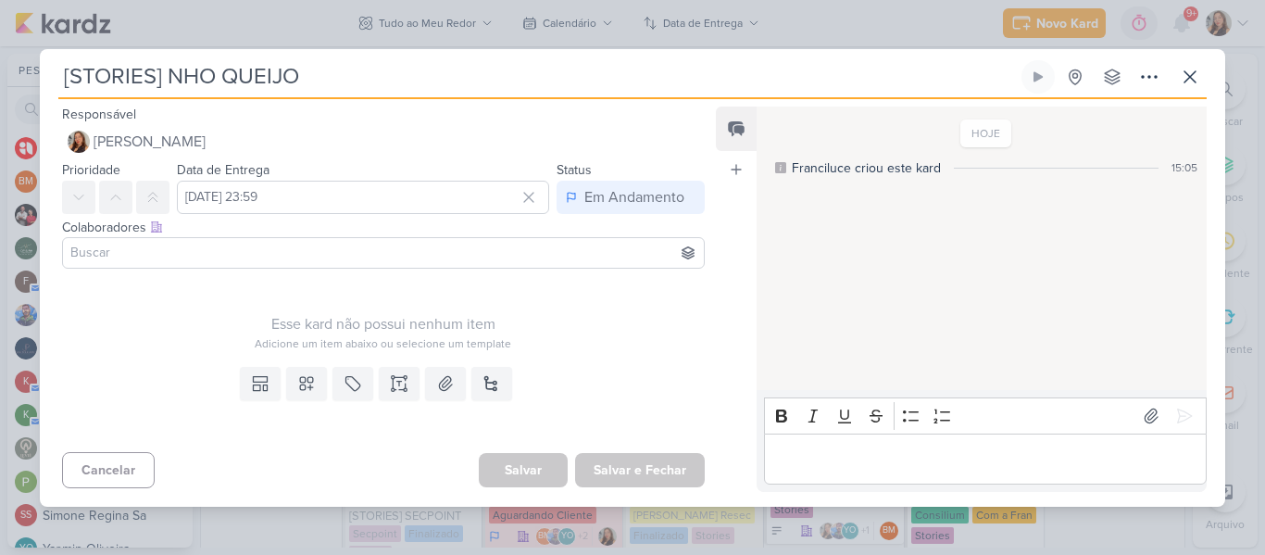
click at [395, 257] on input at bounding box center [384, 253] width 634 height 22
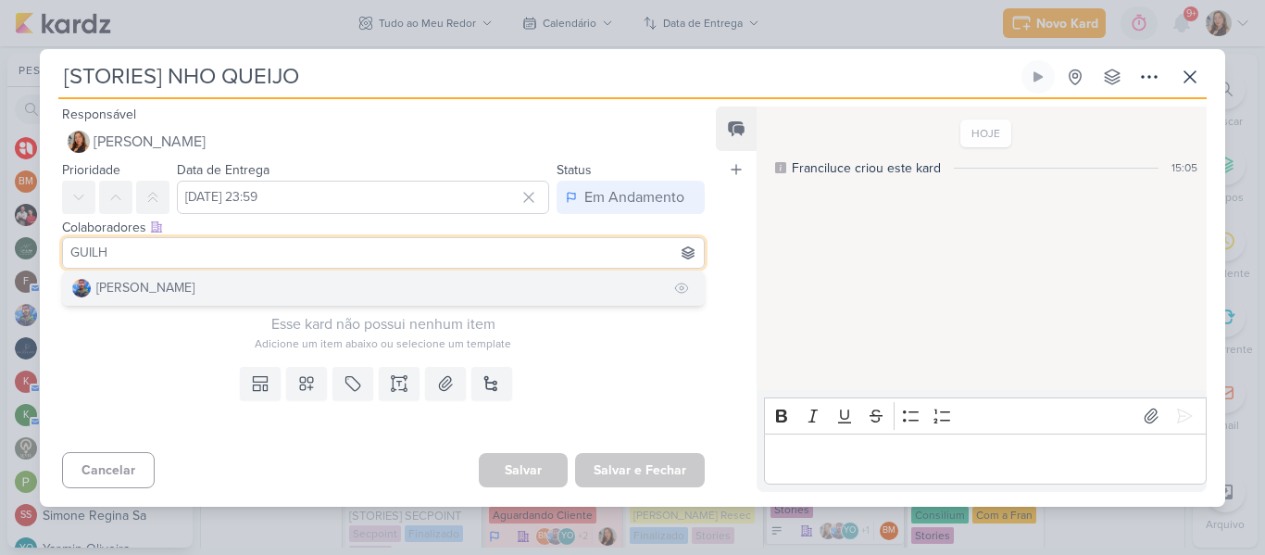
type input "GUILH"
click at [338, 279] on button "[PERSON_NAME]" at bounding box center [383, 287] width 641 height 33
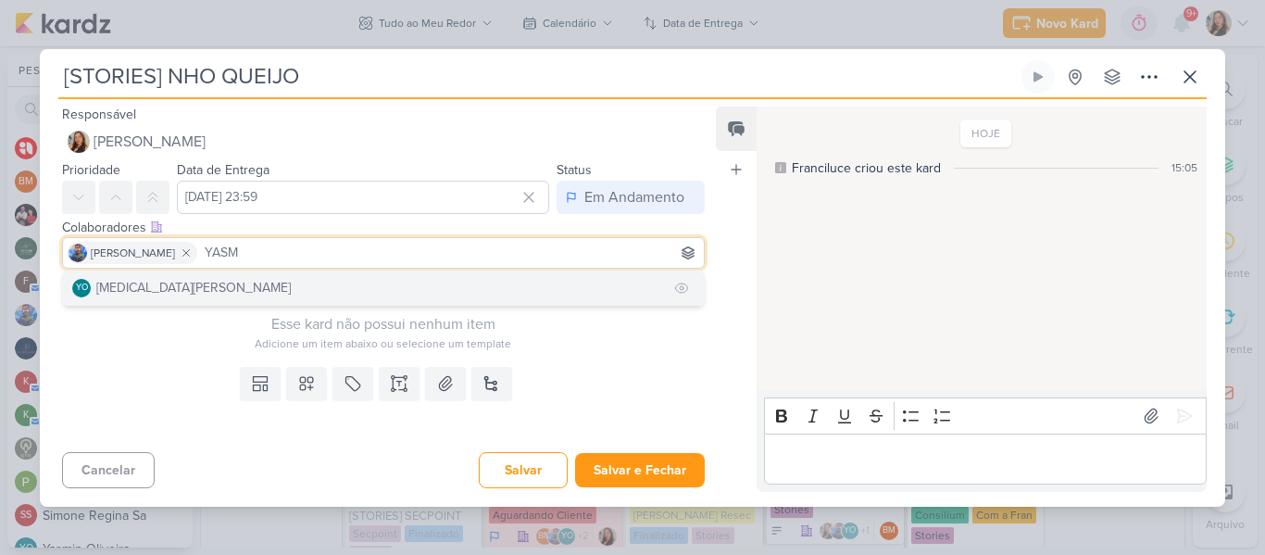
type input "YASM"
click at [361, 281] on button "YO [MEDICAL_DATA][PERSON_NAME]" at bounding box center [383, 287] width 641 height 33
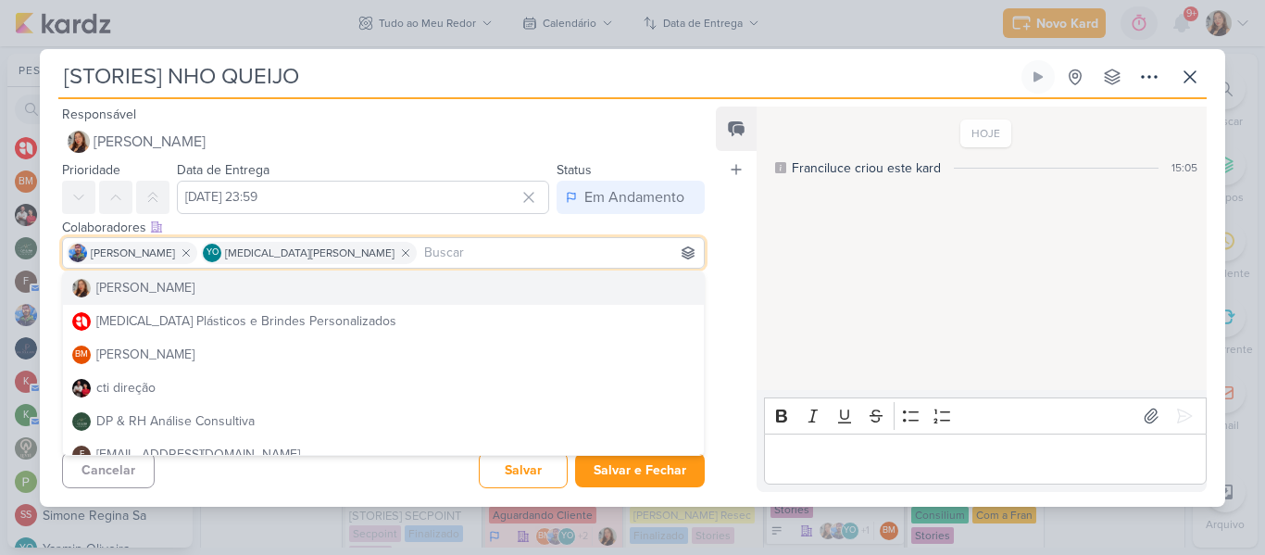
click at [774, 206] on div "HOJE Franciluce criou este kard 15:05" at bounding box center [981, 249] width 448 height 283
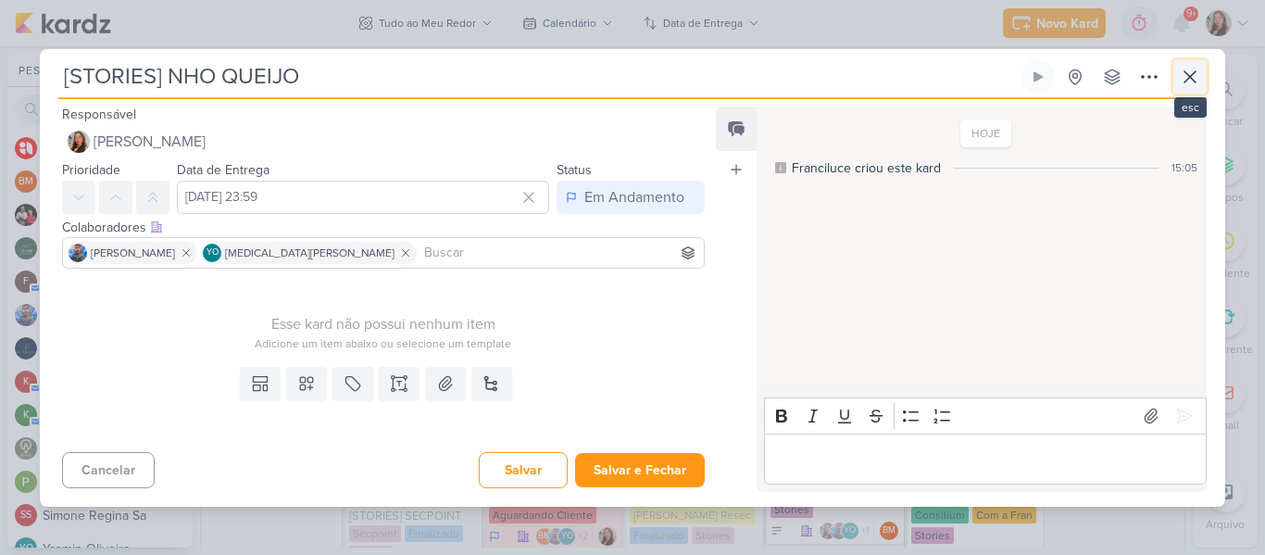
click at [1194, 81] on icon at bounding box center [1190, 76] width 11 height 11
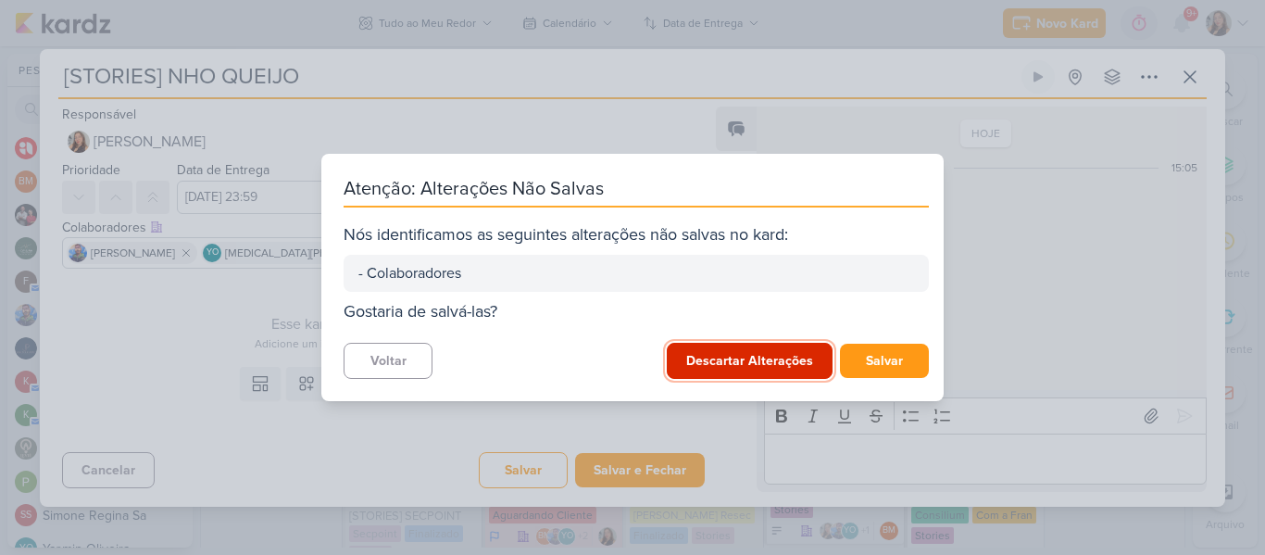
click at [745, 345] on button "Descartar Alterações" at bounding box center [750, 361] width 166 height 36
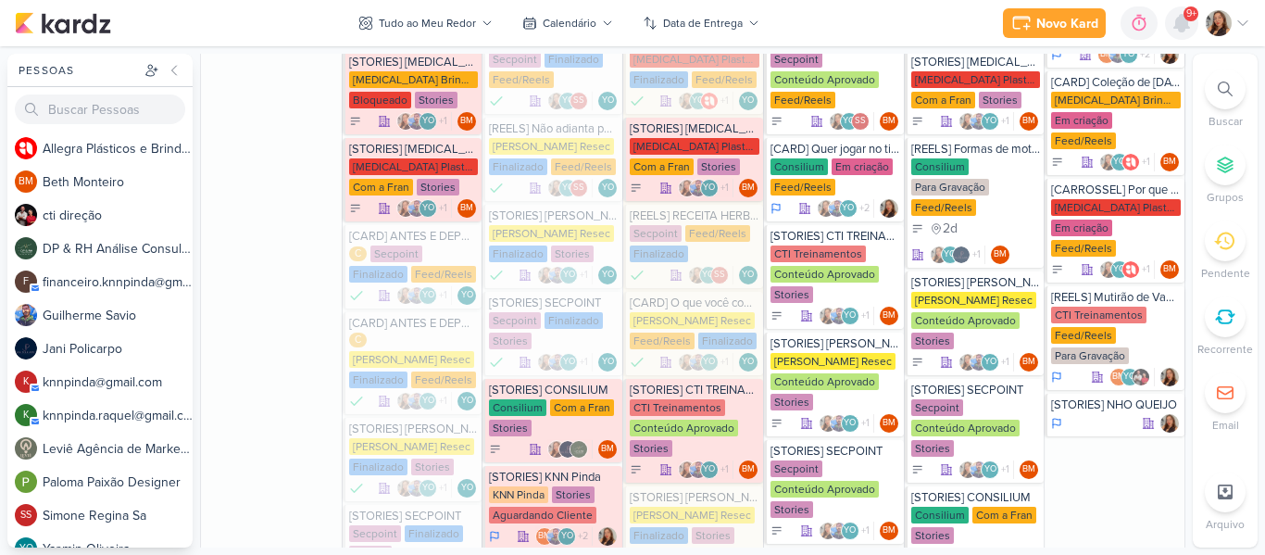
click at [1183, 35] on div at bounding box center [1181, 22] width 33 height 33
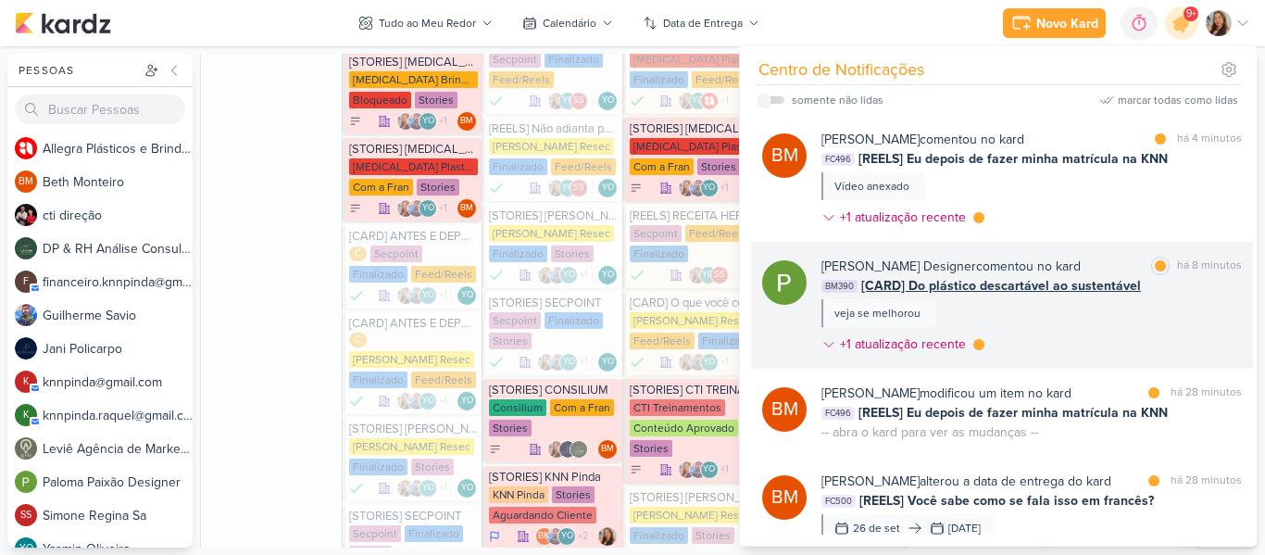
click at [1007, 309] on div "[PERSON_NAME] Designer comentou no kard marcar como lida há 8 minutos BM390 [CA…" at bounding box center [1032, 309] width 421 height 105
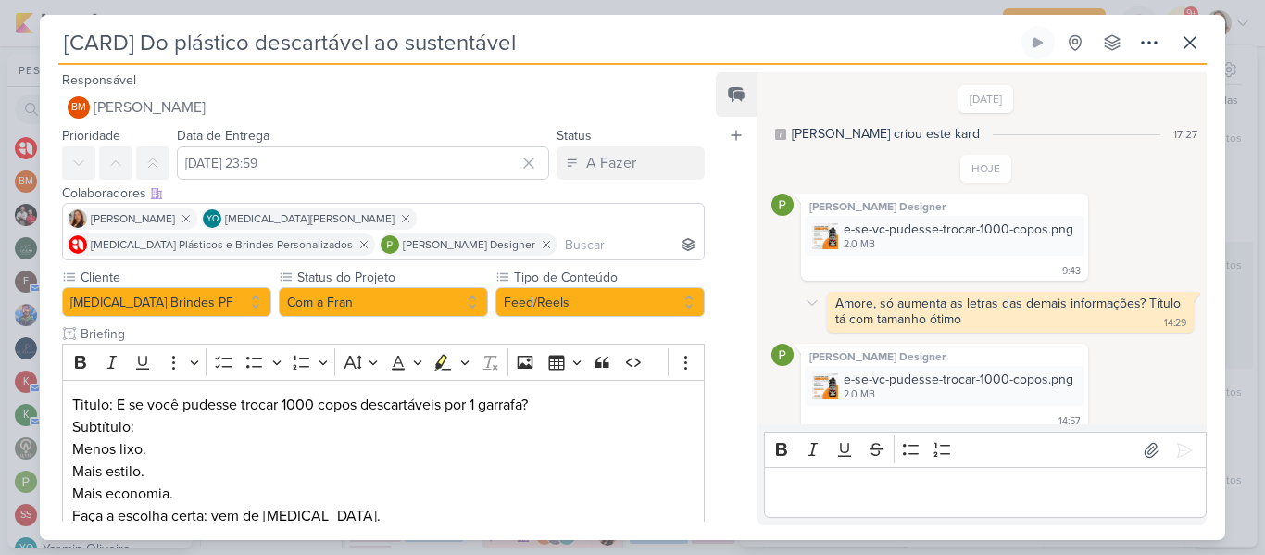
scroll to position [41, 0]
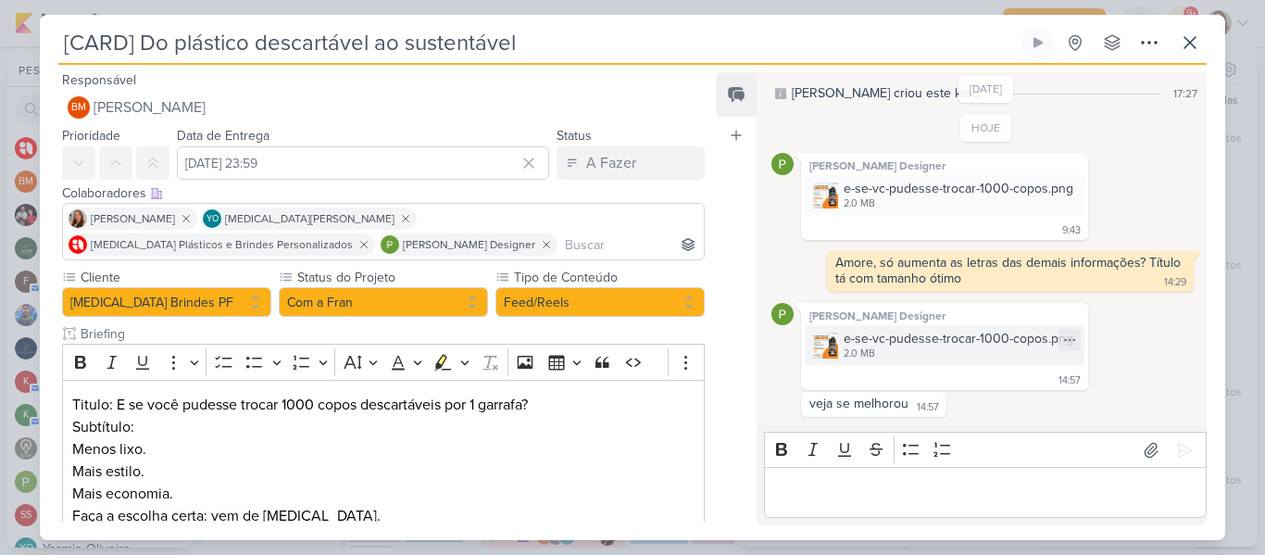
click at [894, 354] on div "2.0 MB" at bounding box center [959, 353] width 230 height 15
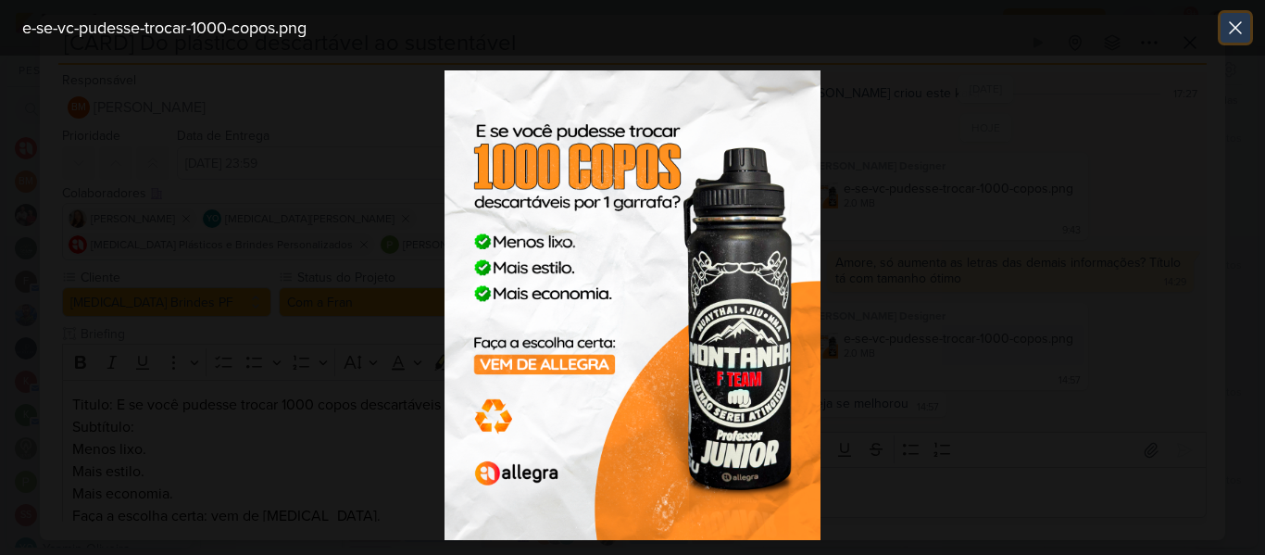
click at [1237, 26] on icon at bounding box center [1235, 27] width 11 height 11
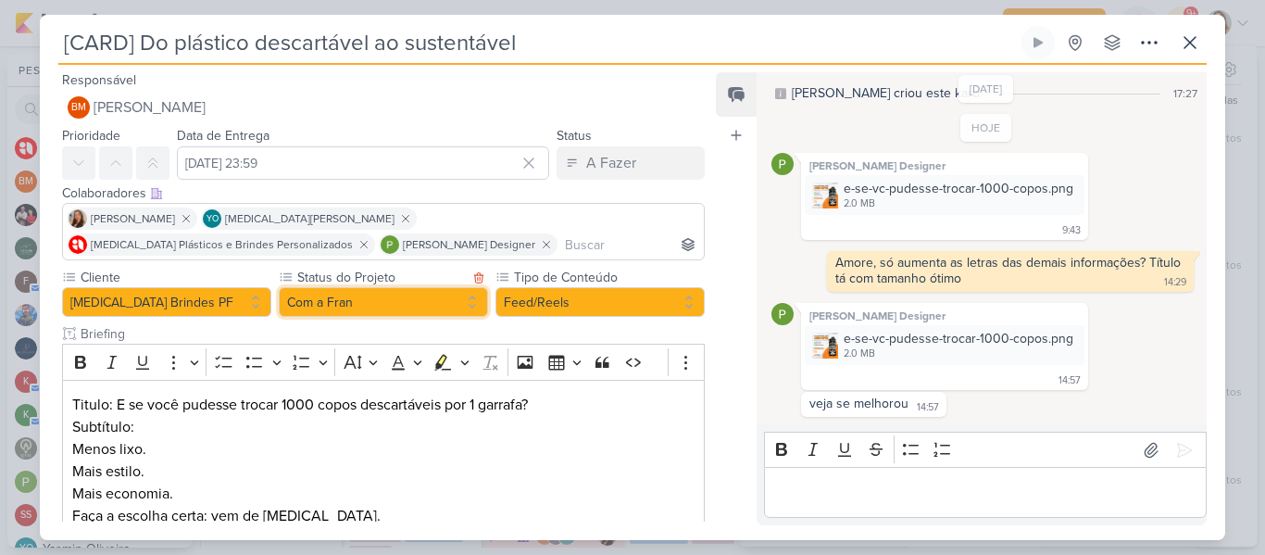
click at [411, 302] on button "Com a Fran" at bounding box center [383, 302] width 209 height 30
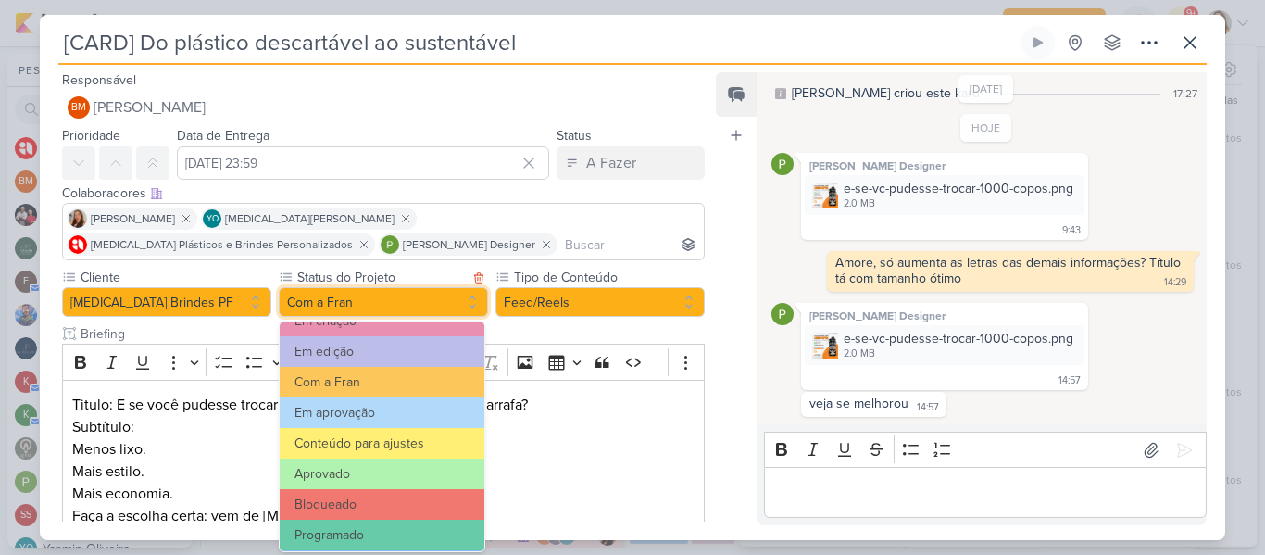
scroll to position [209, 0]
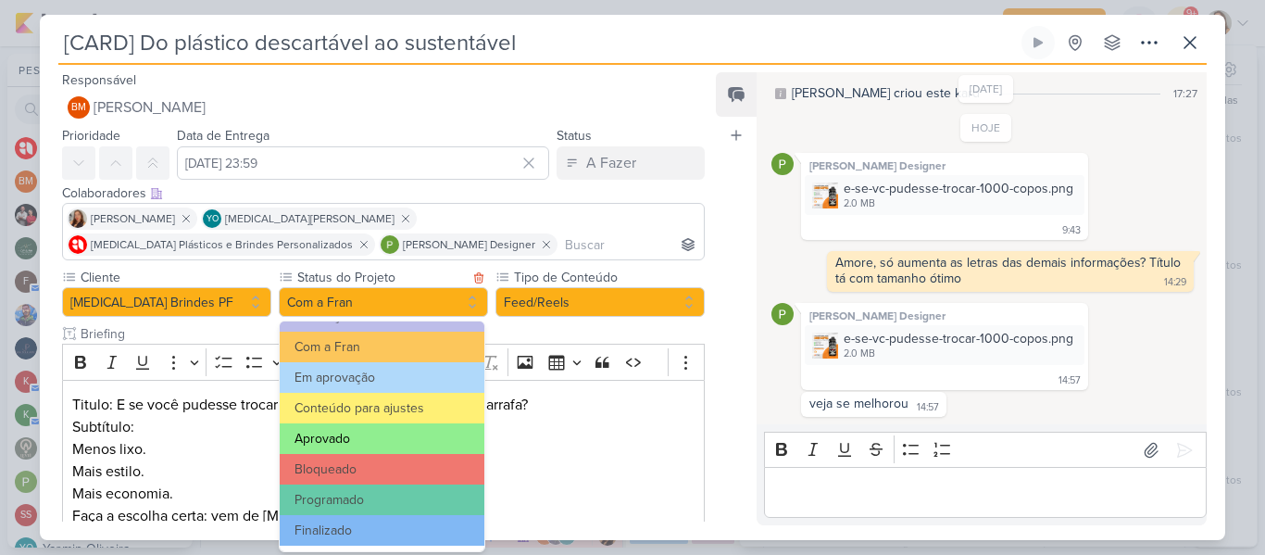
click at [414, 427] on button "Aprovado" at bounding box center [382, 438] width 205 height 31
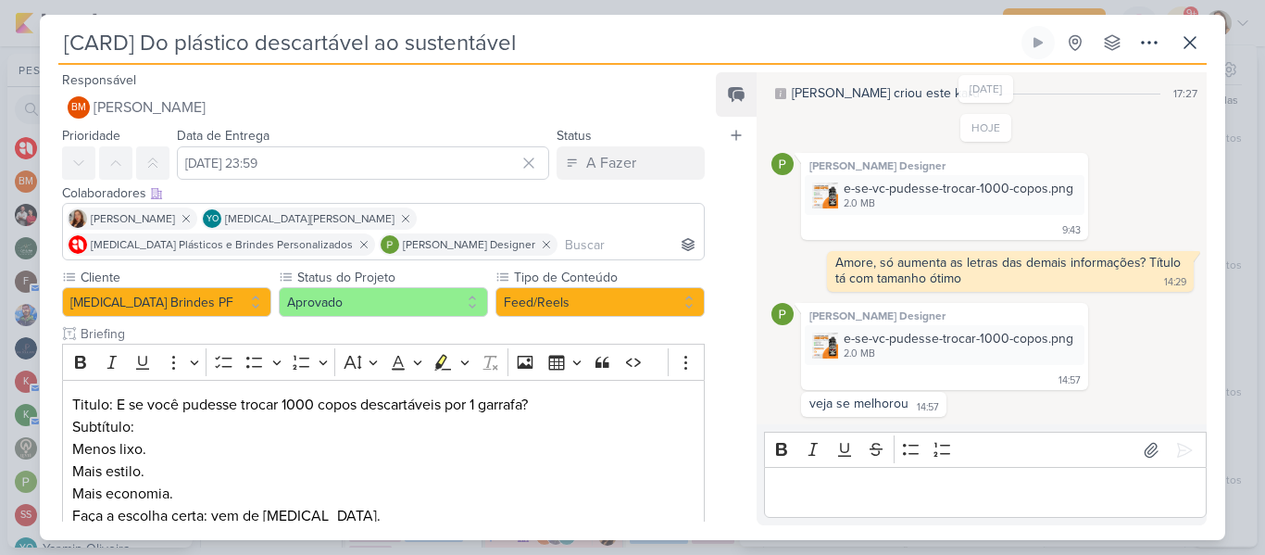
scroll to position [122, 0]
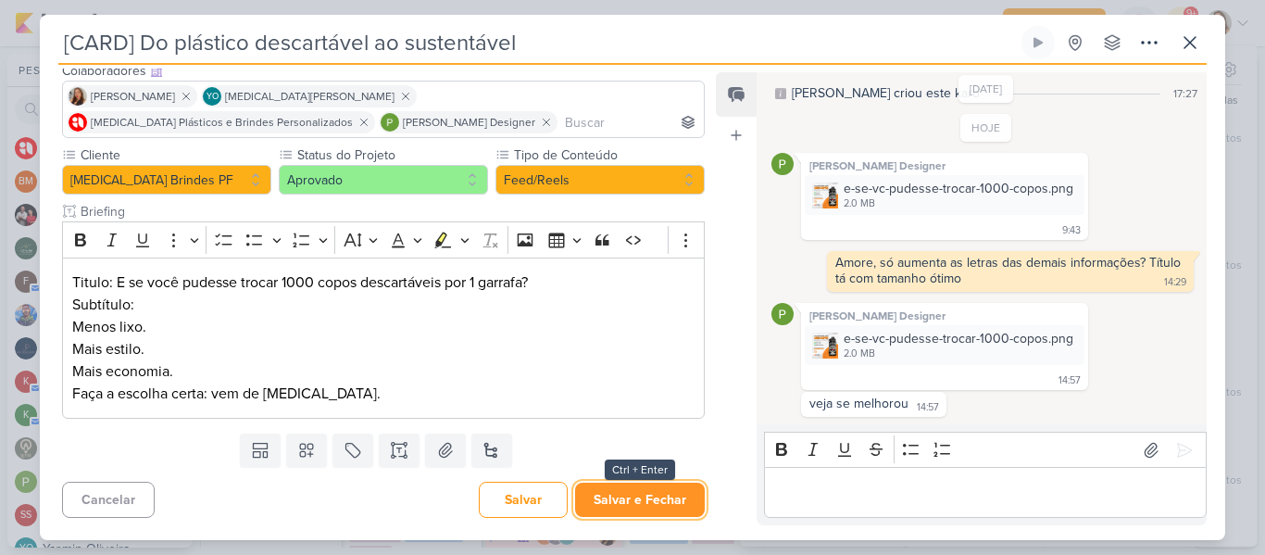
click at [657, 498] on button "Salvar e Fechar" at bounding box center [640, 500] width 130 height 34
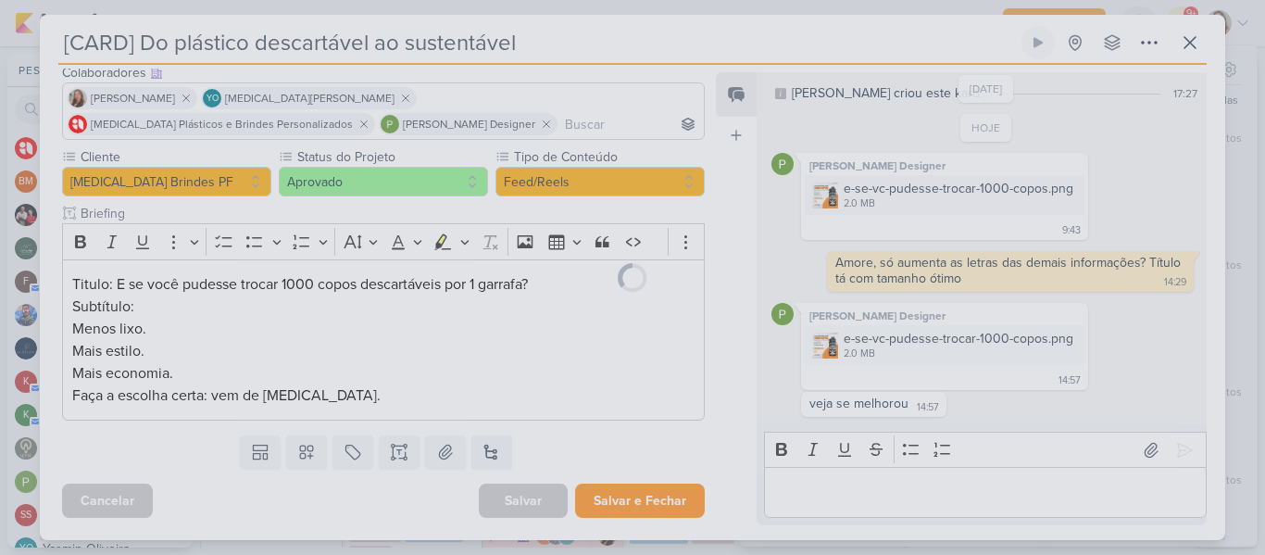
scroll to position [120, 0]
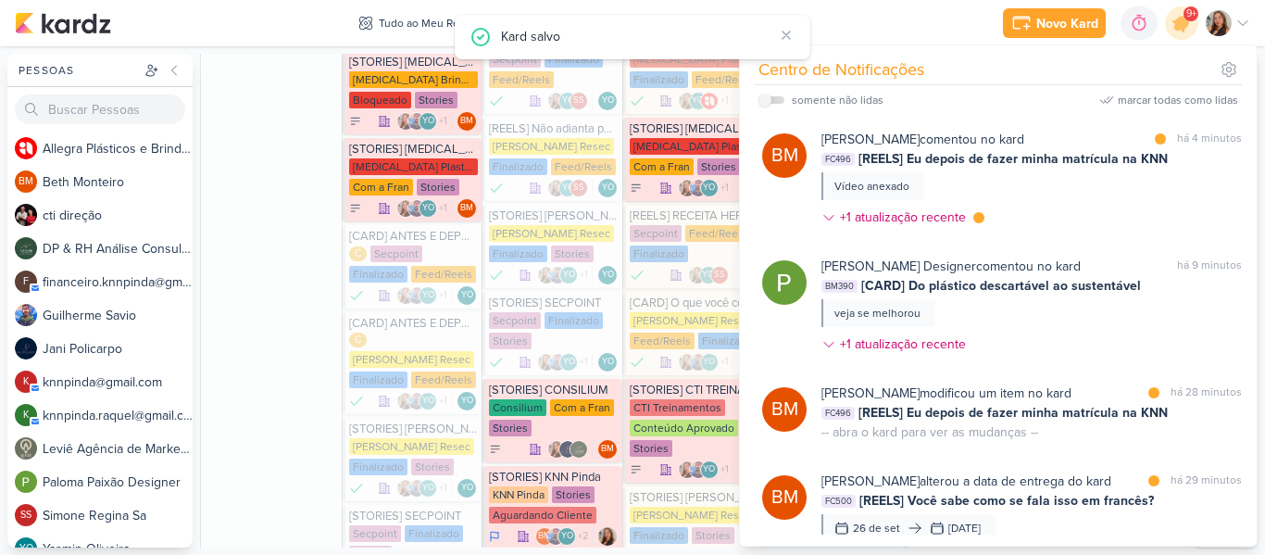
click at [939, 13] on div "Novo Kard Ctrl + k 0h0m Sessão desligada... Hoje 0h0m Semana 0h0m Mês 0h0m" at bounding box center [633, 23] width 1236 height 46
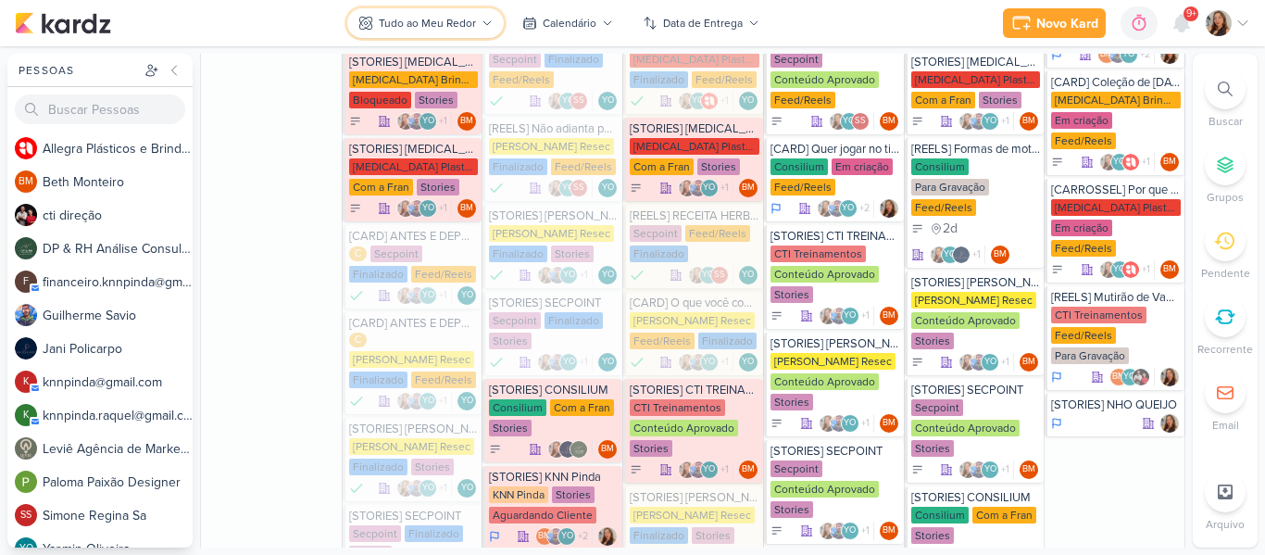
click at [465, 15] on div "Tudo ao Meu Redor" at bounding box center [427, 23] width 97 height 17
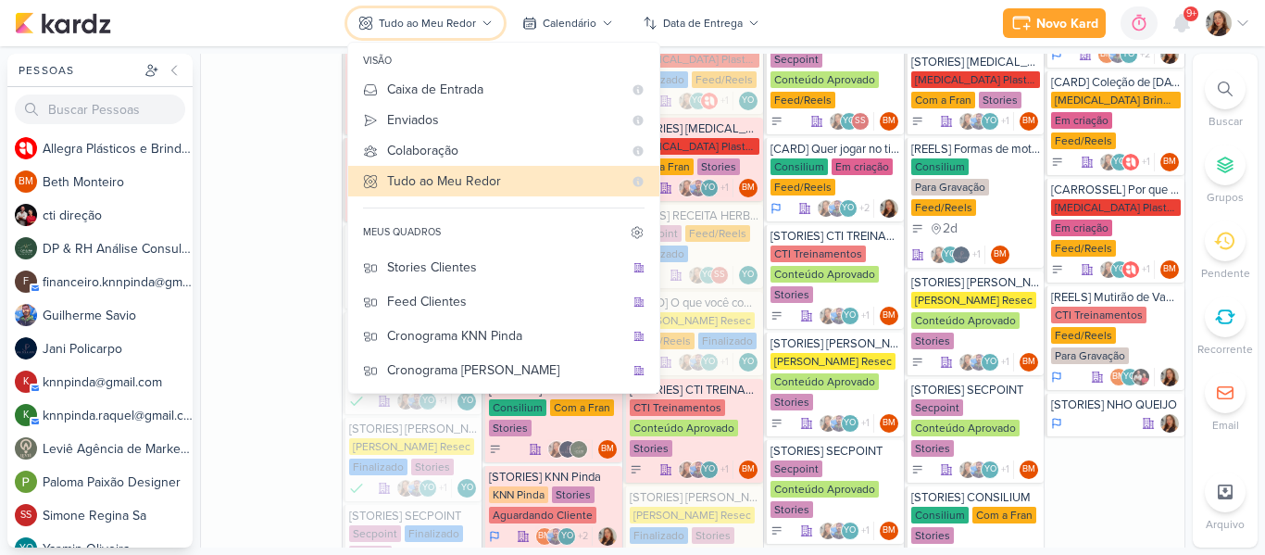
scroll to position [232, 0]
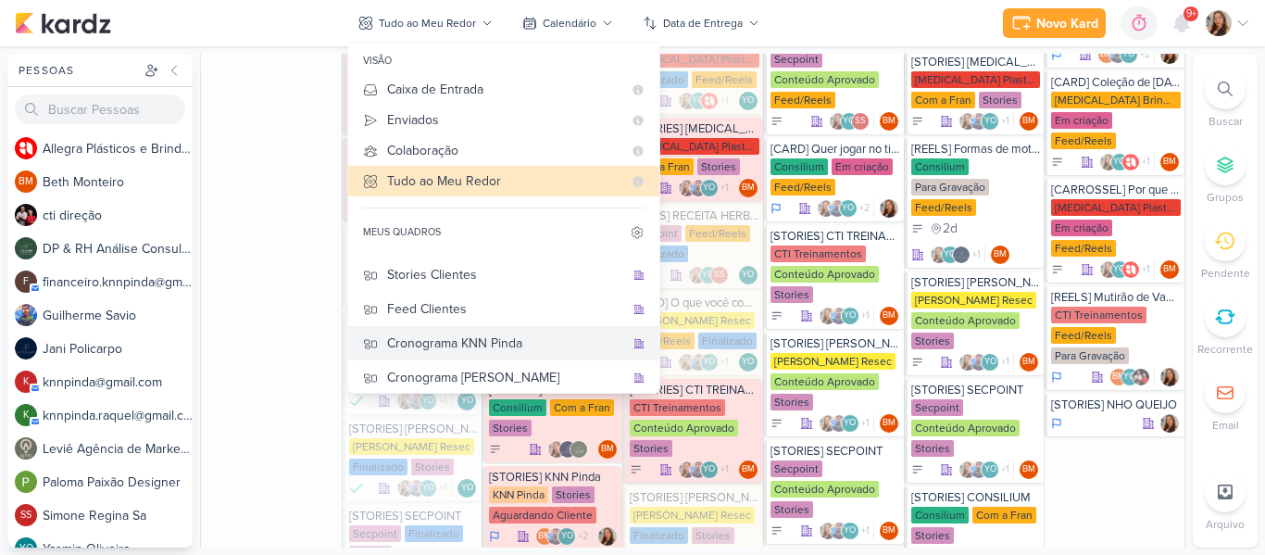
click at [489, 341] on div "Cronograma KNN Pinda" at bounding box center [505, 342] width 237 height 19
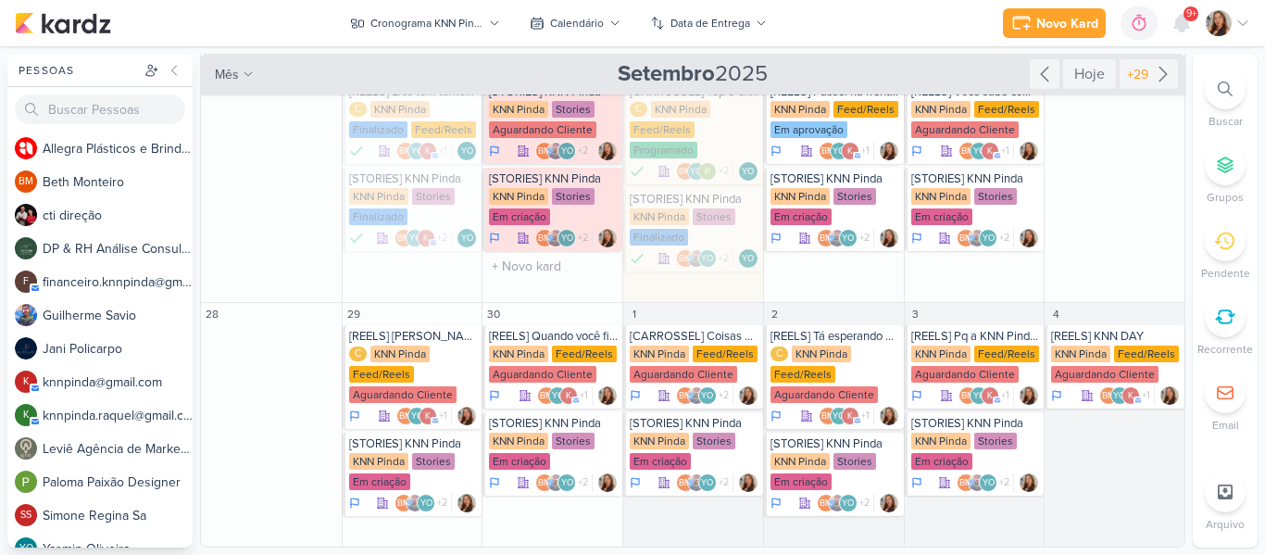
scroll to position [248, 0]
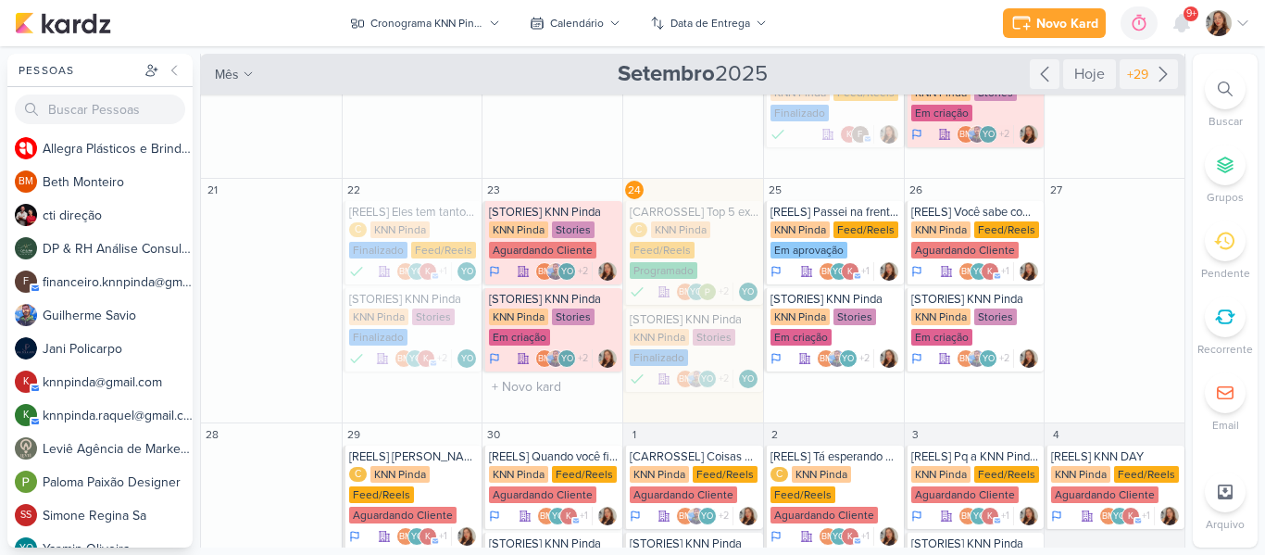
drag, startPoint x: 1192, startPoint y: 257, endPoint x: 1191, endPoint y: 270, distance: 13.9
click at [1191, 270] on div "Pessoas [GEOGRAPHIC_DATA] A l l e g r a P l á s t i c o s e B r i n d e s P e r…" at bounding box center [632, 301] width 1265 height 494
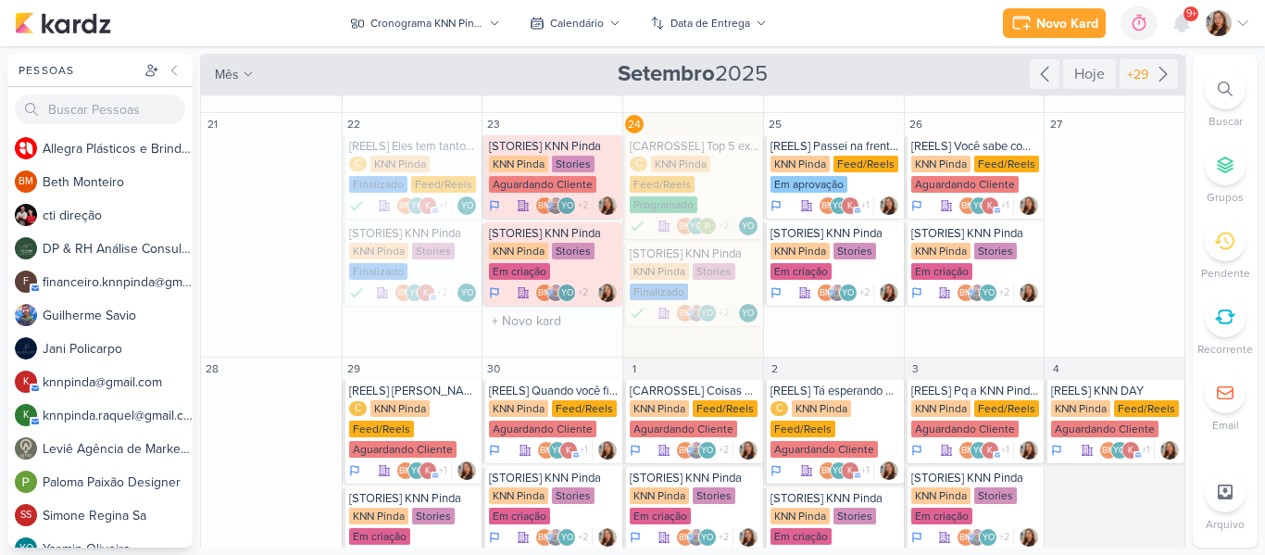
scroll to position [369, 0]
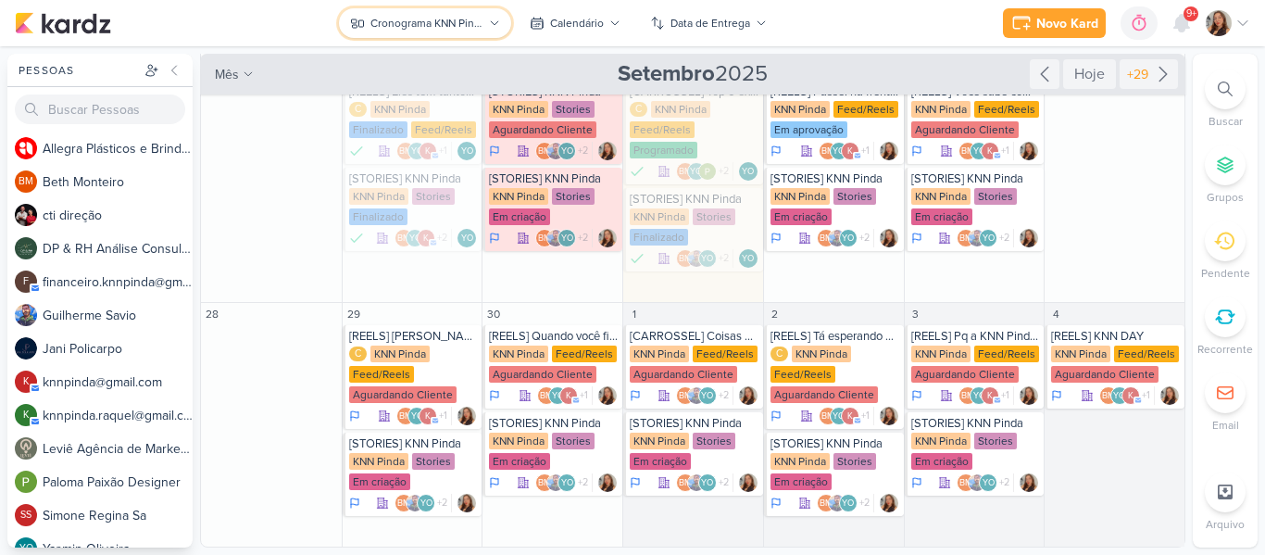
click at [390, 17] on div "Cronograma KNN Pinda" at bounding box center [427, 23] width 112 height 17
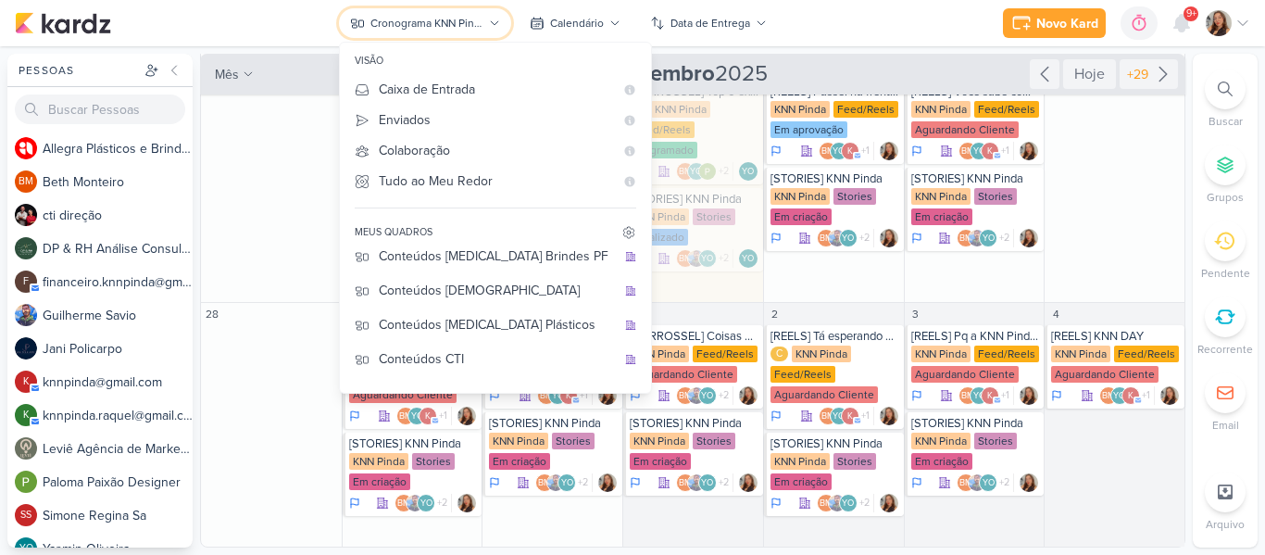
scroll to position [0, 0]
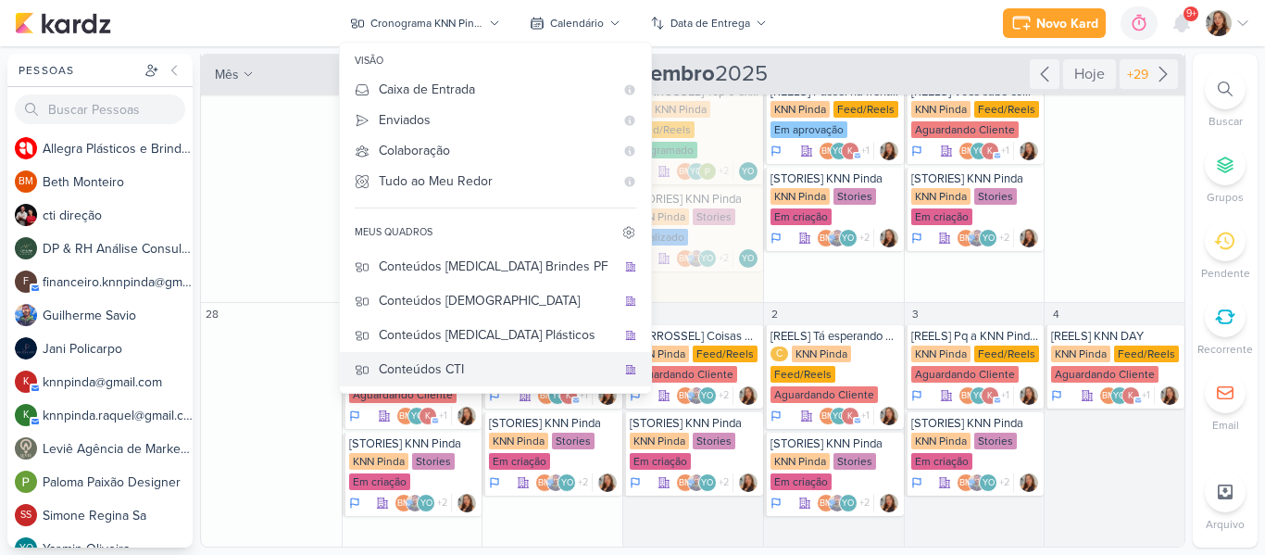
click at [515, 360] on div "Conteúdos CTI" at bounding box center [497, 368] width 237 height 19
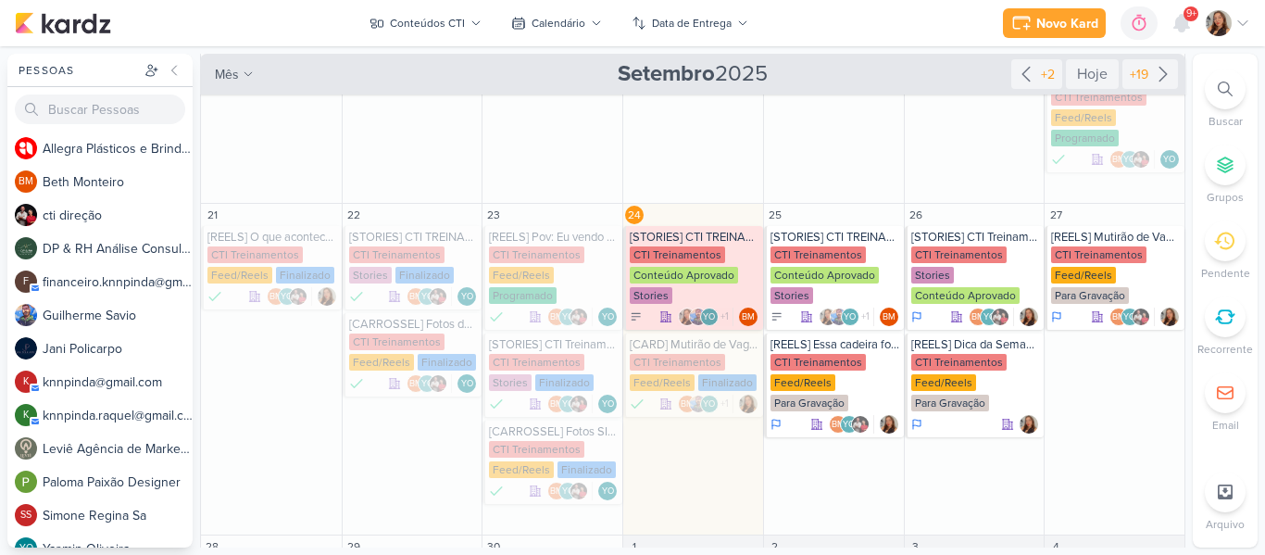
scroll to position [451, 0]
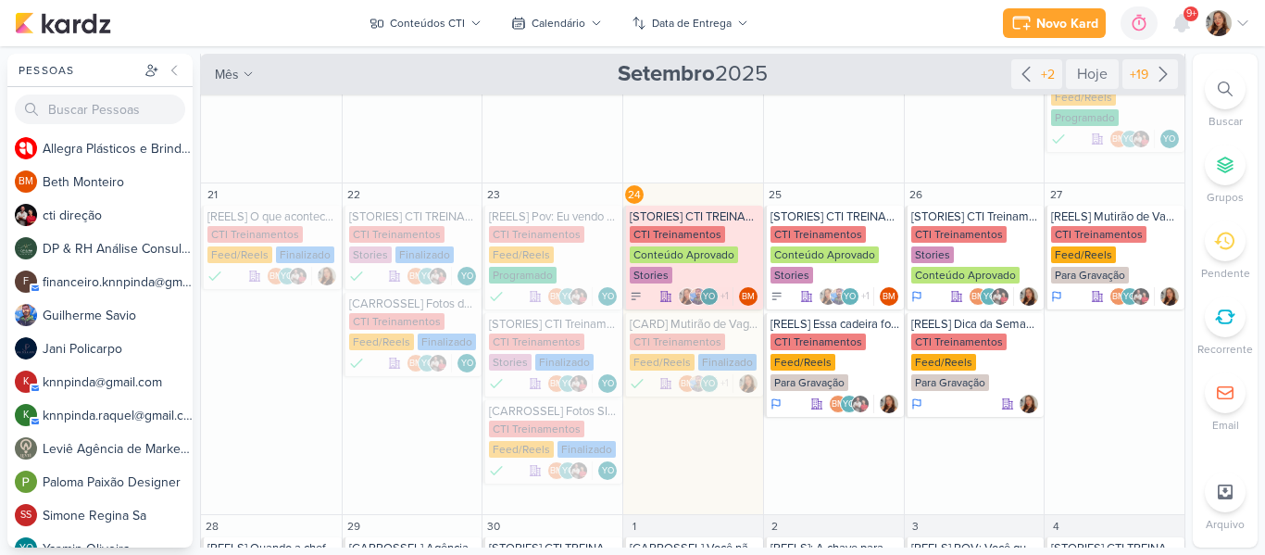
drag, startPoint x: 1191, startPoint y: 268, endPoint x: 1183, endPoint y: 284, distance: 18.6
click at [1183, 284] on div "Pessoas [GEOGRAPHIC_DATA] A l l e g r a P l á s t i c o s e B r i n d e s P e r…" at bounding box center [632, 301] width 1265 height 494
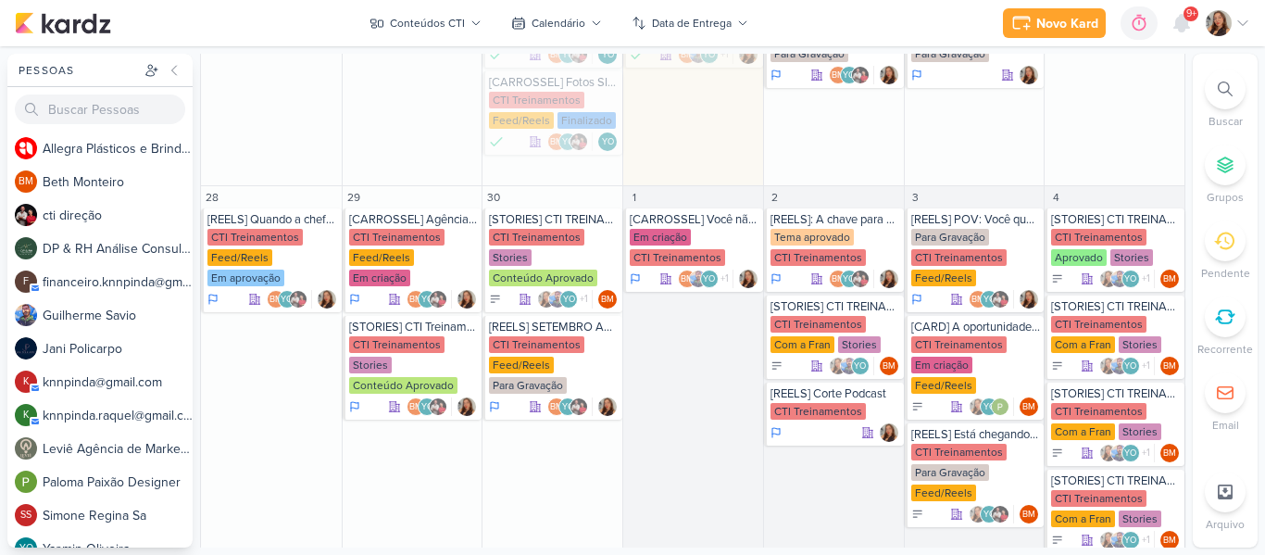
scroll to position [817, 0]
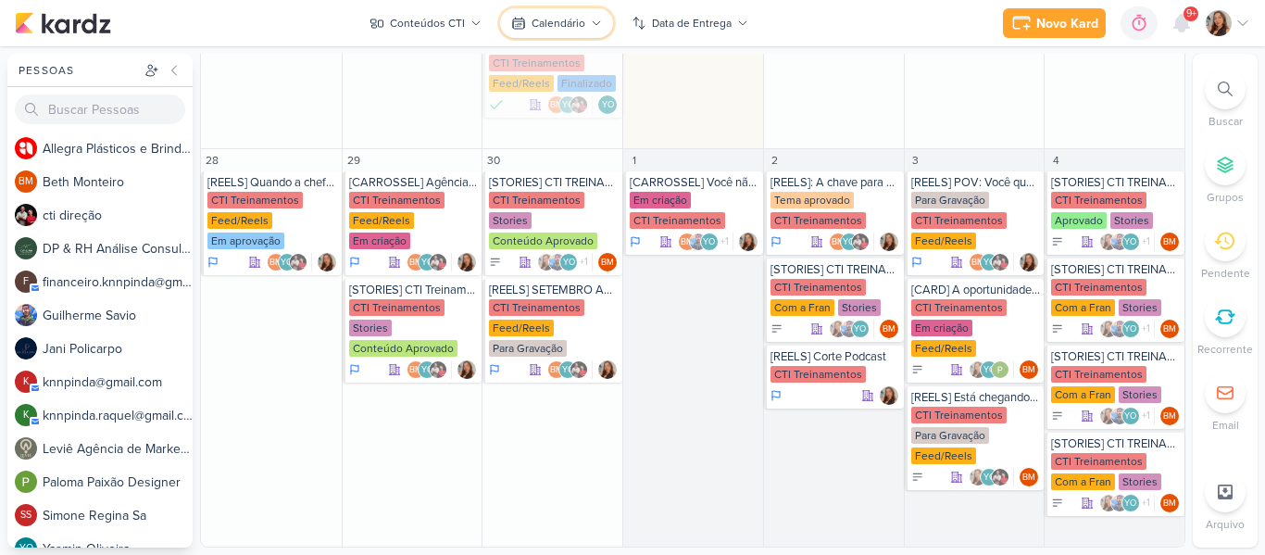
click at [578, 22] on div "Calendário" at bounding box center [559, 23] width 54 height 17
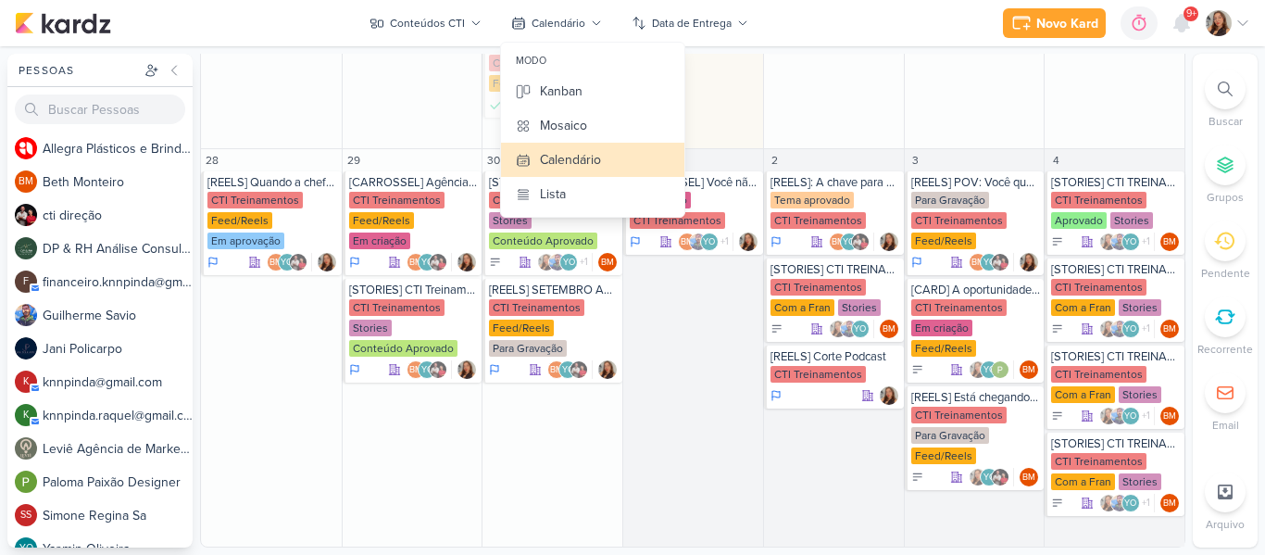
click at [845, 39] on div "Novo Kard Ctrl + k 0h0m Sessão desligada... Hoje 0h0m Semana 0h0m Mês 0h0m" at bounding box center [633, 23] width 1236 height 46
